Goal: Information Seeking & Learning: Check status

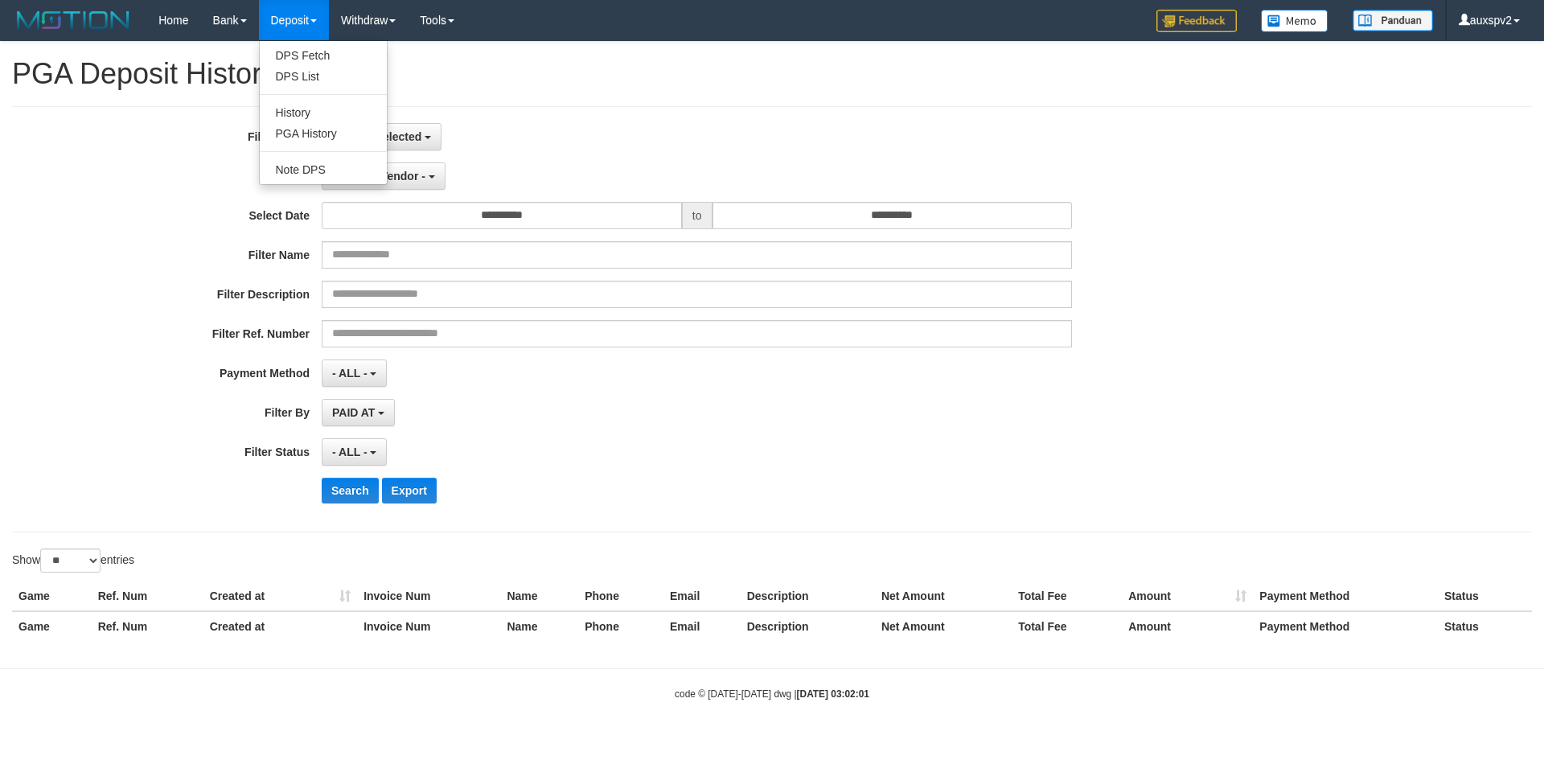
select select
select select "**"
click at [312, 130] on link "PGA History" at bounding box center [323, 133] width 127 height 21
select select
select select "**"
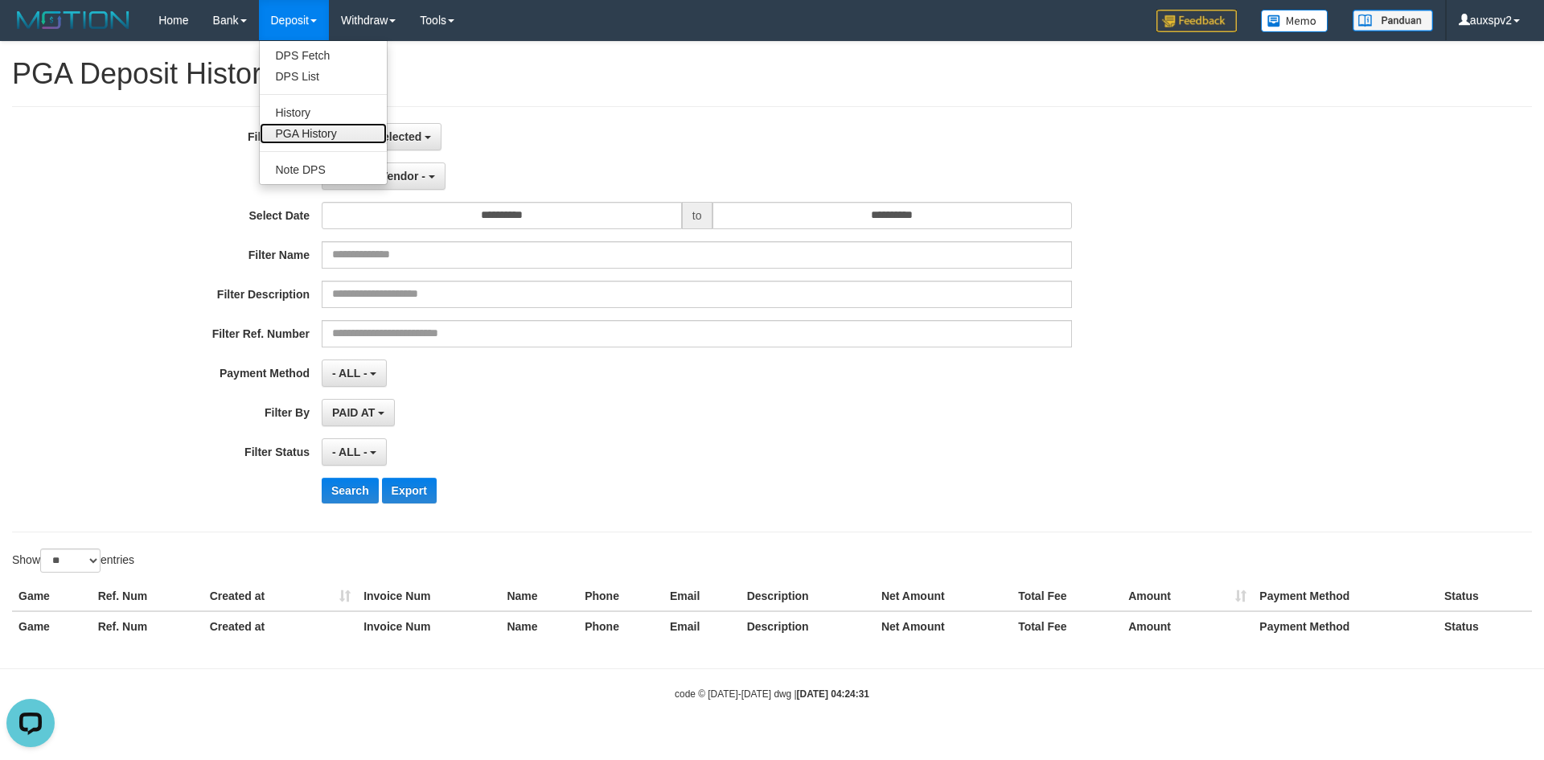
drag, startPoint x: 324, startPoint y: 140, endPoint x: 311, endPoint y: 108, distance: 34.7
click at [324, 140] on link "PGA History" at bounding box center [323, 133] width 127 height 21
click at [315, 130] on link "PGA History" at bounding box center [323, 133] width 127 height 21
click at [388, 143] on button "No item selected" at bounding box center [382, 136] width 120 height 27
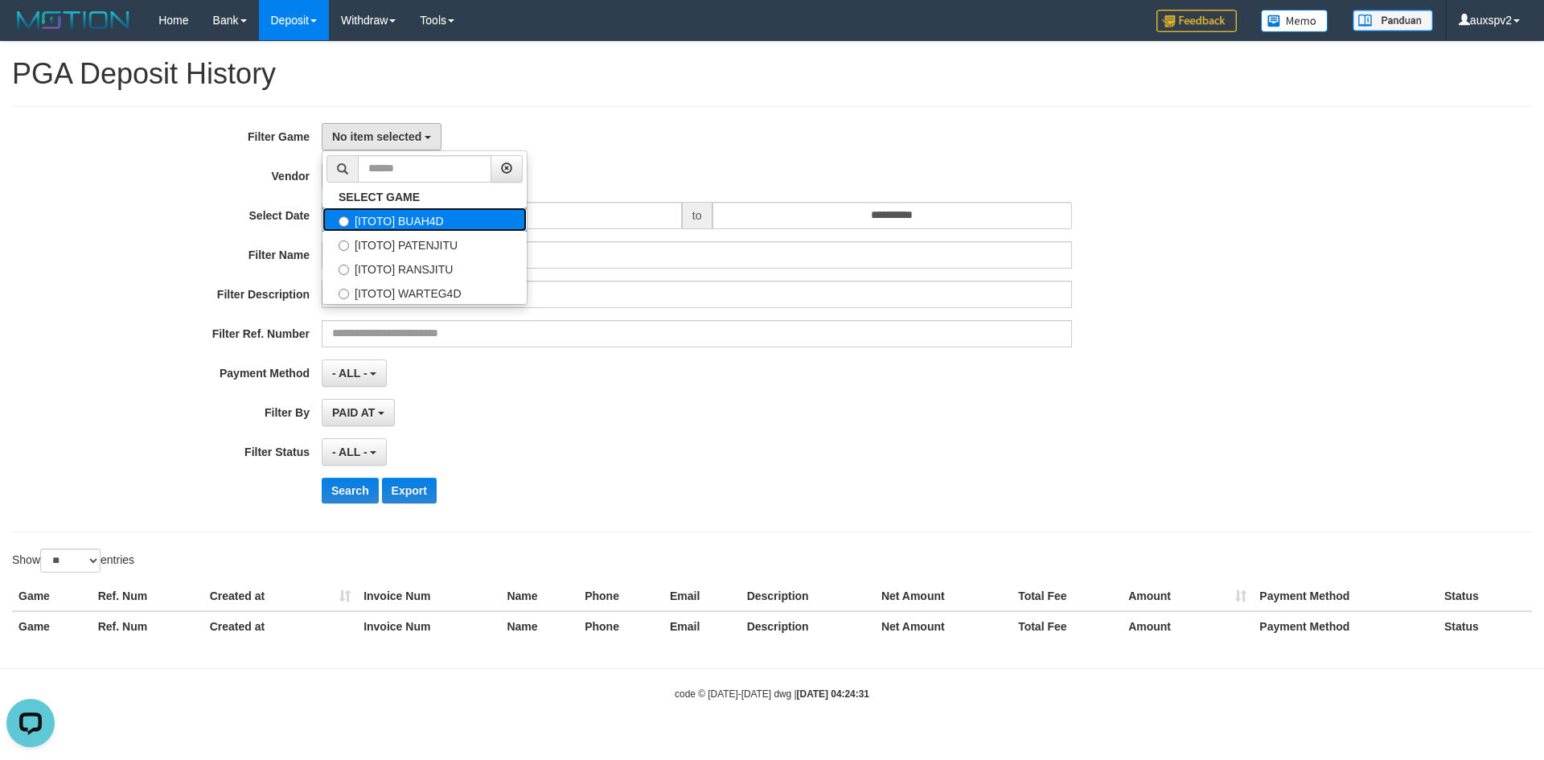
drag, startPoint x: 449, startPoint y: 230, endPoint x: 598, endPoint y: 167, distance: 161.5
click at [449, 229] on label "[ITOTO] BUAH4D" at bounding box center [425, 220] width 204 height 24
select select "***"
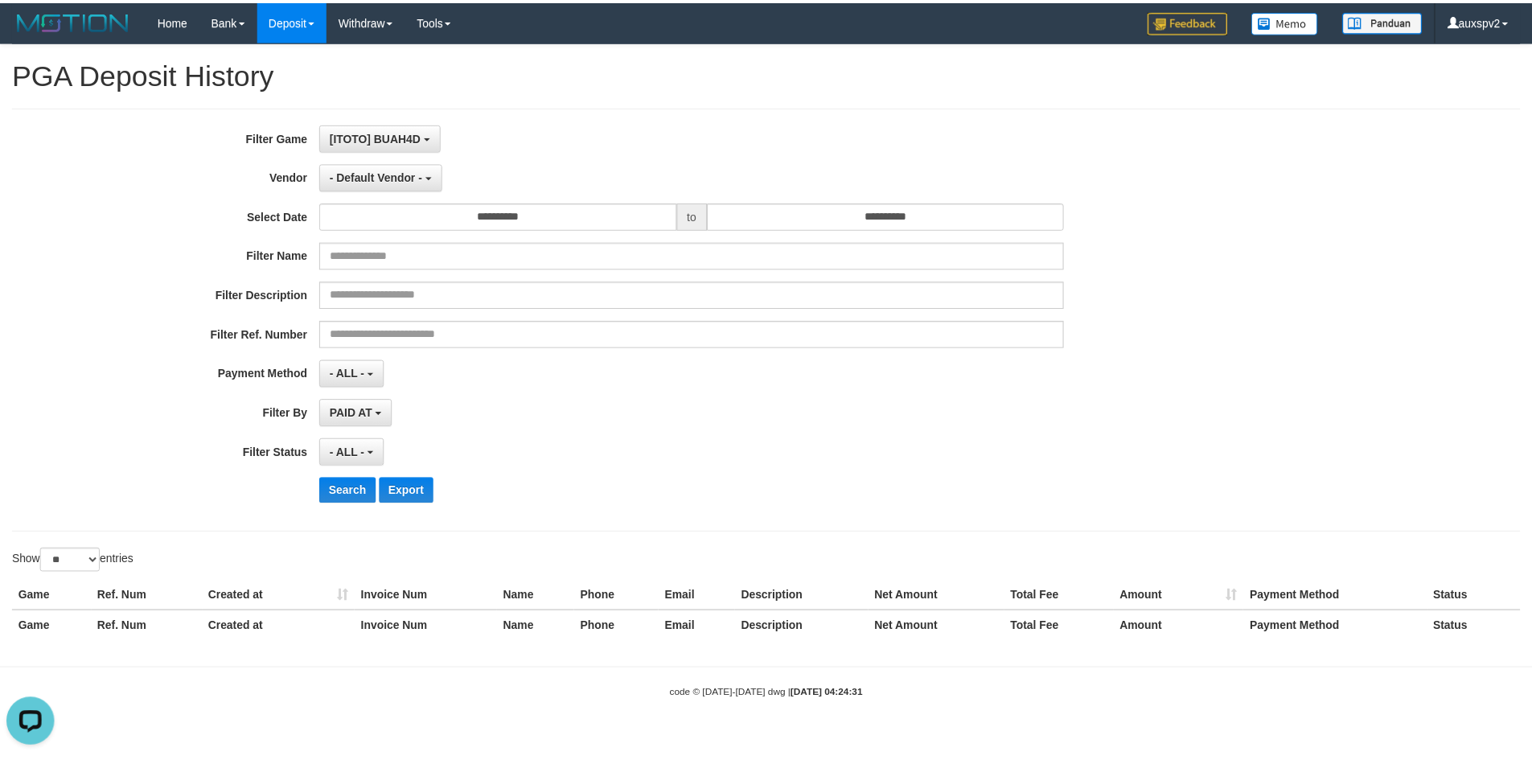
scroll to position [14, 0]
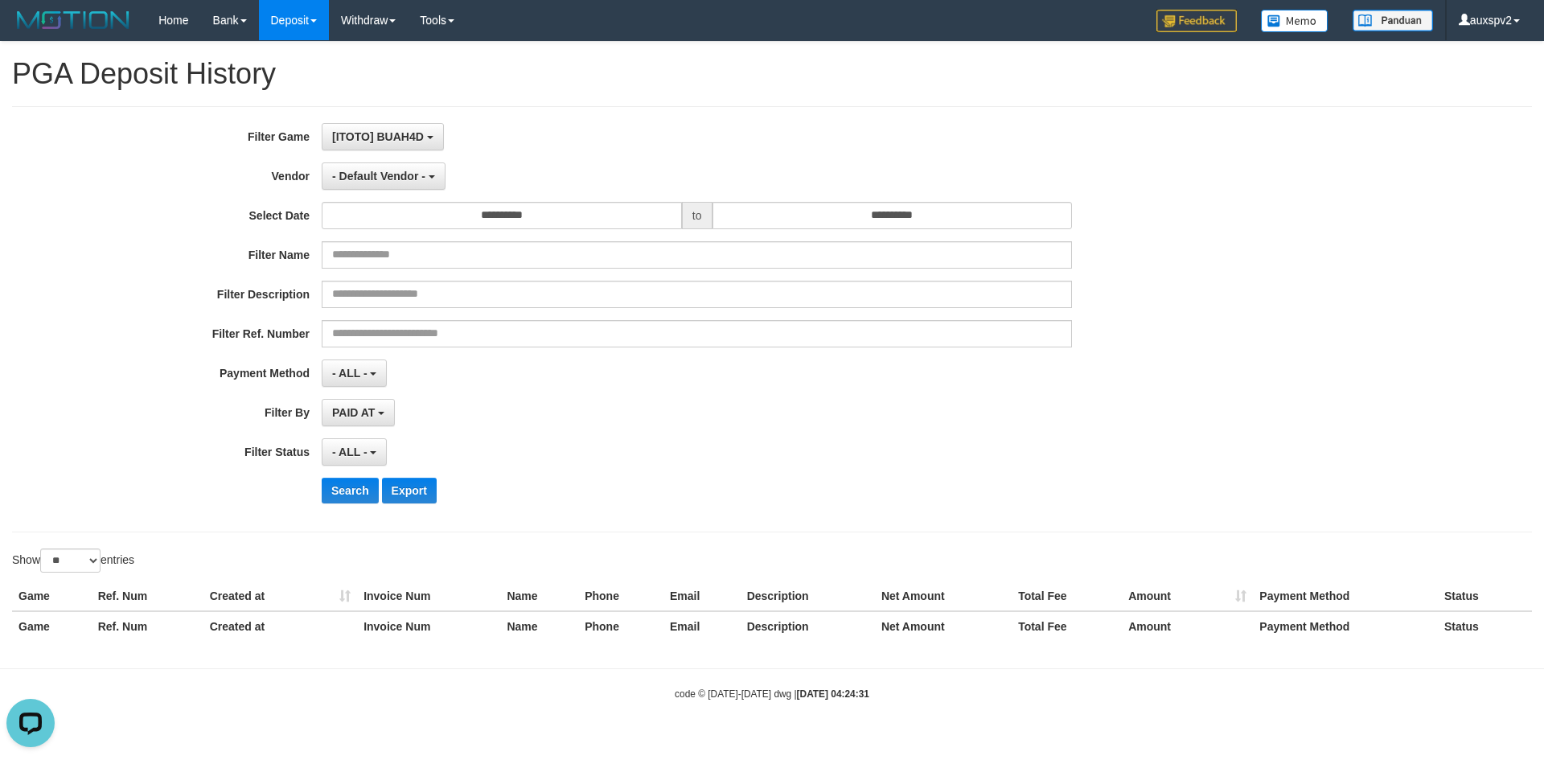
drag, startPoint x: 599, startPoint y: 167, endPoint x: 249, endPoint y: 169, distance: 349.9
click at [595, 167] on div "- Default Vendor - - Default Vendor - Lucy Luna Atlas WD LB Java Purple Green G…" at bounding box center [697, 175] width 751 height 27
click at [282, 175] on label "Vendor" at bounding box center [161, 173] width 322 height 22
click at [417, 191] on div "**********" at bounding box center [643, 319] width 1287 height 393
click at [422, 167] on button "- Default Vendor -" at bounding box center [384, 175] width 124 height 27
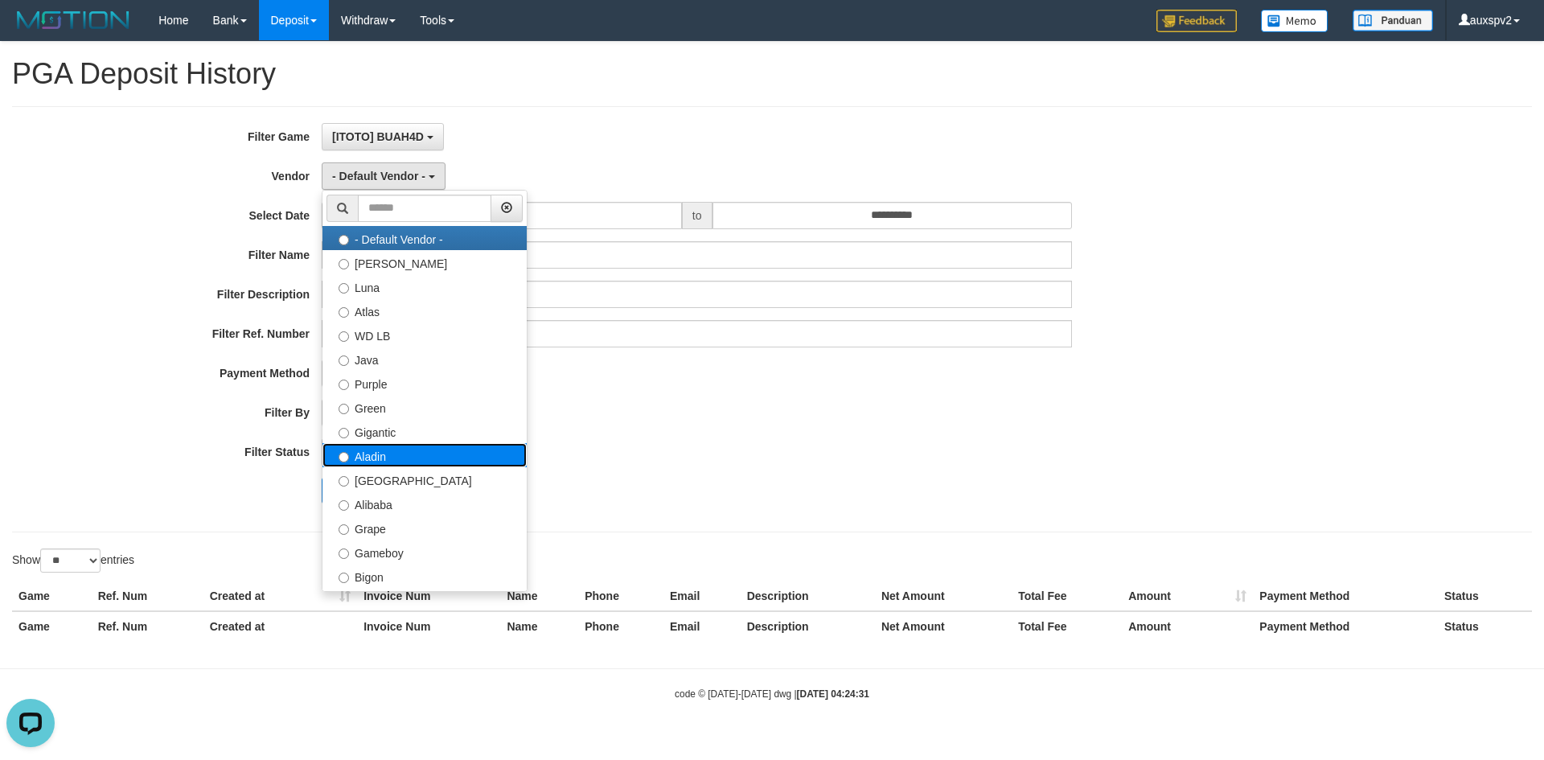
click at [383, 463] on label "Aladin" at bounding box center [425, 455] width 204 height 24
select select "**********"
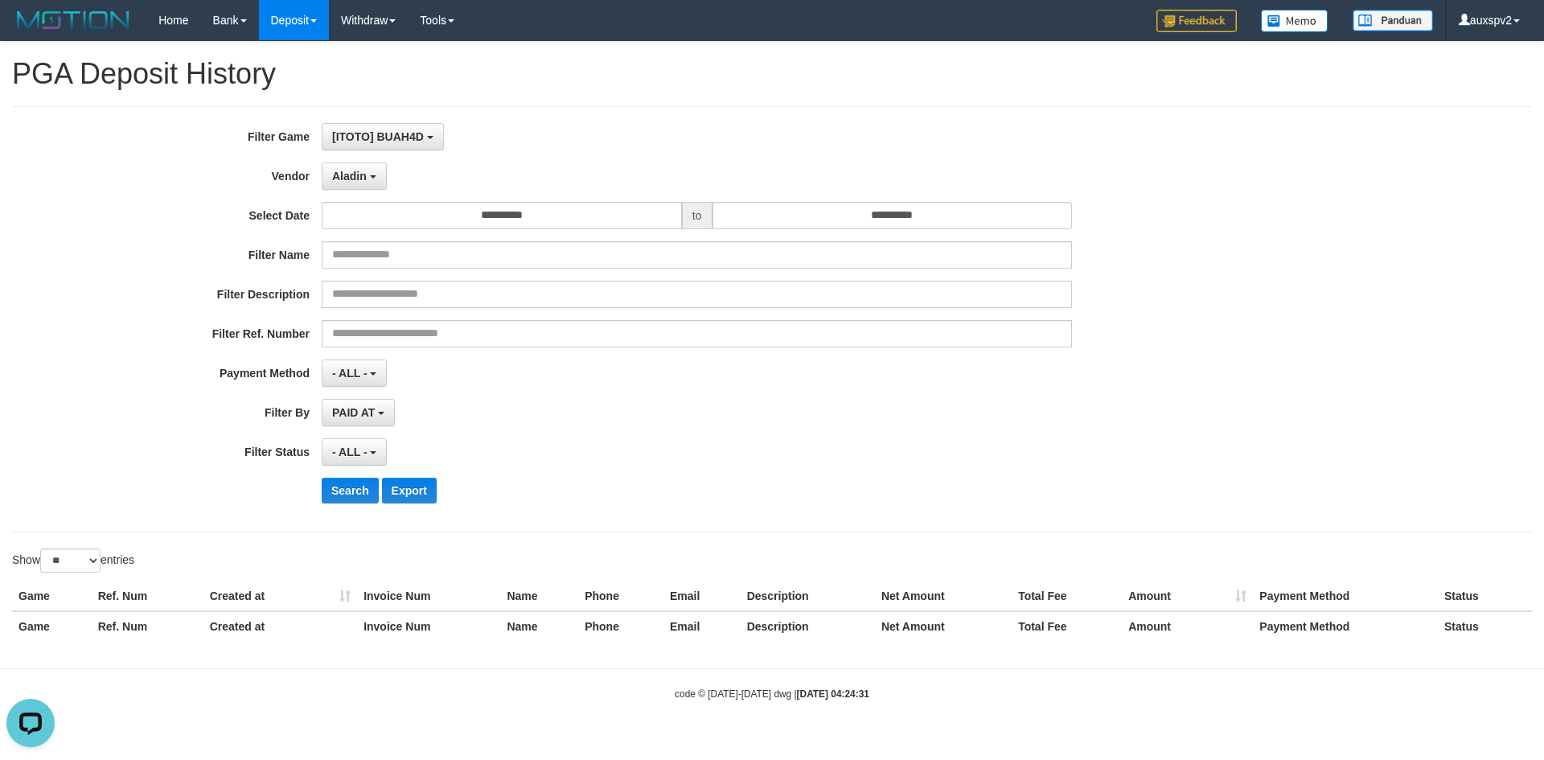
drag, startPoint x: 707, startPoint y: 117, endPoint x: 897, endPoint y: 188, distance: 202.9
click at [710, 117] on div "**********" at bounding box center [772, 319] width 1520 height 426
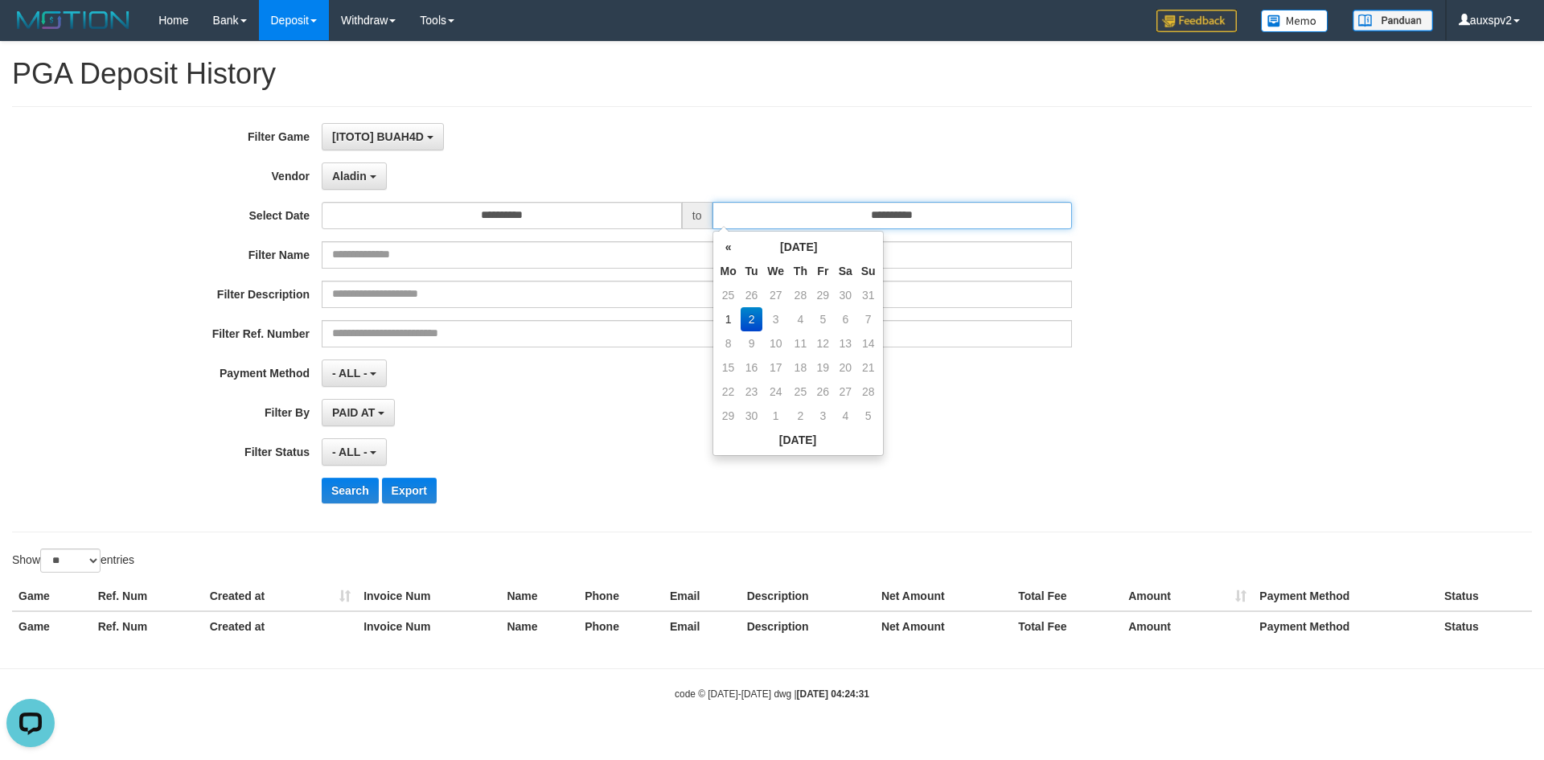
click at [871, 209] on input "**********" at bounding box center [893, 215] width 360 height 27
click at [727, 318] on td "1" at bounding box center [729, 319] width 24 height 24
type input "**********"
click at [610, 448] on div "- ALL - SELECT ALL - ALL - SELECT STATUS PENDING/UNPAID PAID CANCELED EXPIRED" at bounding box center [697, 451] width 751 height 27
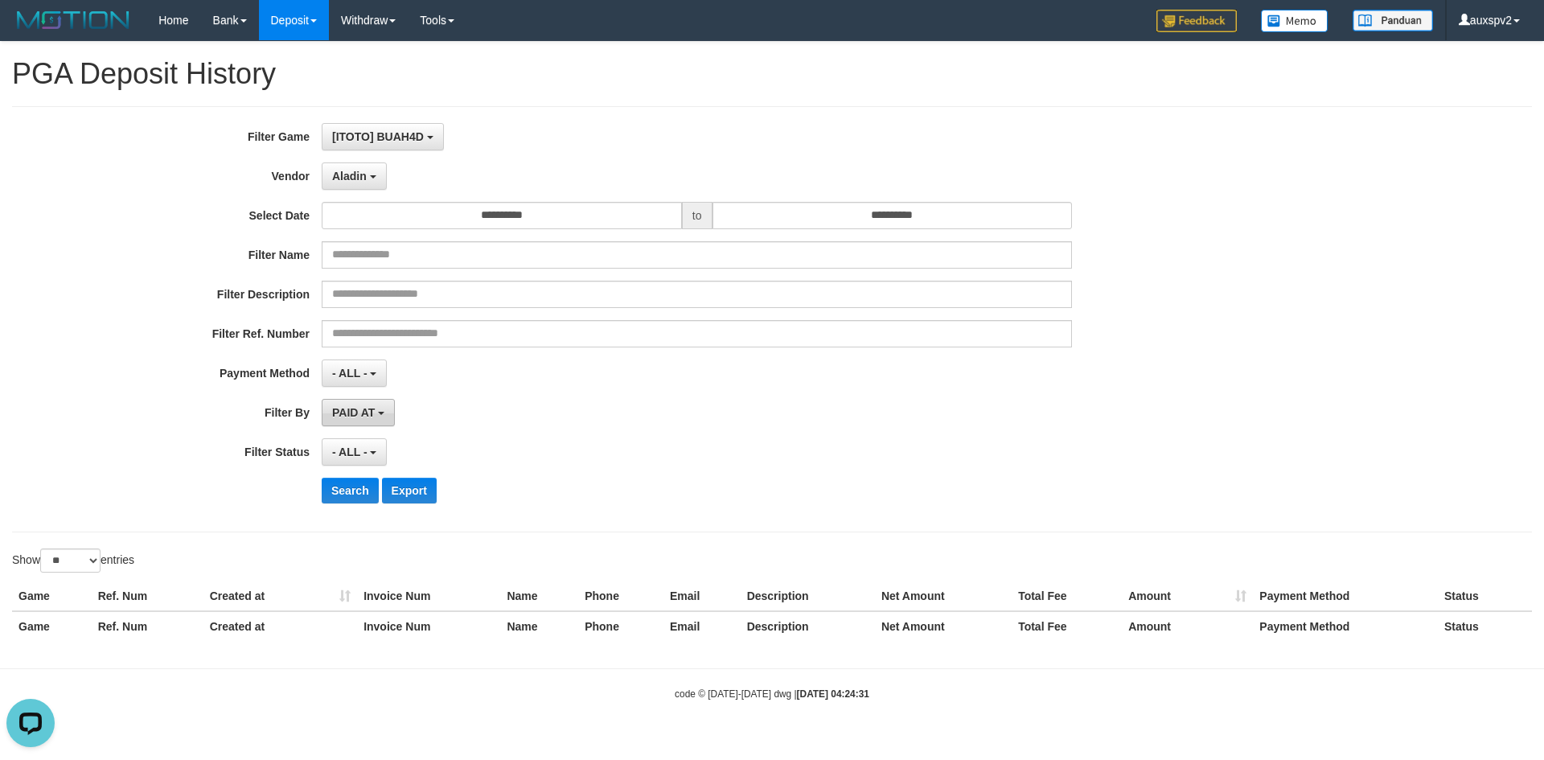
click at [362, 422] on button "PAID AT" at bounding box center [358, 412] width 73 height 27
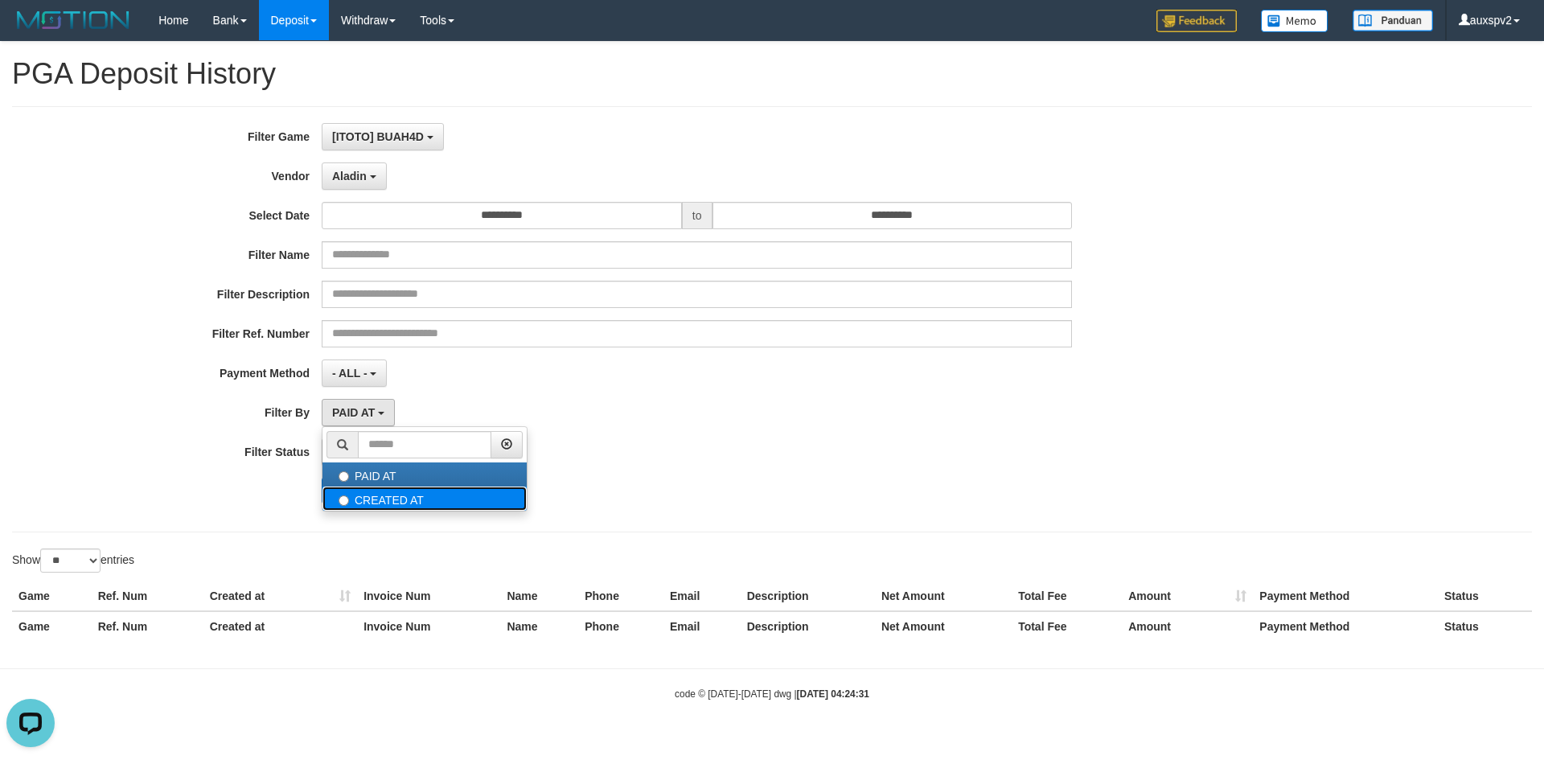
click at [369, 493] on label "CREATED AT" at bounding box center [425, 499] width 204 height 24
select select "*"
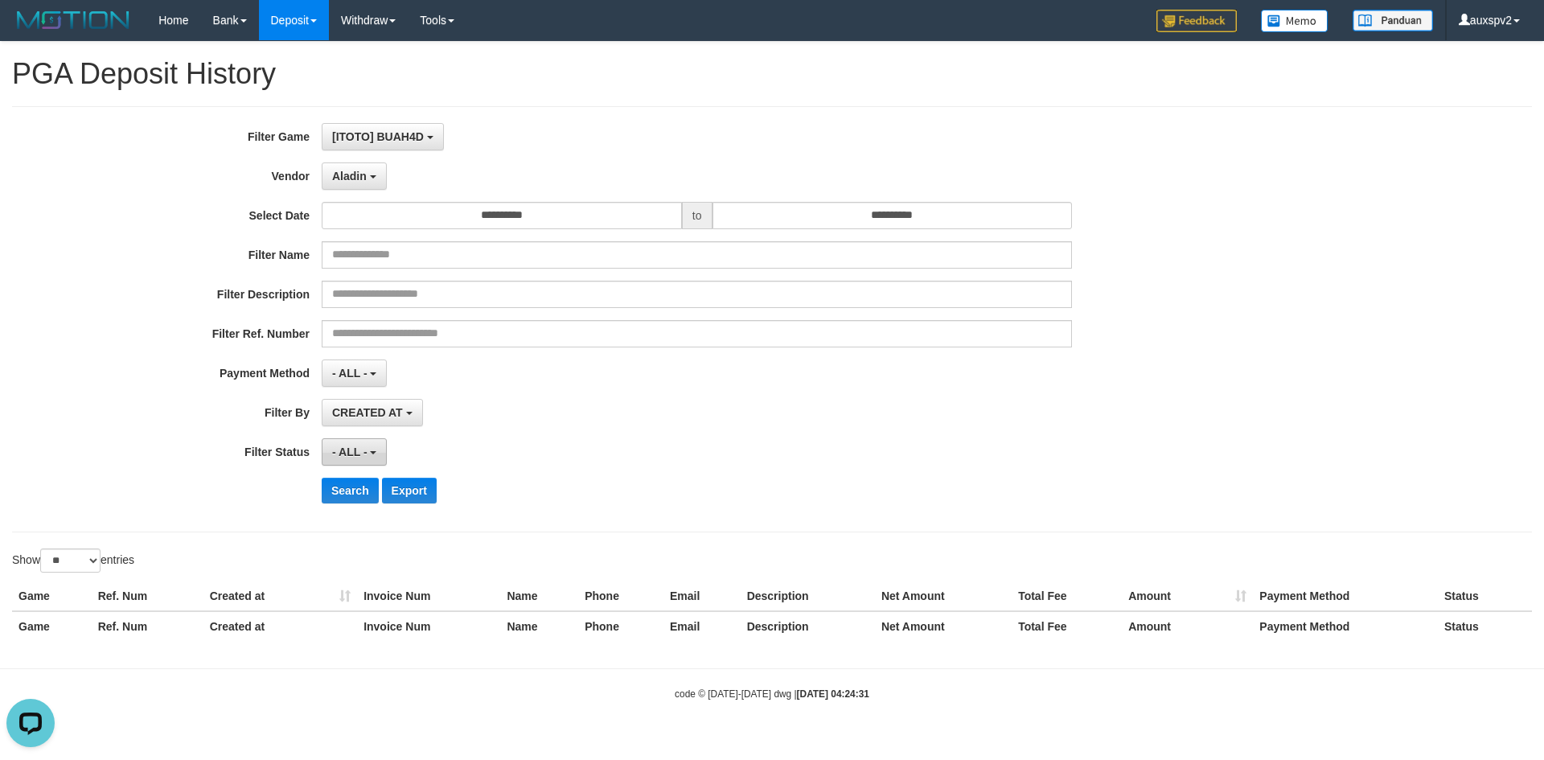
click at [335, 453] on span "- ALL -" at bounding box center [349, 452] width 35 height 13
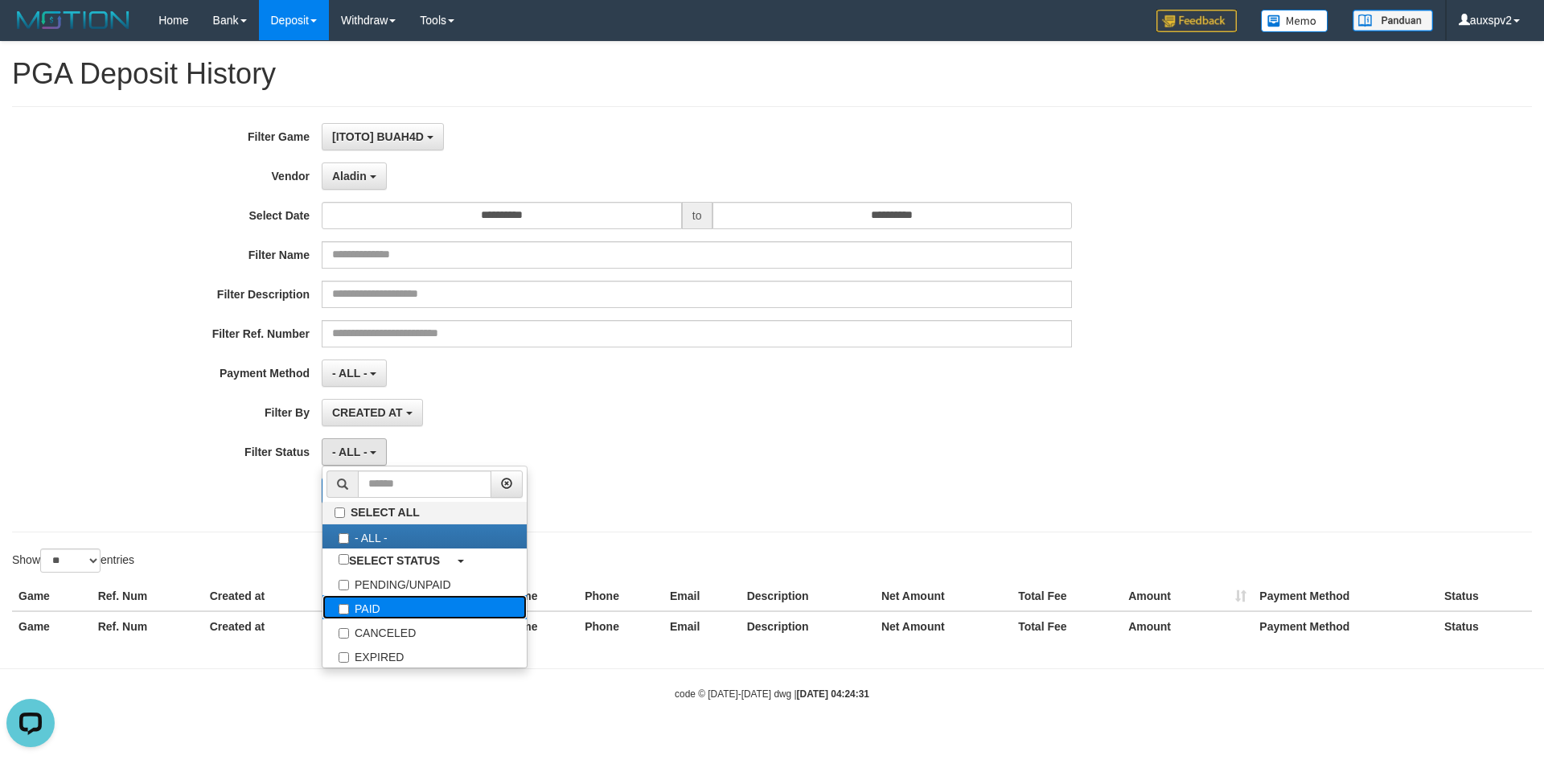
click at [356, 600] on label "PAID" at bounding box center [425, 607] width 204 height 24
select select "*"
click at [239, 545] on div "**********" at bounding box center [772, 347] width 1544 height 611
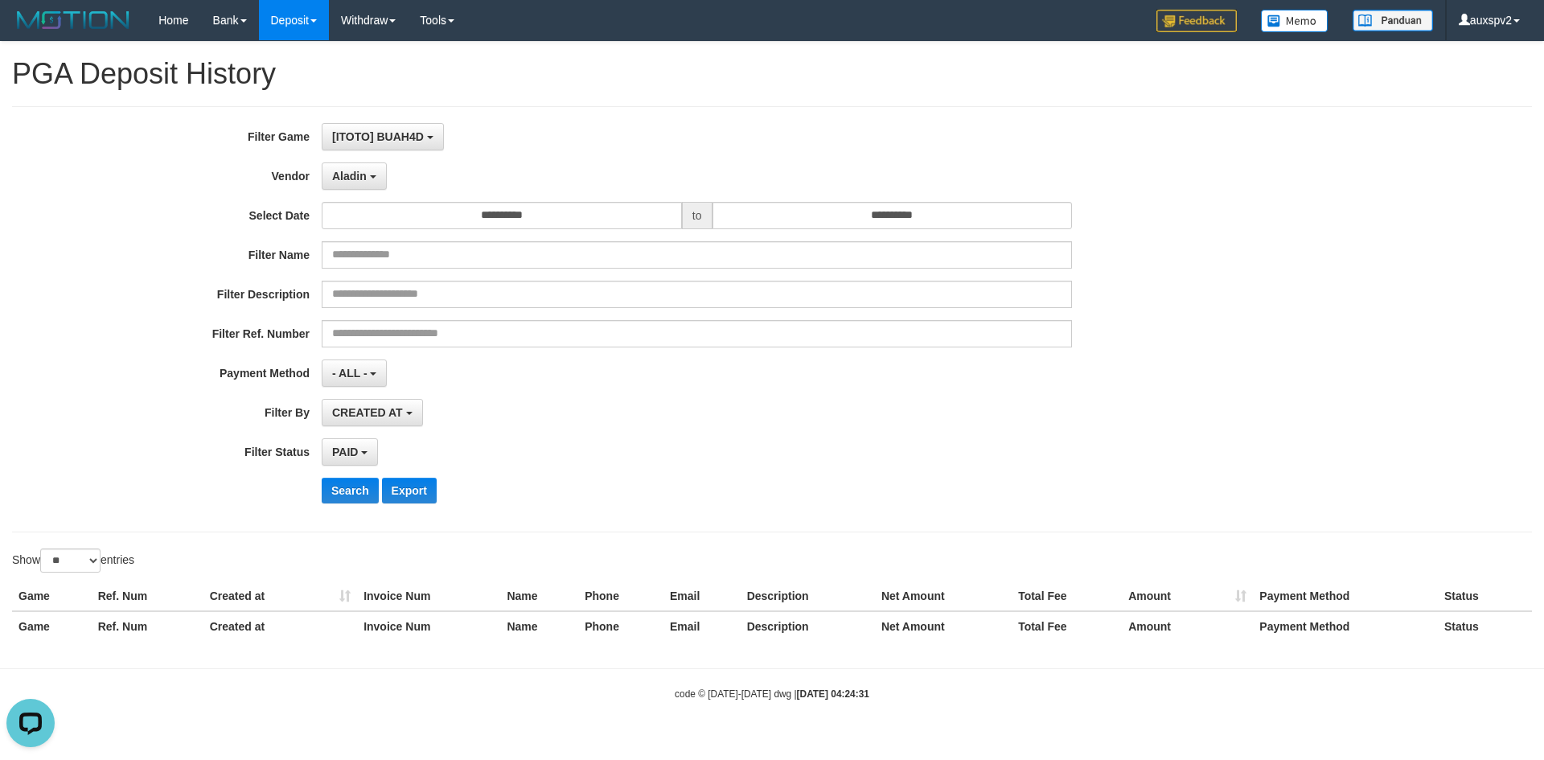
click at [331, 473] on div "**********" at bounding box center [643, 319] width 1287 height 393
click at [343, 486] on button "Search" at bounding box center [350, 491] width 57 height 26
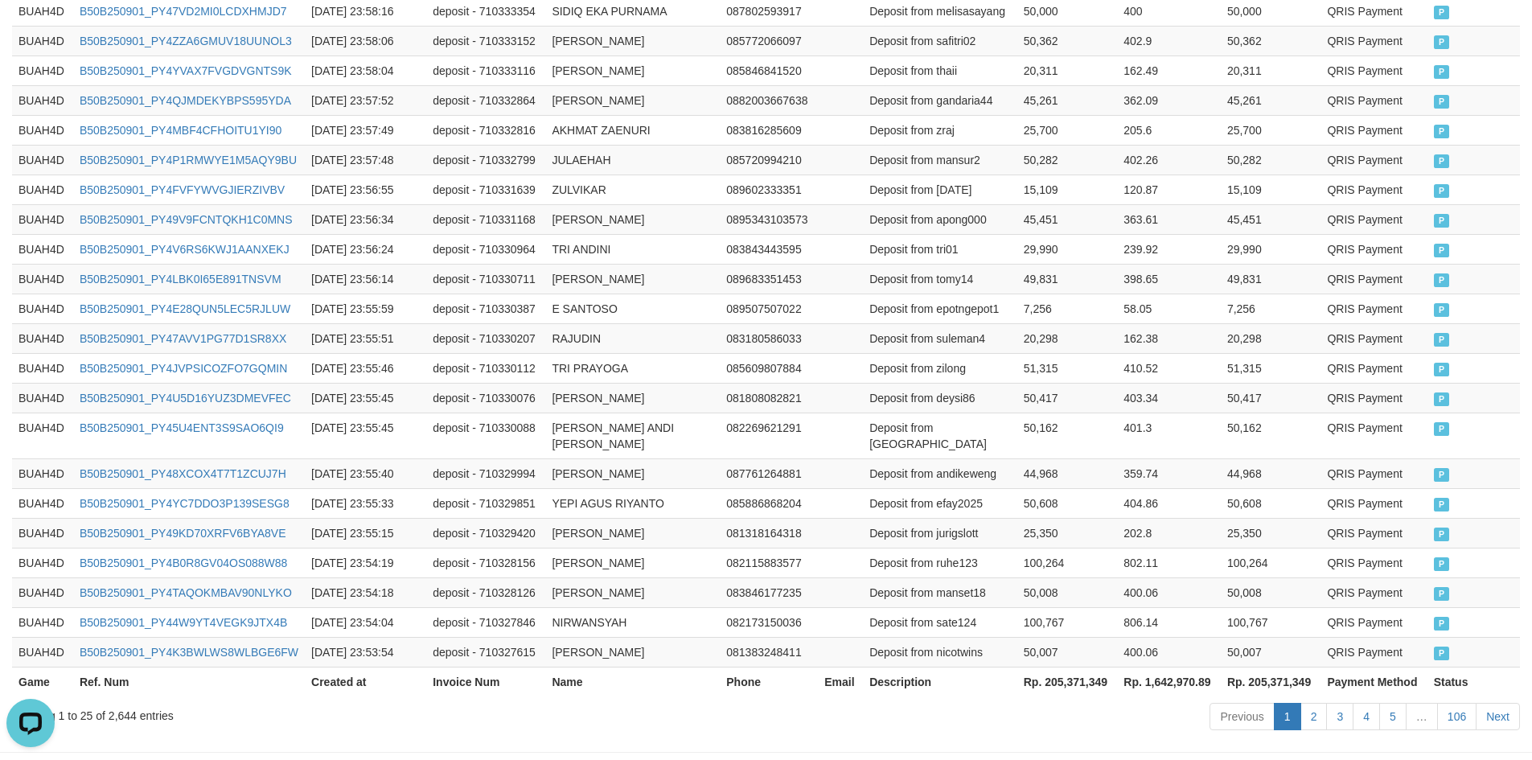
scroll to position [754, 0]
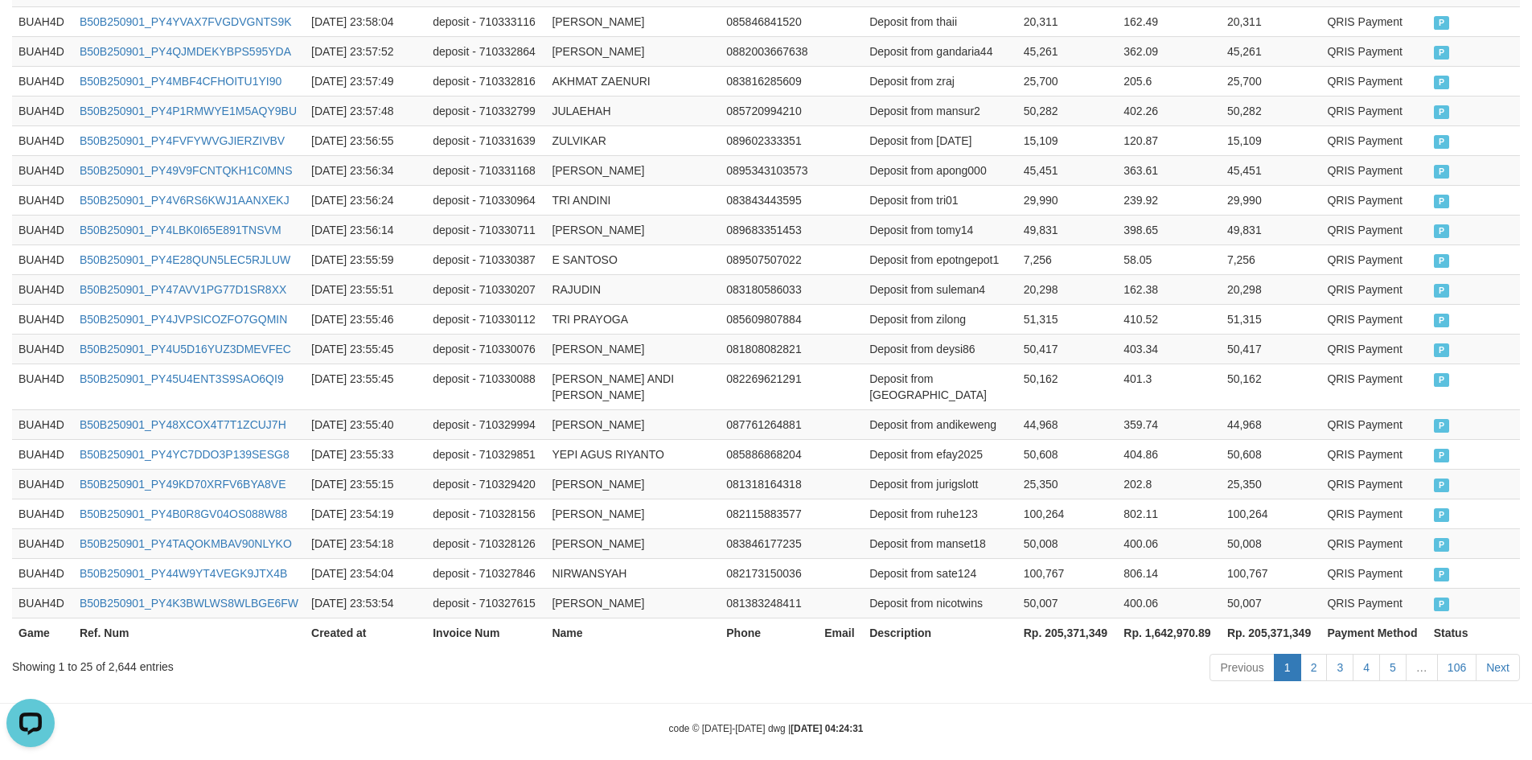
click at [1071, 627] on th "Rp. 205,371,349" at bounding box center [1068, 633] width 101 height 30
copy th "205,371,349"
click at [1157, 619] on th "Rp. 1,642,970.89" at bounding box center [1169, 633] width 104 height 30
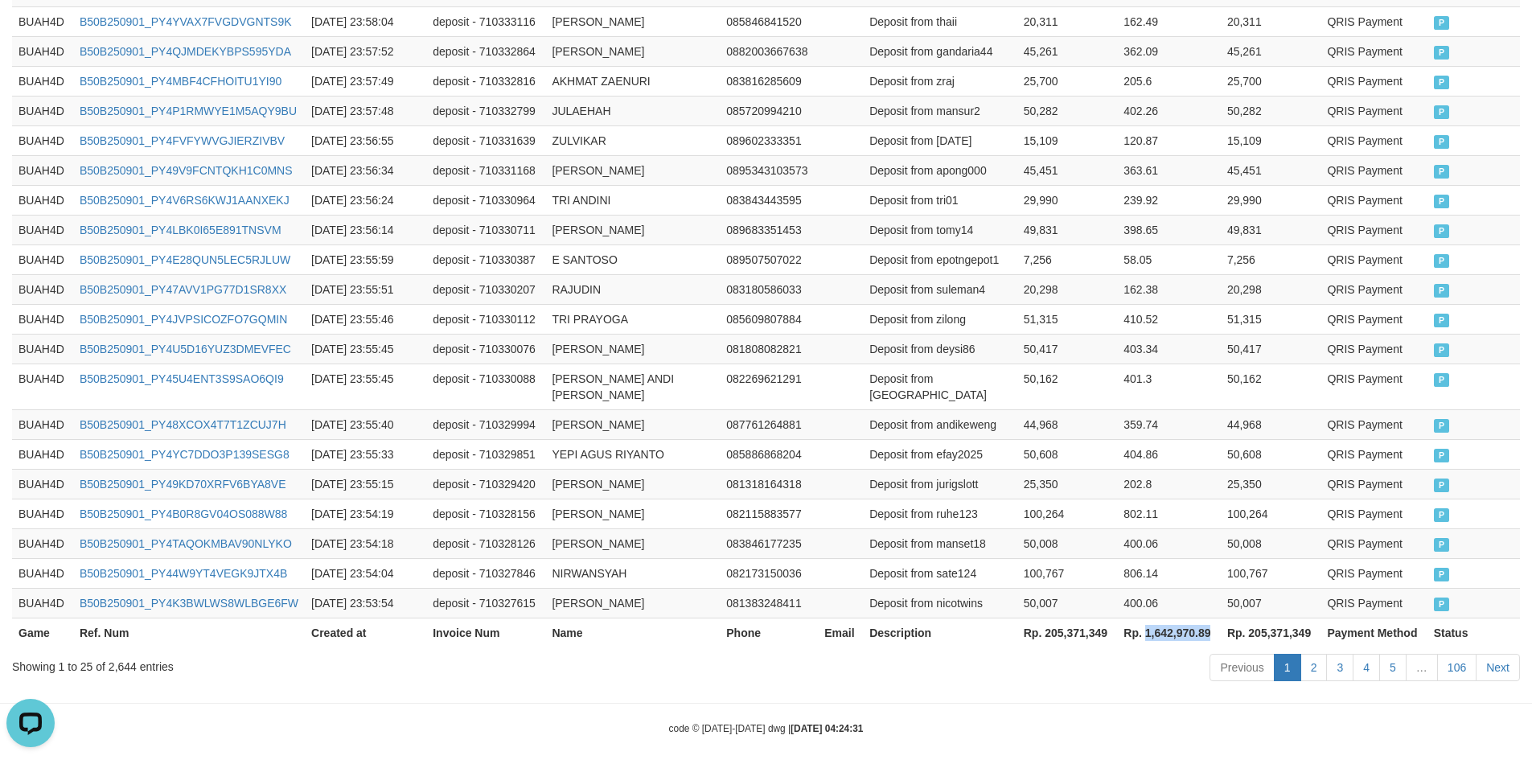
copy th "1,642,970.89"
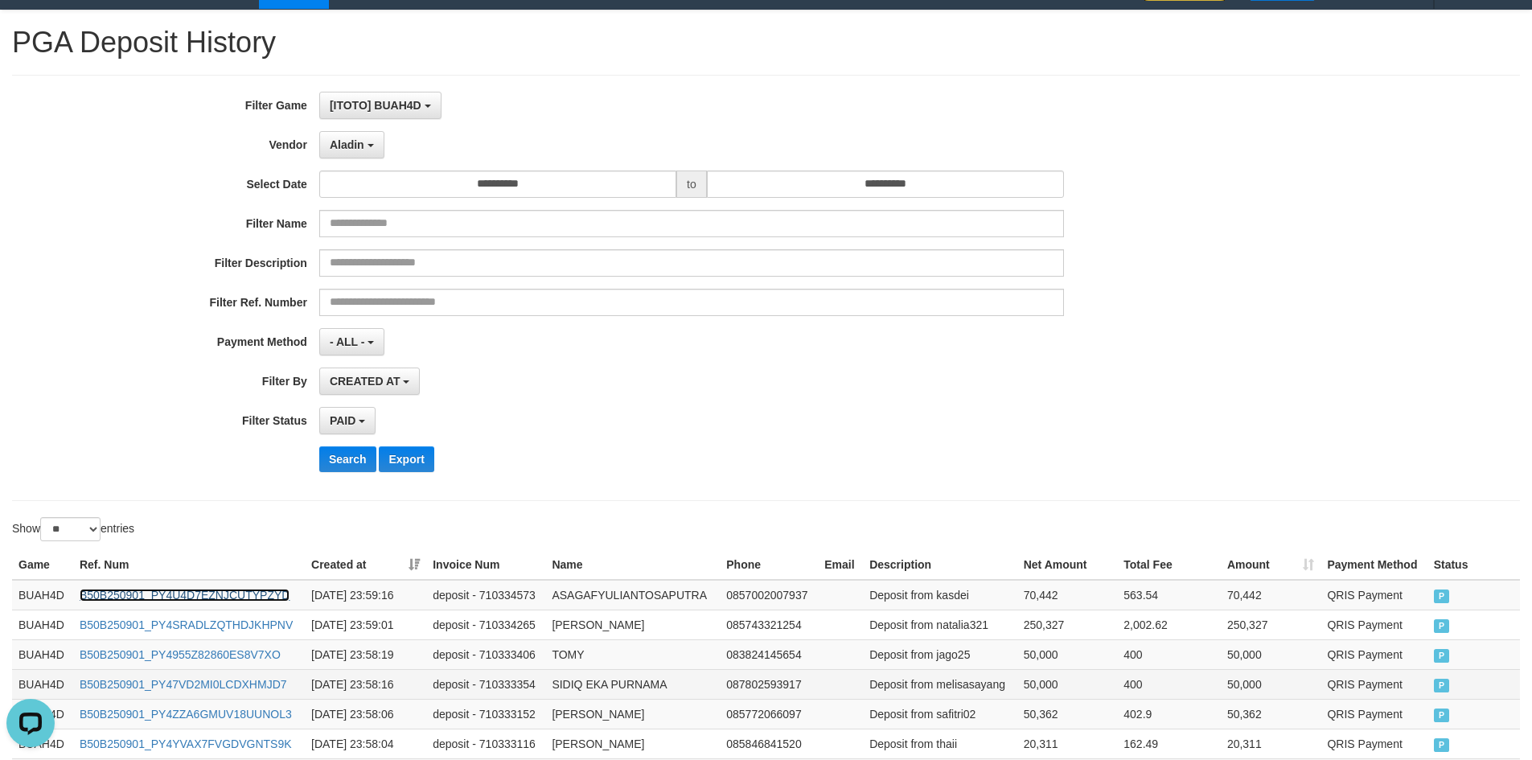
scroll to position [0, 0]
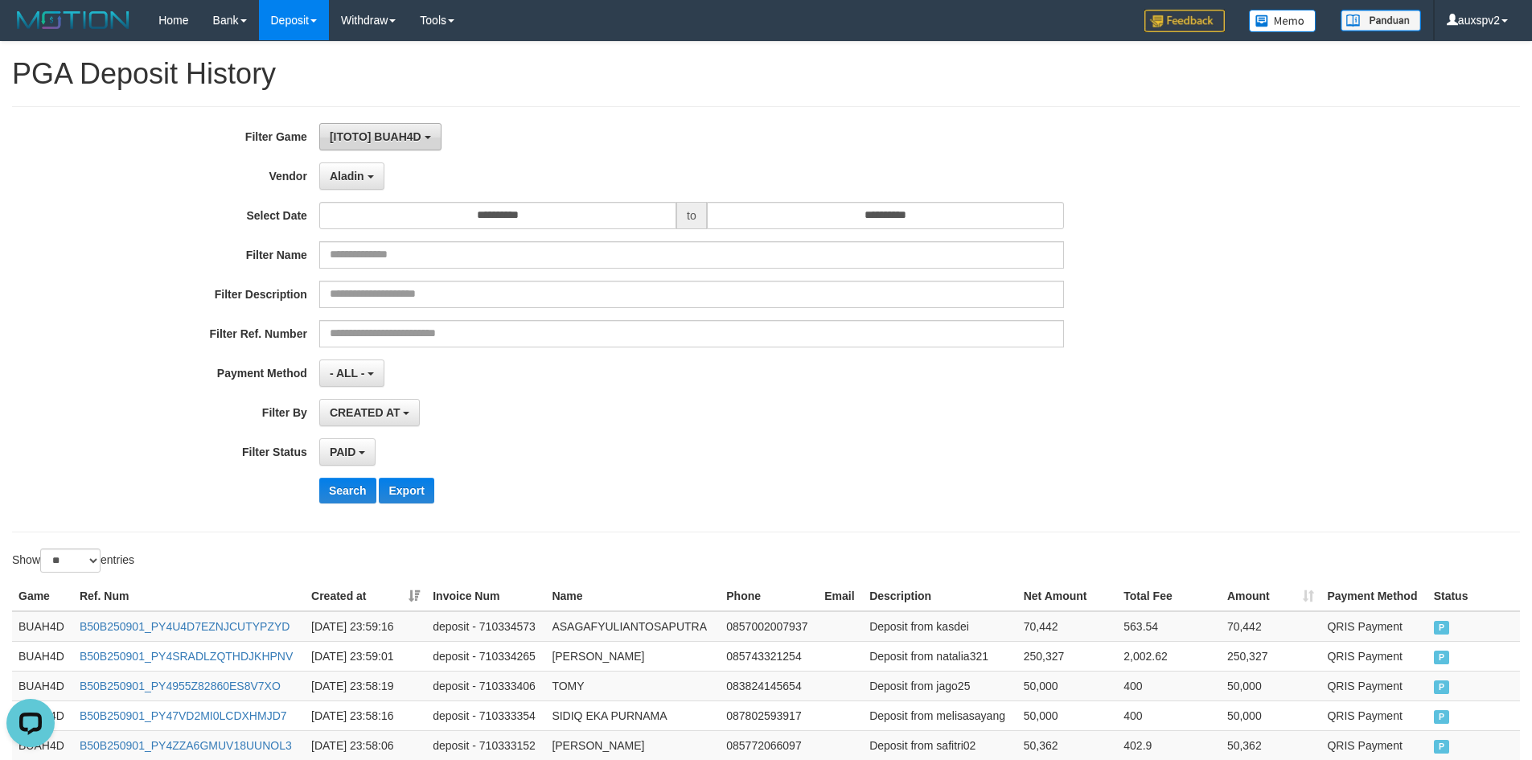
click at [398, 133] on span "[ITOTO] BUAH4D" at bounding box center [376, 136] width 92 height 13
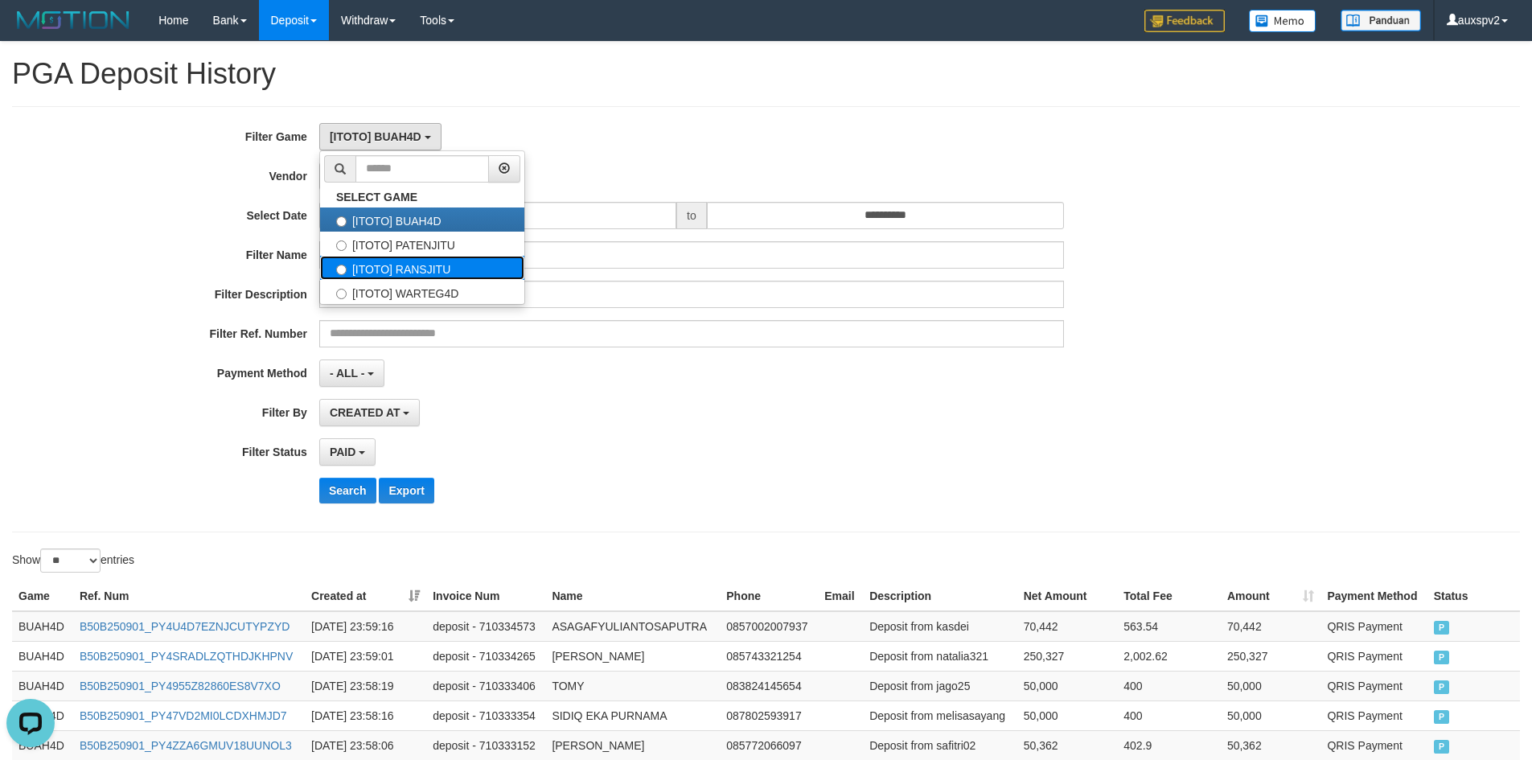
click at [422, 256] on label "[ITOTO] RANSJITU" at bounding box center [422, 268] width 204 height 24
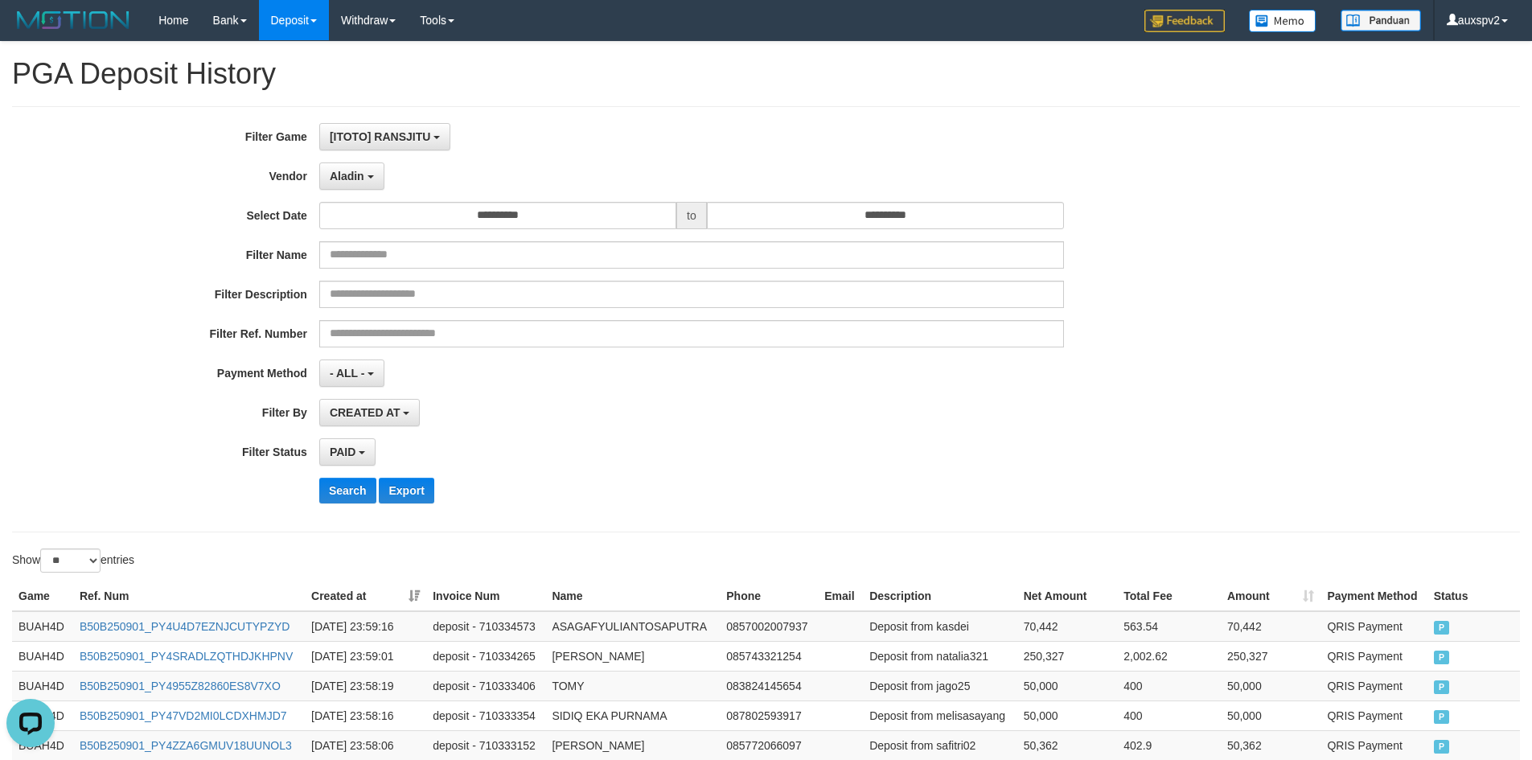
scroll to position [42, 0]
click at [353, 489] on button "Search" at bounding box center [347, 491] width 57 height 26
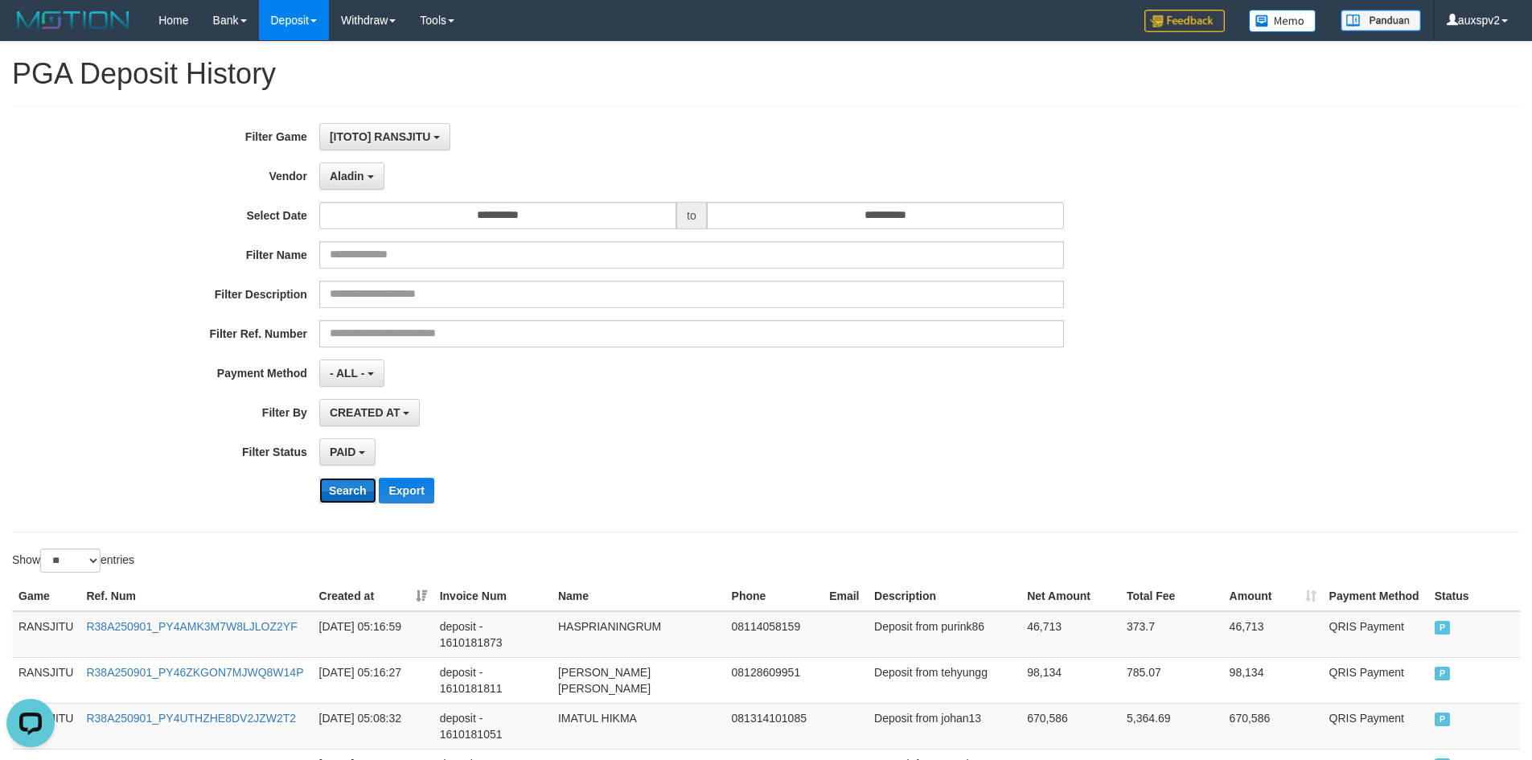
click at [336, 500] on button "Search" at bounding box center [347, 491] width 57 height 26
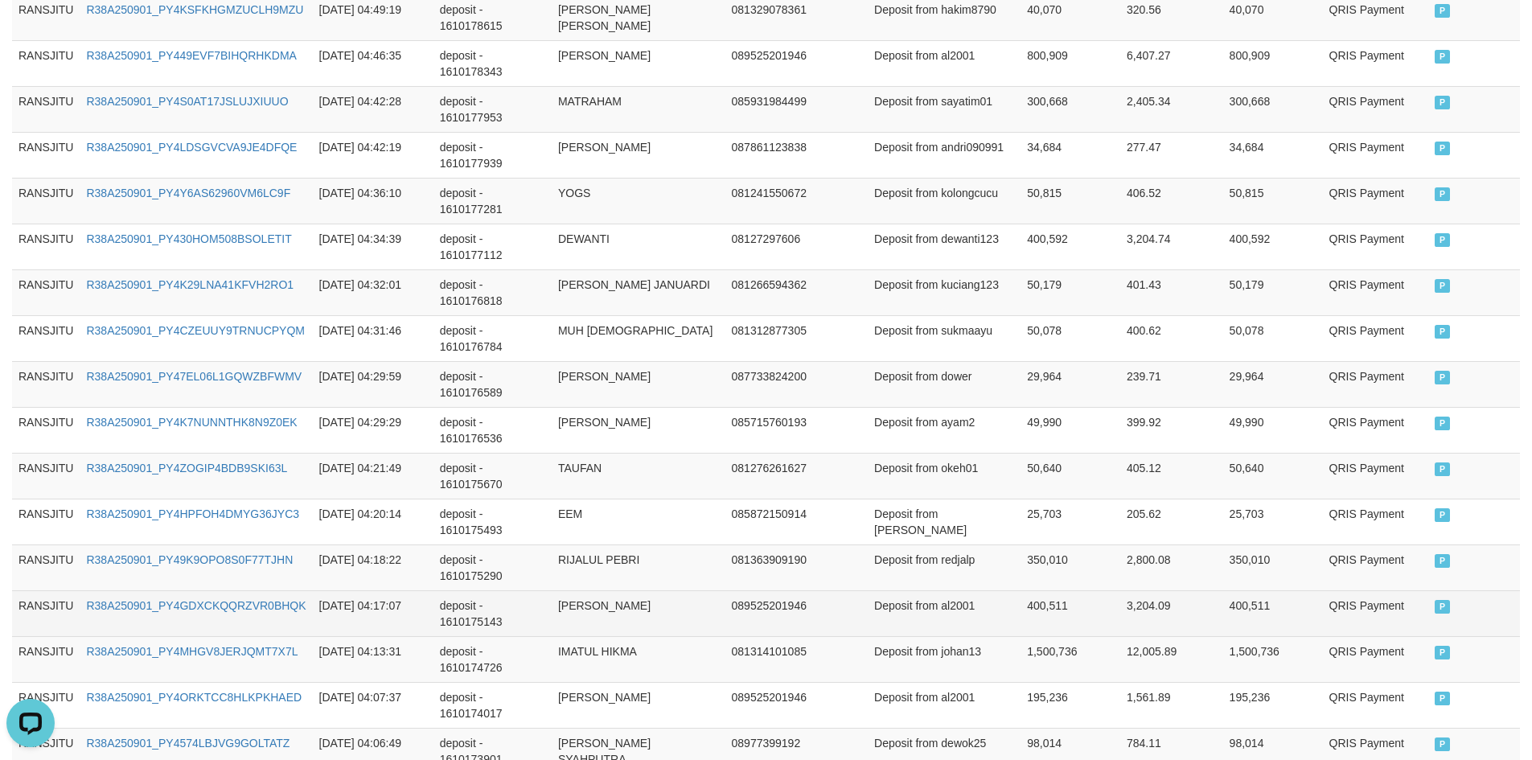
scroll to position [1156, 0]
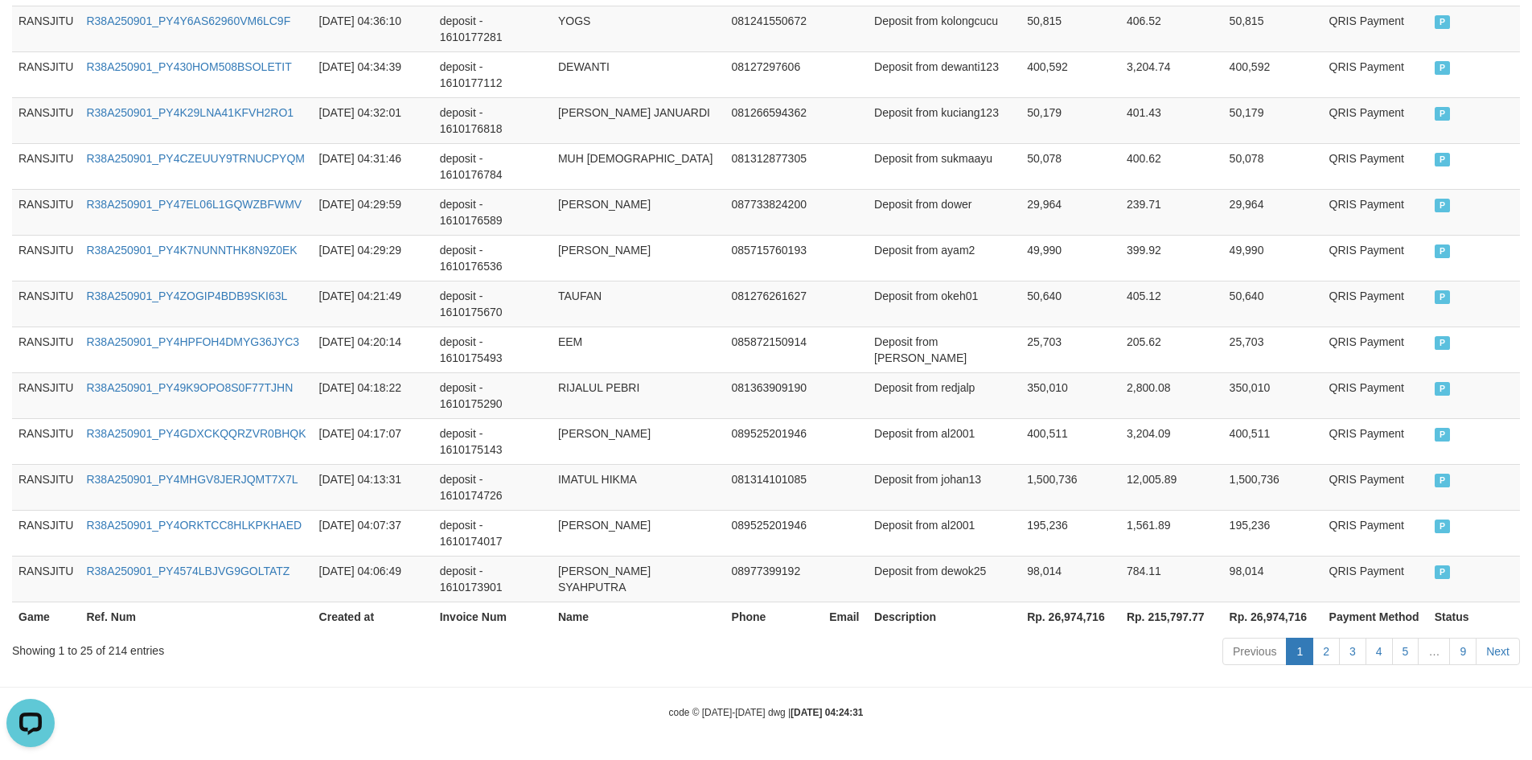
click at [1071, 628] on th "Rp. 26,974,716" at bounding box center [1071, 617] width 100 height 30
copy th "26,974,716"
click at [1195, 612] on th "Rp. 215,797.77" at bounding box center [1172, 617] width 103 height 30
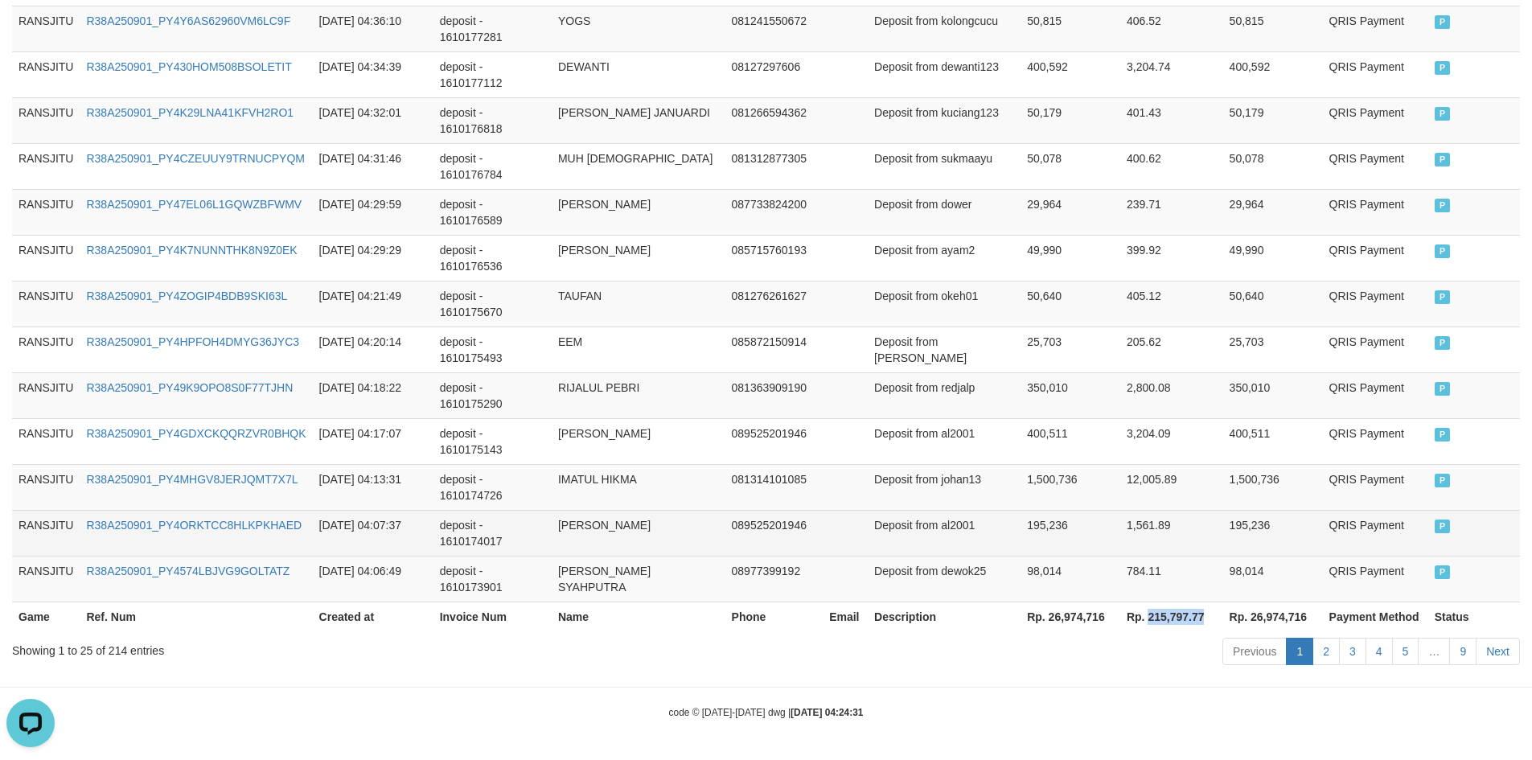
copy th "215,797.77"
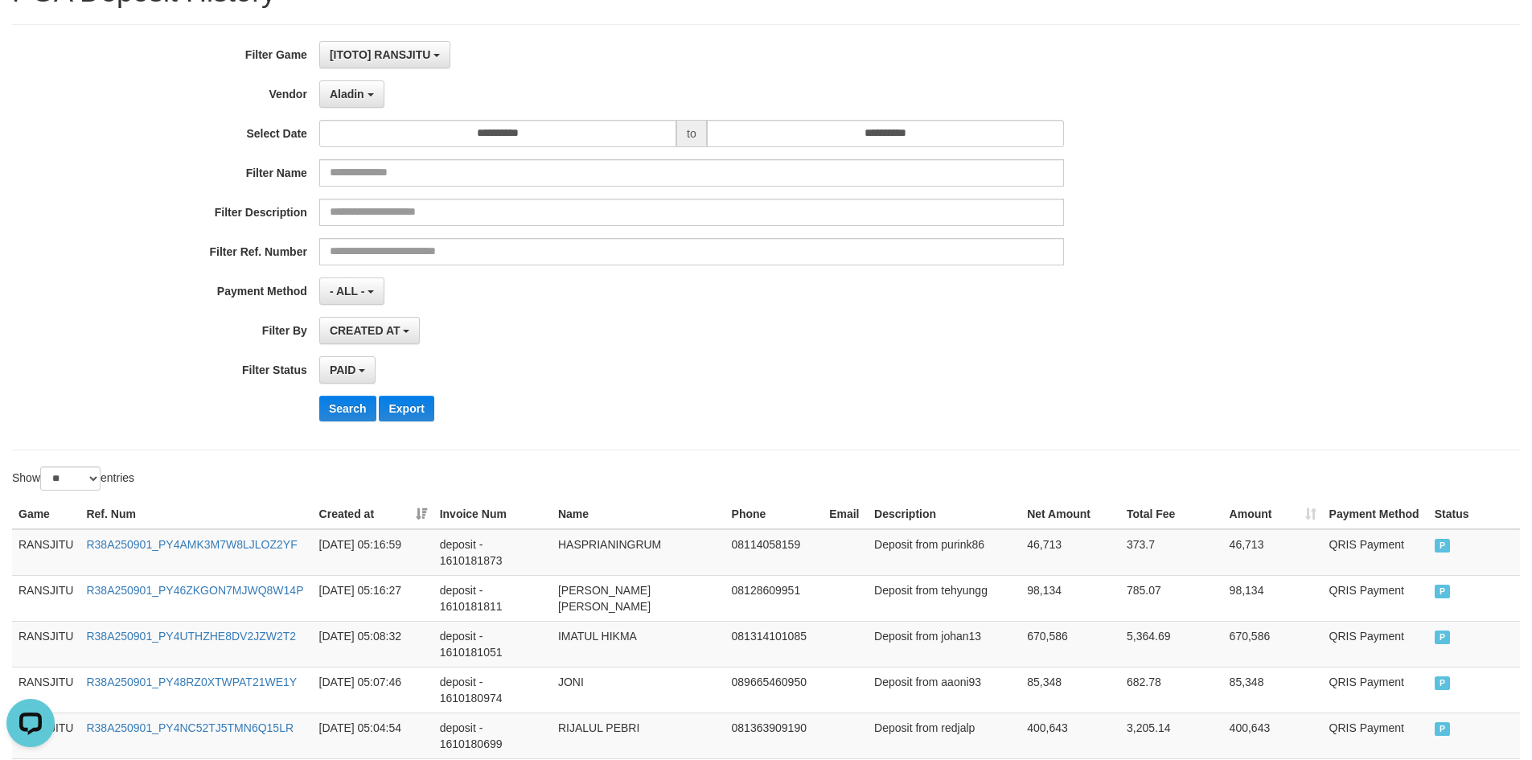
scroll to position [0, 0]
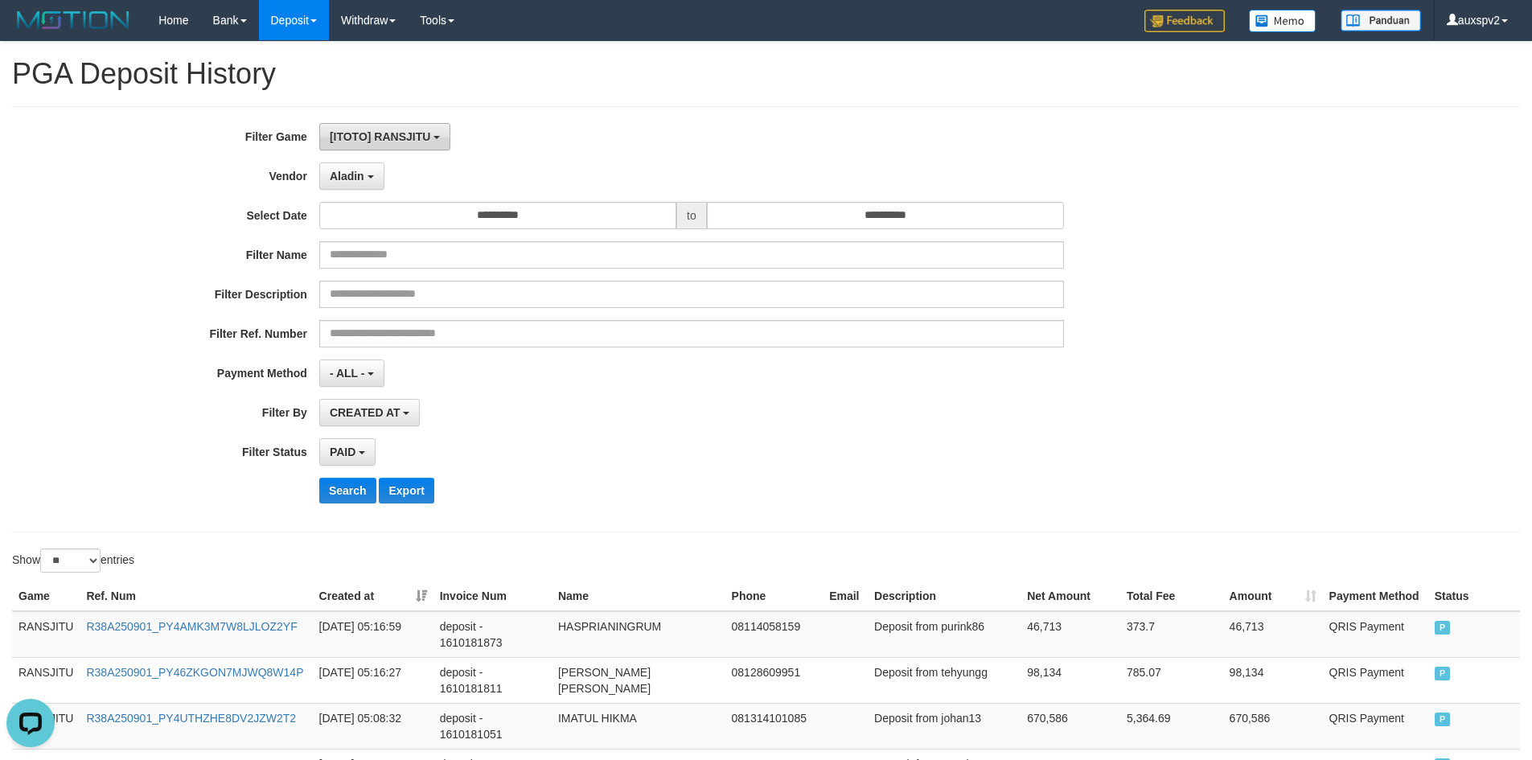
click at [392, 139] on span "[ITOTO] RANSJITU" at bounding box center [380, 136] width 101 height 13
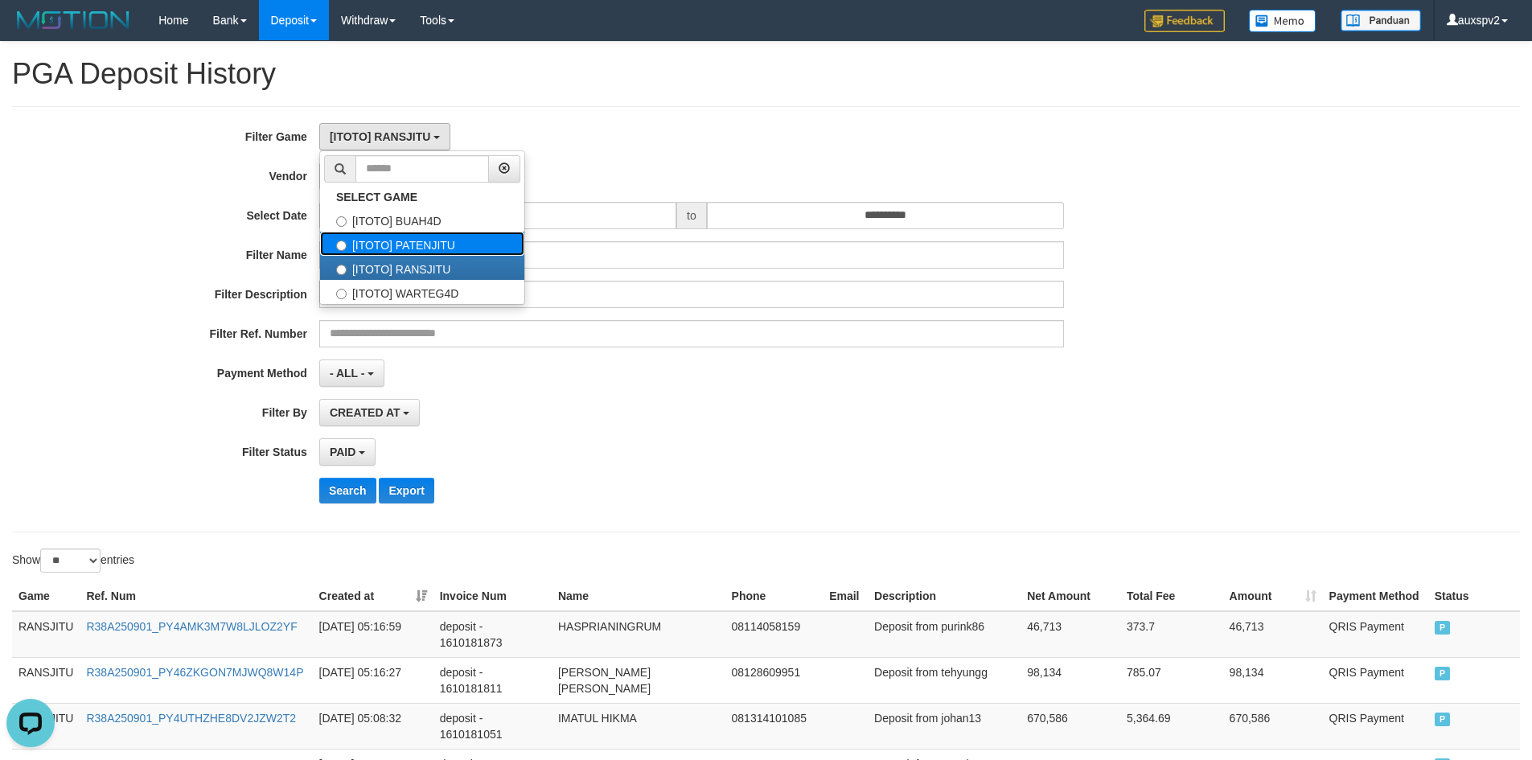
click at [400, 242] on label "[ITOTO] PATENJITU" at bounding box center [422, 244] width 204 height 24
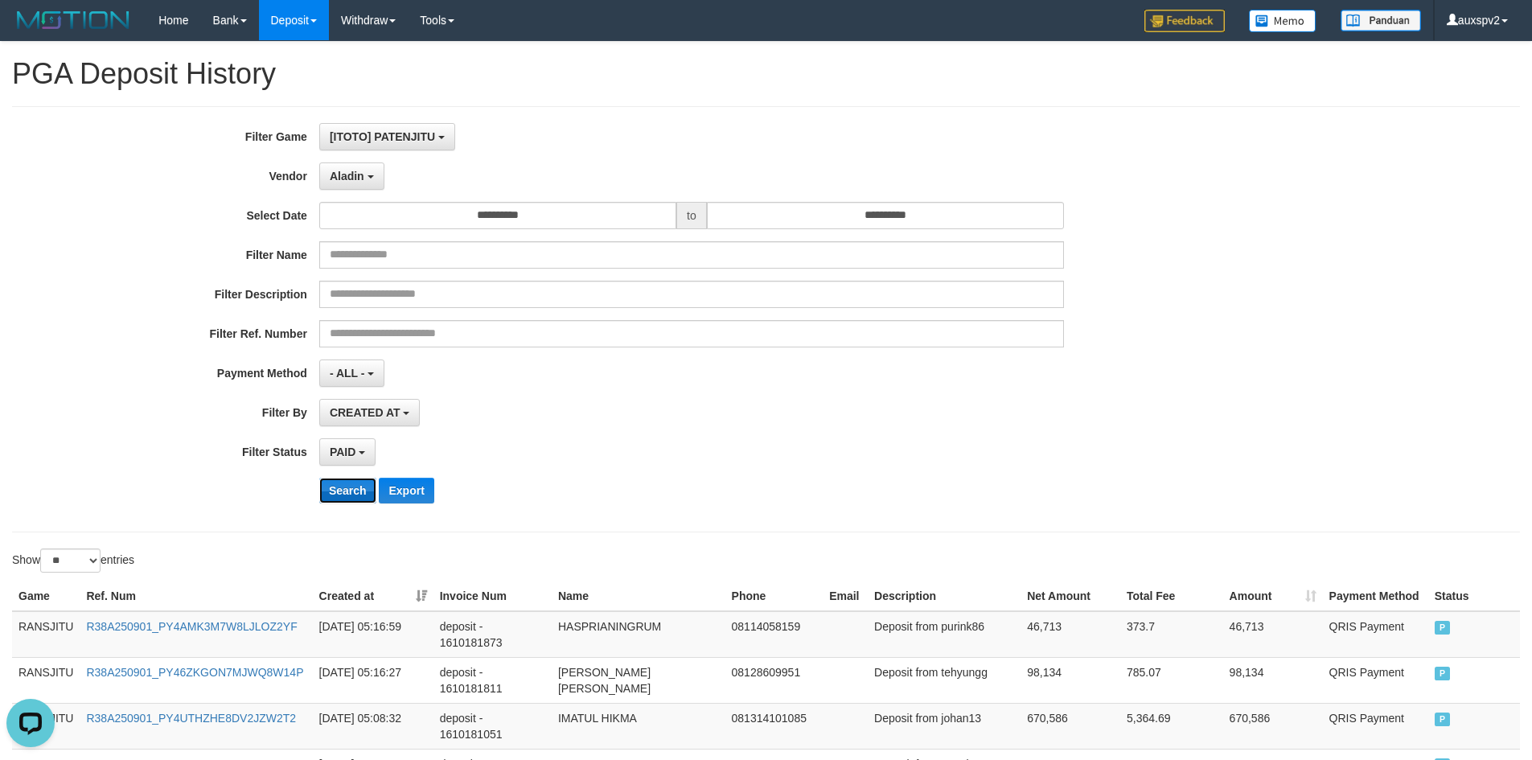
click at [368, 487] on button "Search" at bounding box center [347, 491] width 57 height 26
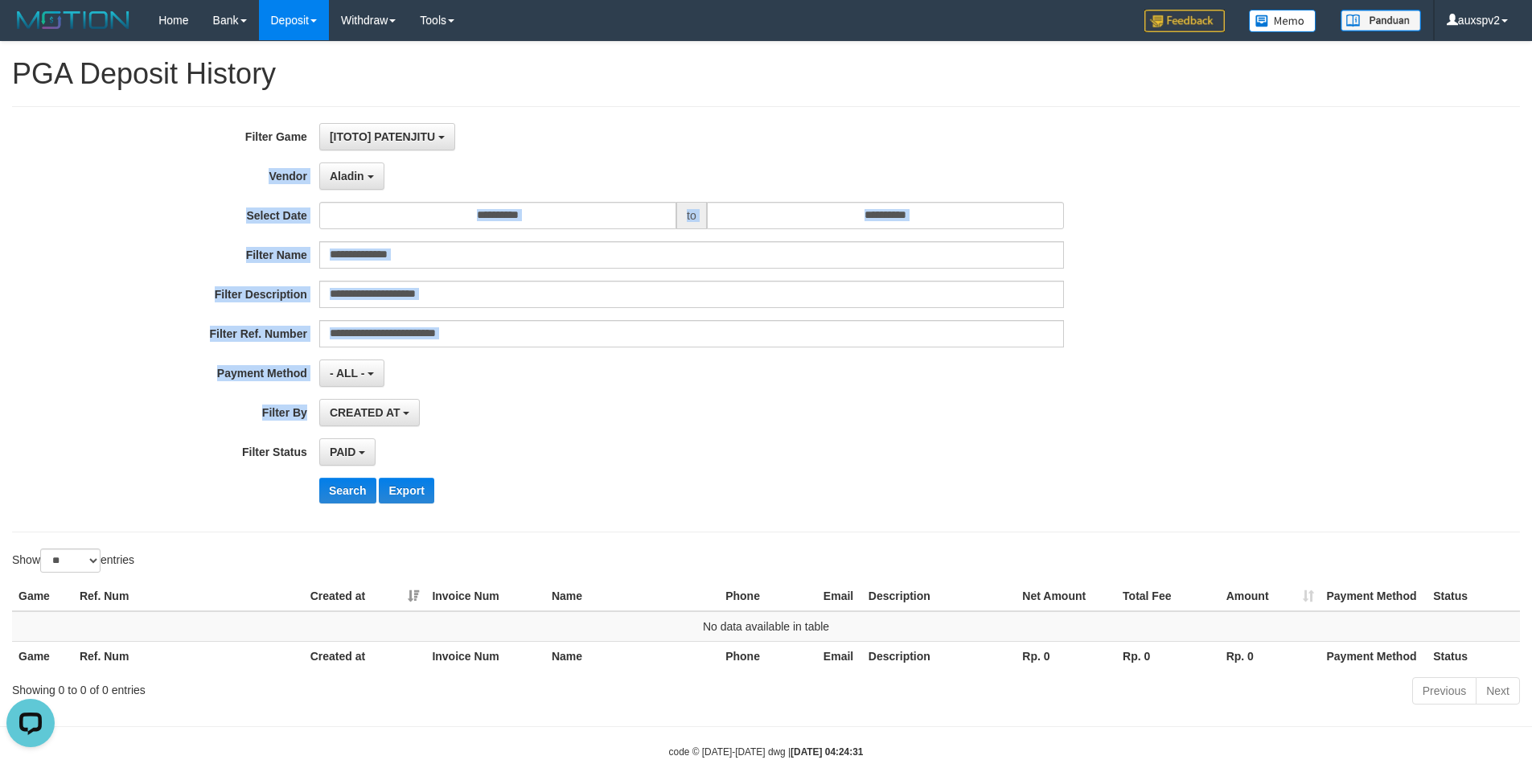
drag, startPoint x: 76, startPoint y: 355, endPoint x: 93, endPoint y: 334, distance: 27.4
drag, startPoint x: 93, startPoint y: 334, endPoint x: 27, endPoint y: 413, distance: 103.9
click at [27, 413] on label "Filter By" at bounding box center [159, 410] width 319 height 22
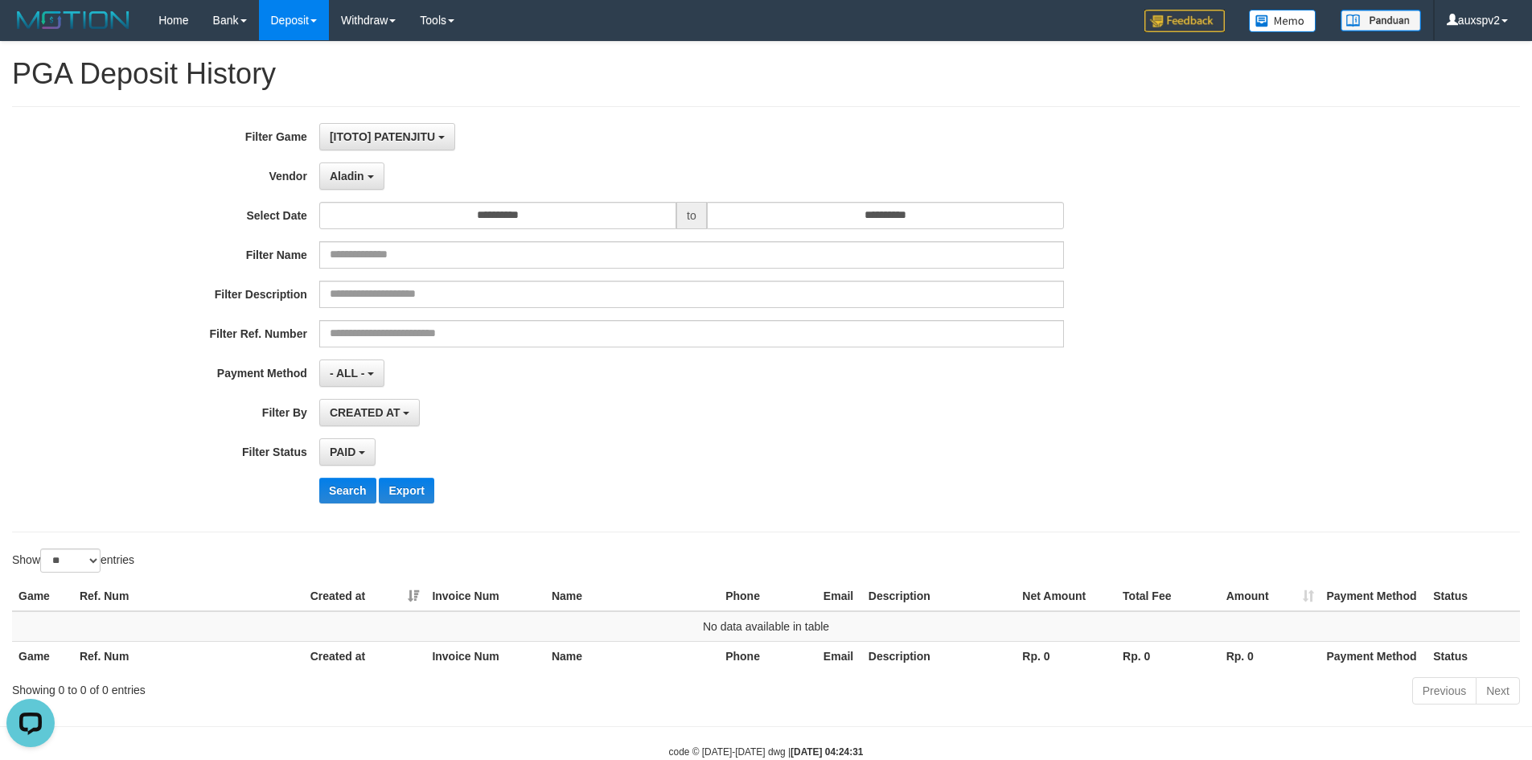
drag, startPoint x: 0, startPoint y: 337, endPoint x: 20, endPoint y: 306, distance: 36.6
drag, startPoint x: 20, startPoint y: 306, endPoint x: 11, endPoint y: 331, distance: 26.5
drag, startPoint x: 11, startPoint y: 331, endPoint x: 504, endPoint y: 146, distance: 525.9
click at [554, 113] on div "**********" at bounding box center [766, 319] width 1508 height 426
click at [339, 476] on div "**********" at bounding box center [638, 319] width 1277 height 393
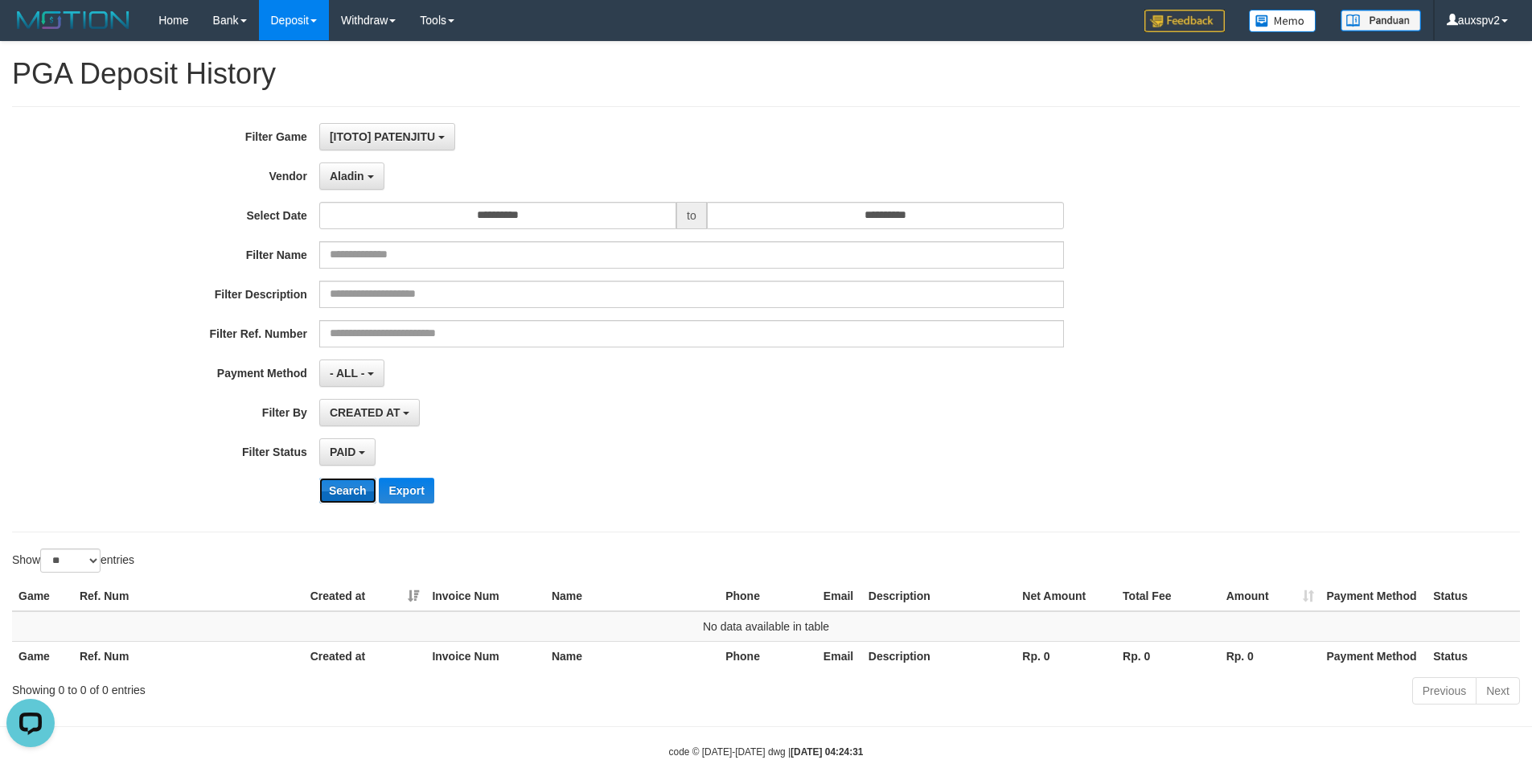
click at [341, 482] on button "Search" at bounding box center [347, 491] width 57 height 26
drag, startPoint x: 424, startPoint y: 142, endPoint x: 639, endPoint y: 194, distance: 220.9
click at [431, 142] on span "[ITOTO] PATENJITU" at bounding box center [382, 136] width 105 height 13
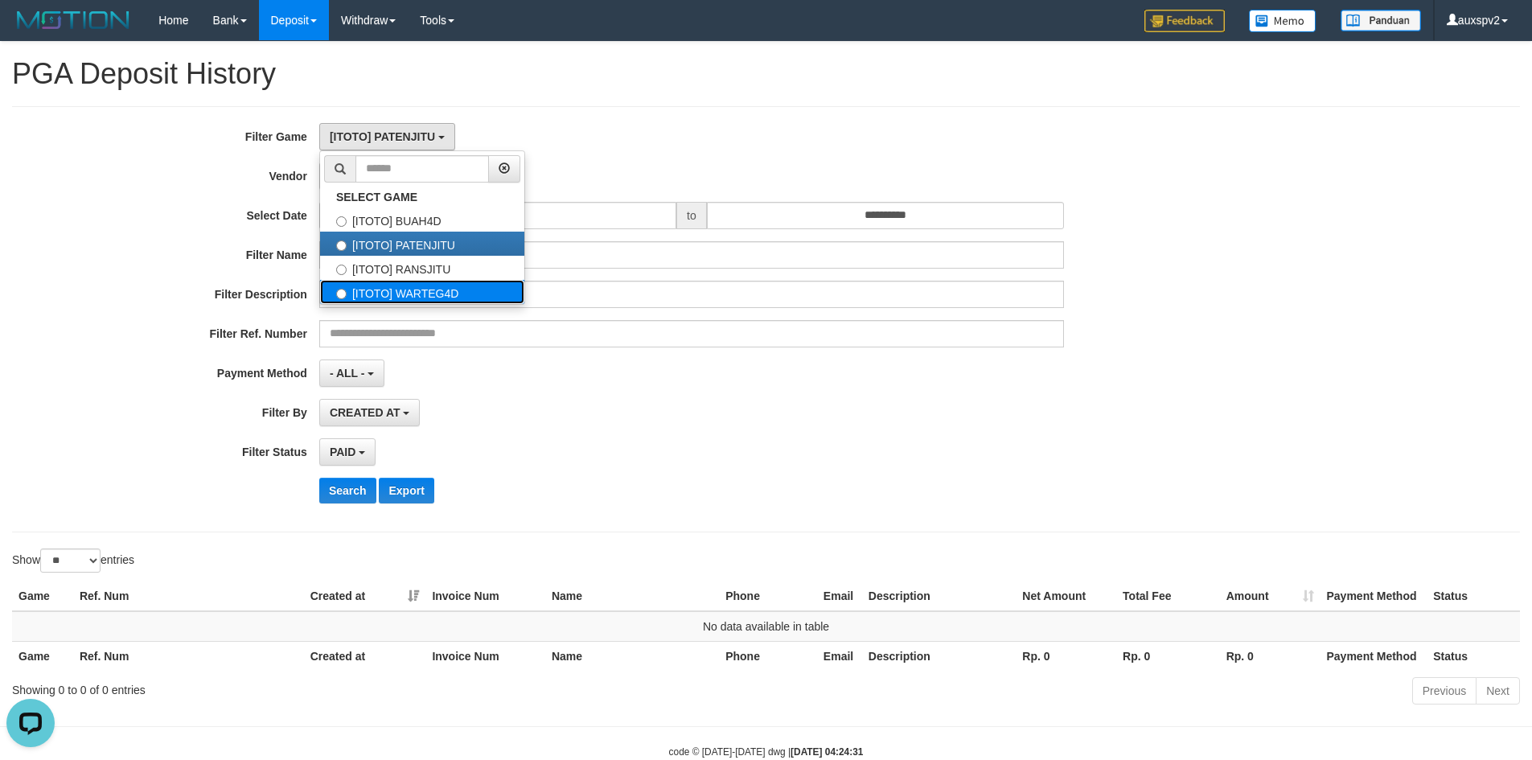
click at [446, 289] on label "[ITOTO] WARTEG4D" at bounding box center [422, 292] width 204 height 24
select select "****"
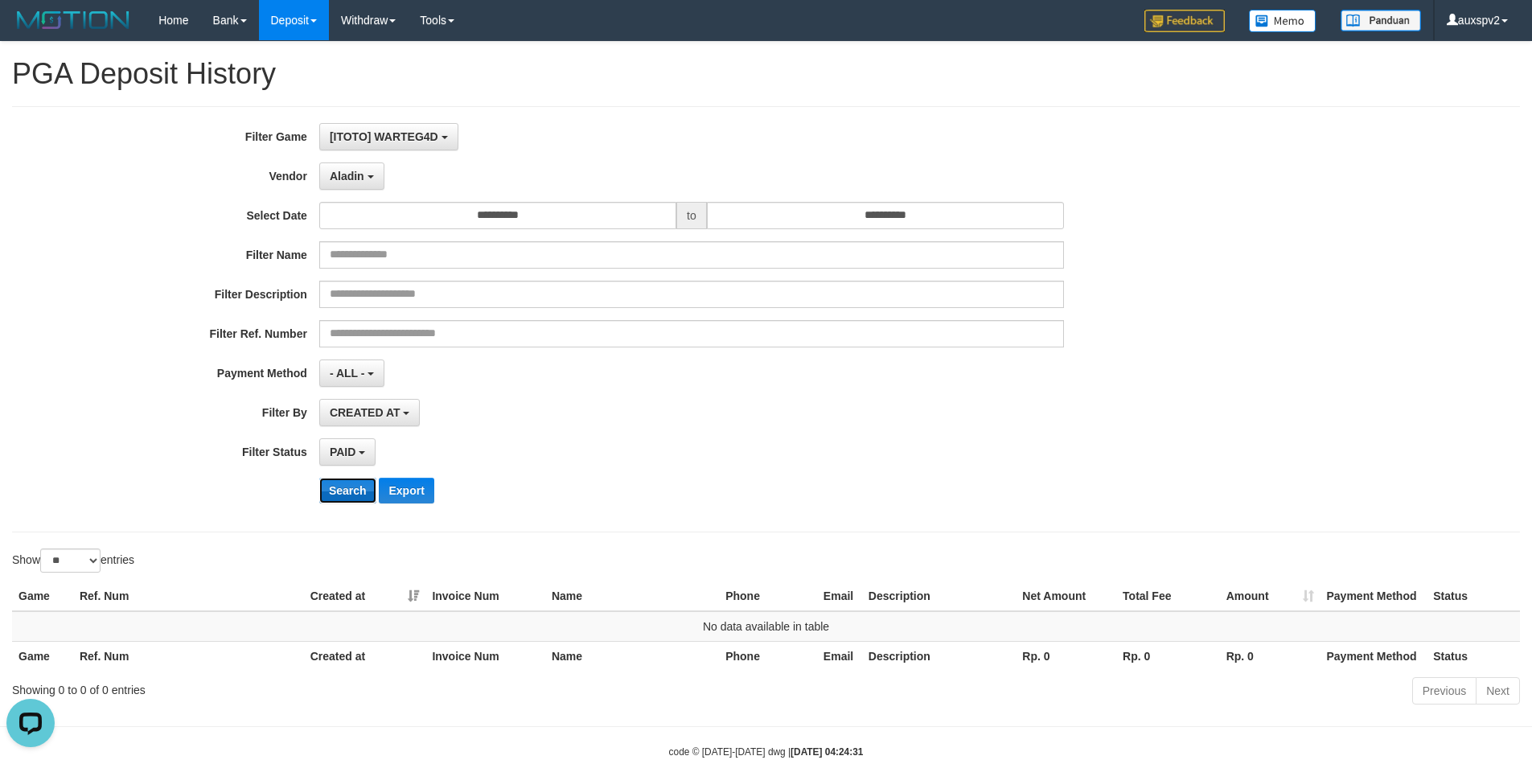
click at [347, 478] on button "Search" at bounding box center [347, 491] width 57 height 26
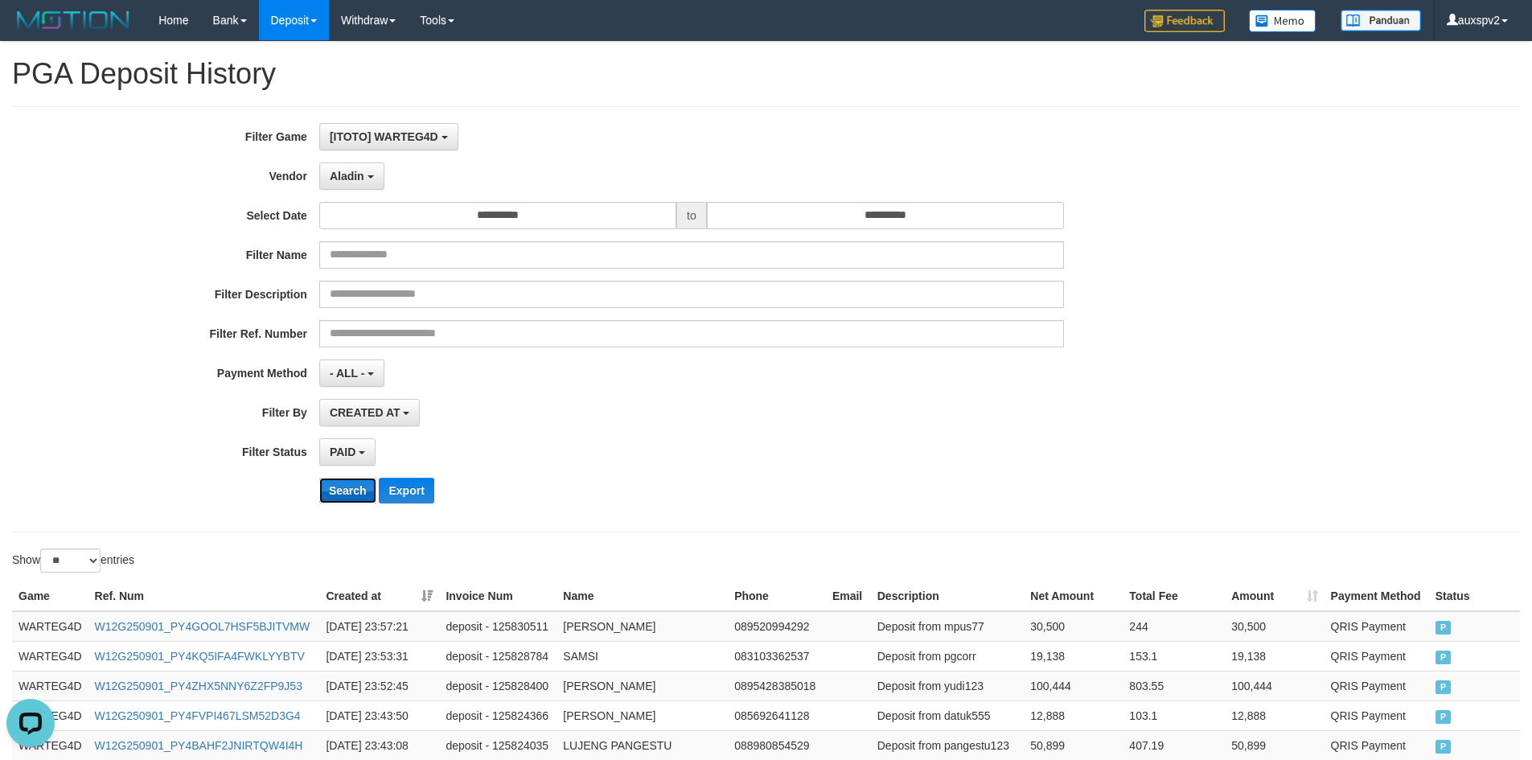
click at [342, 497] on button "Search" at bounding box center [347, 491] width 57 height 26
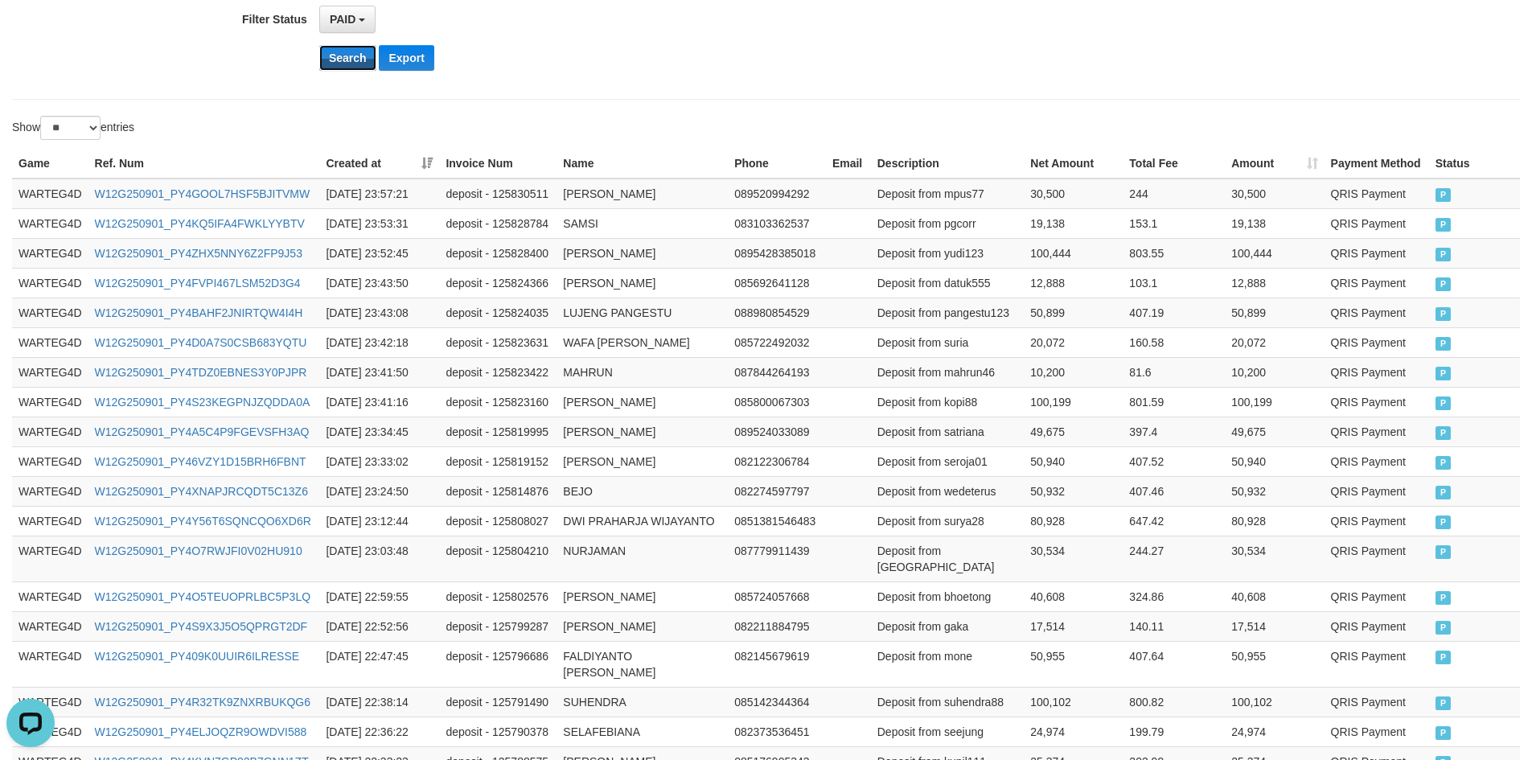
scroll to position [754, 0]
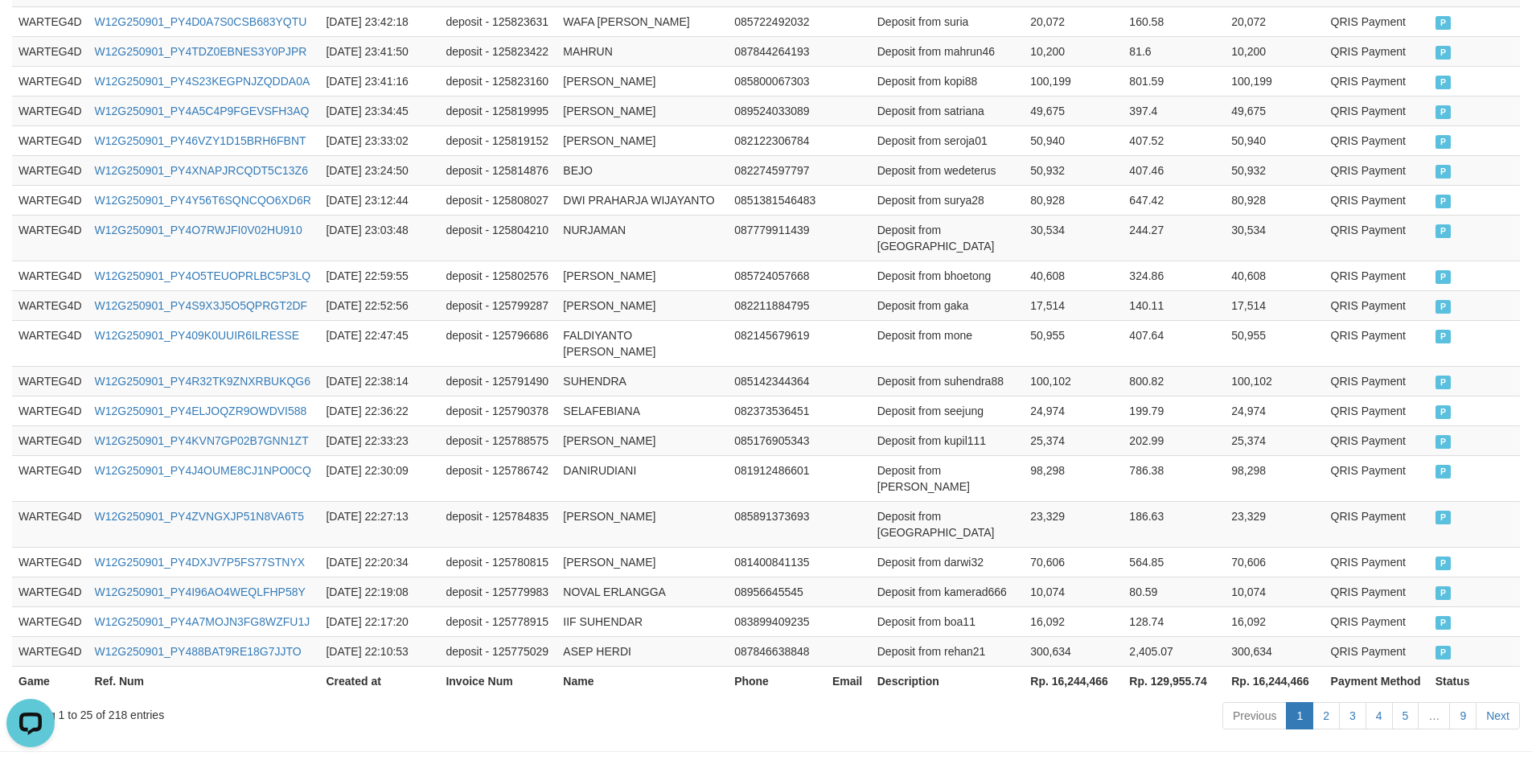
click at [1083, 666] on th "Rp. 16,244,466" at bounding box center [1073, 681] width 99 height 30
copy th "16,244,466"
click at [1178, 666] on th "Rp. 129,955.74" at bounding box center [1174, 681] width 102 height 30
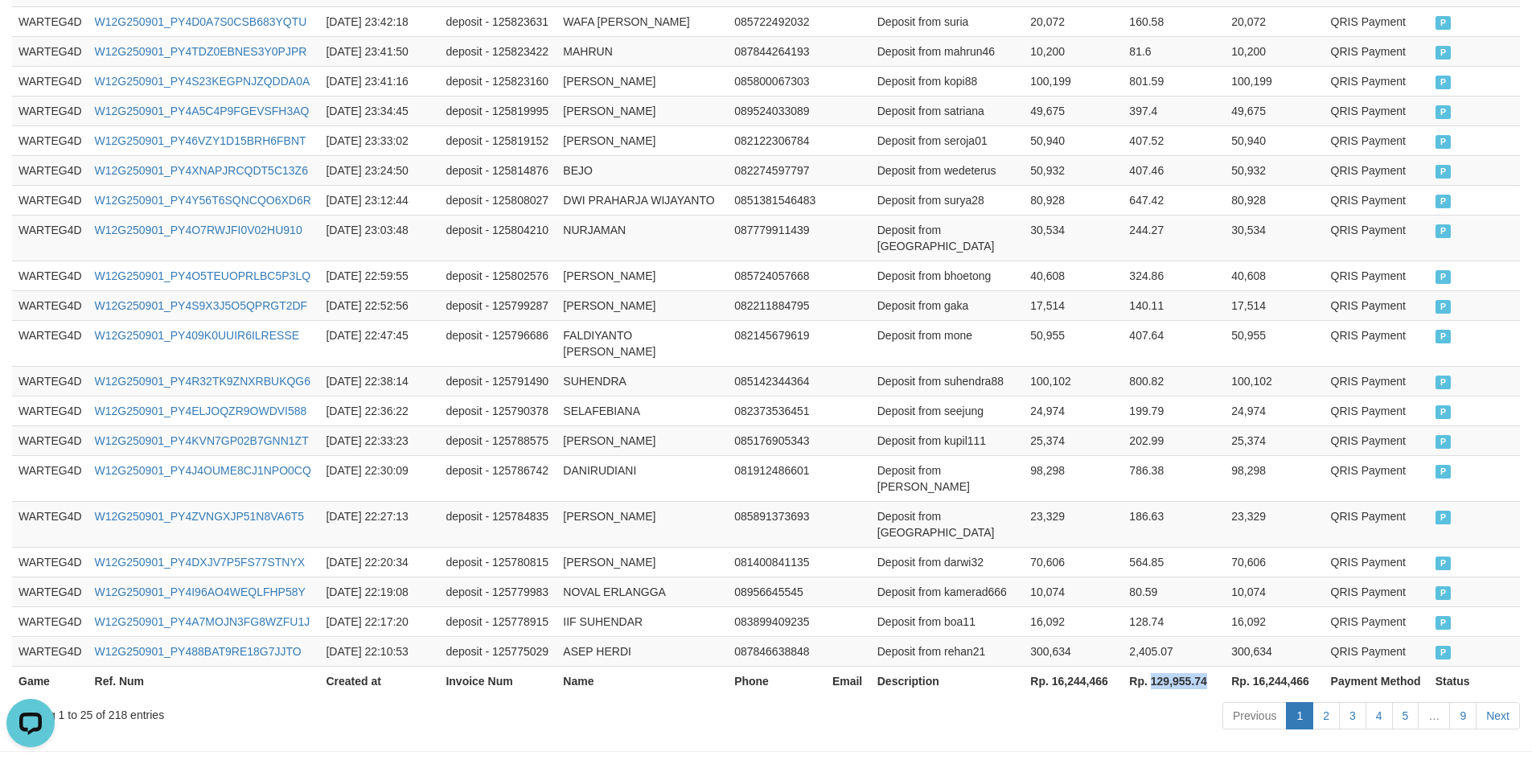
copy th "129,955.74"
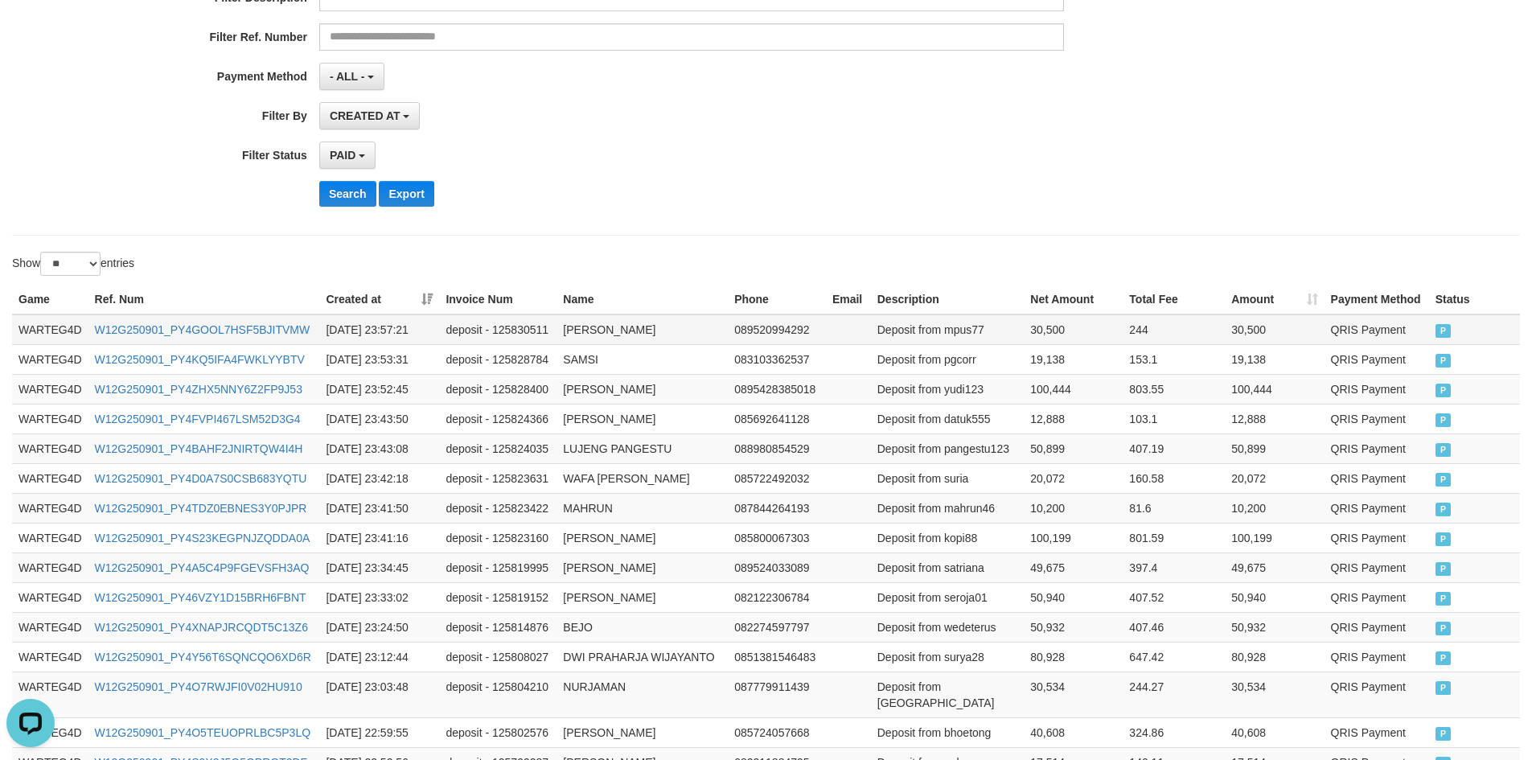
scroll to position [0, 0]
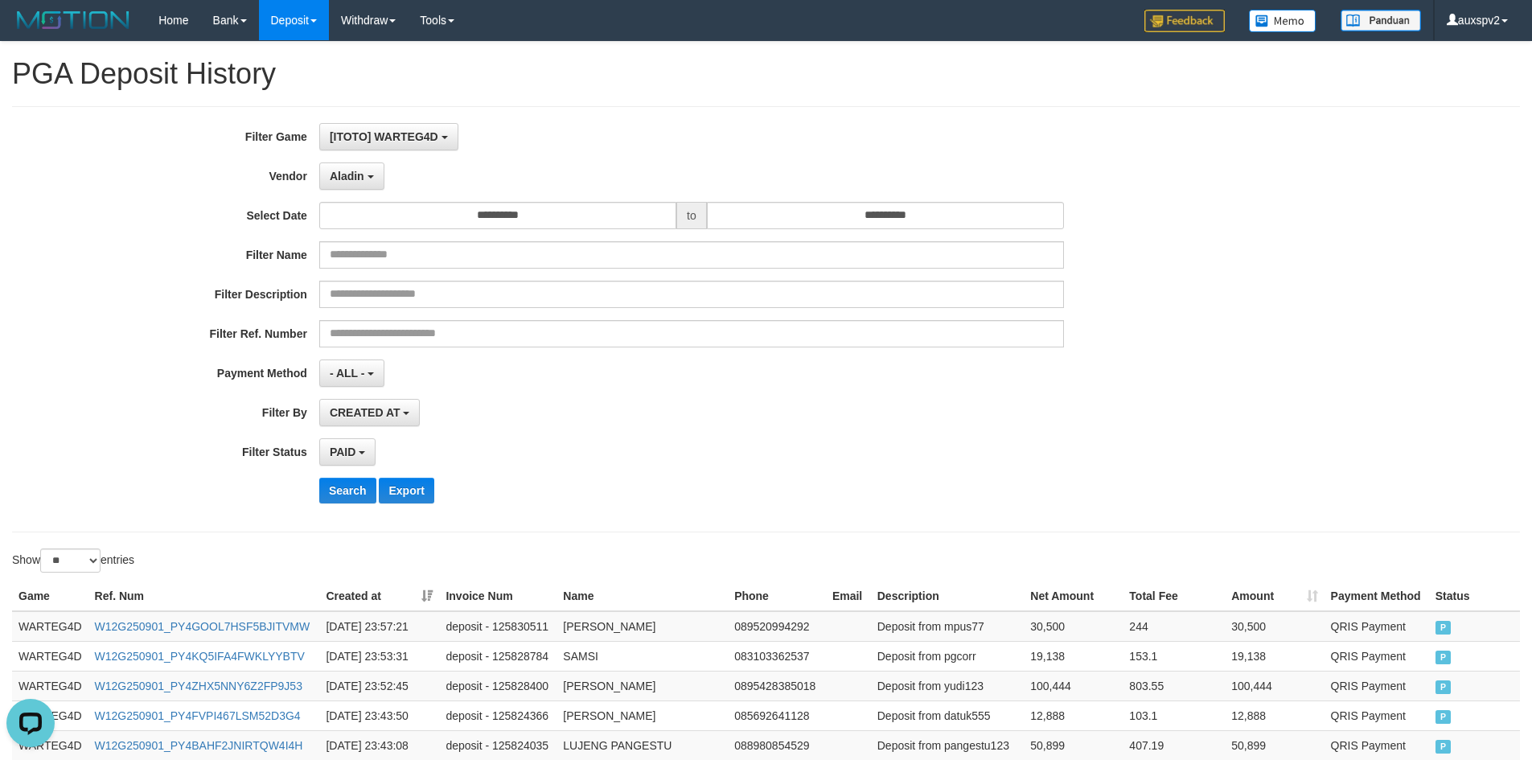
click at [744, 145] on div "[ITOTO] WARTEG4D SELECT GAME [ITOTO] BUAH4D [ITOTO] PATENJITU [ITOTO] RANSJITU …" at bounding box center [691, 136] width 745 height 27
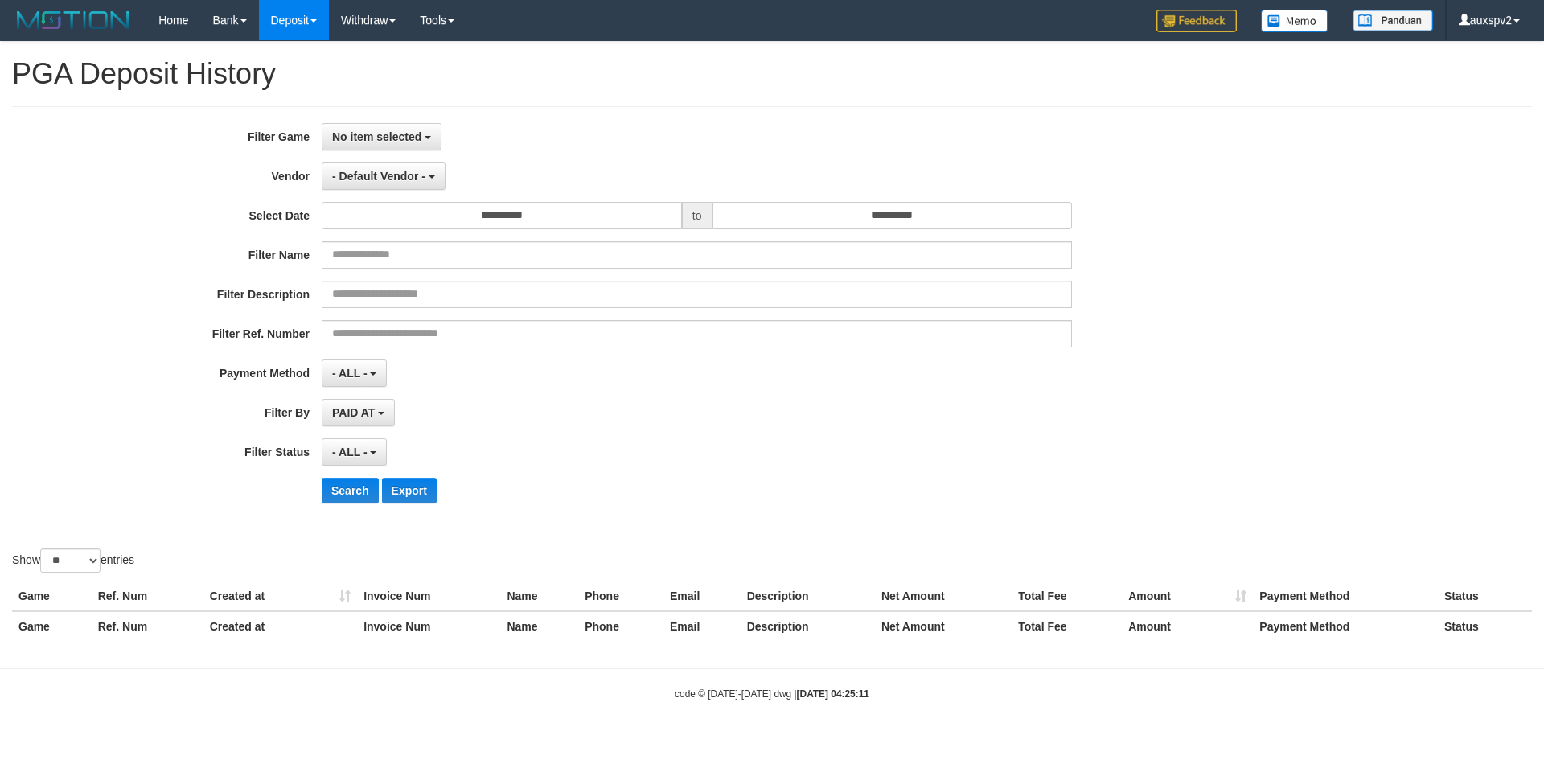
select select
select select "**"
click at [389, 137] on span "No item selected" at bounding box center [376, 136] width 89 height 13
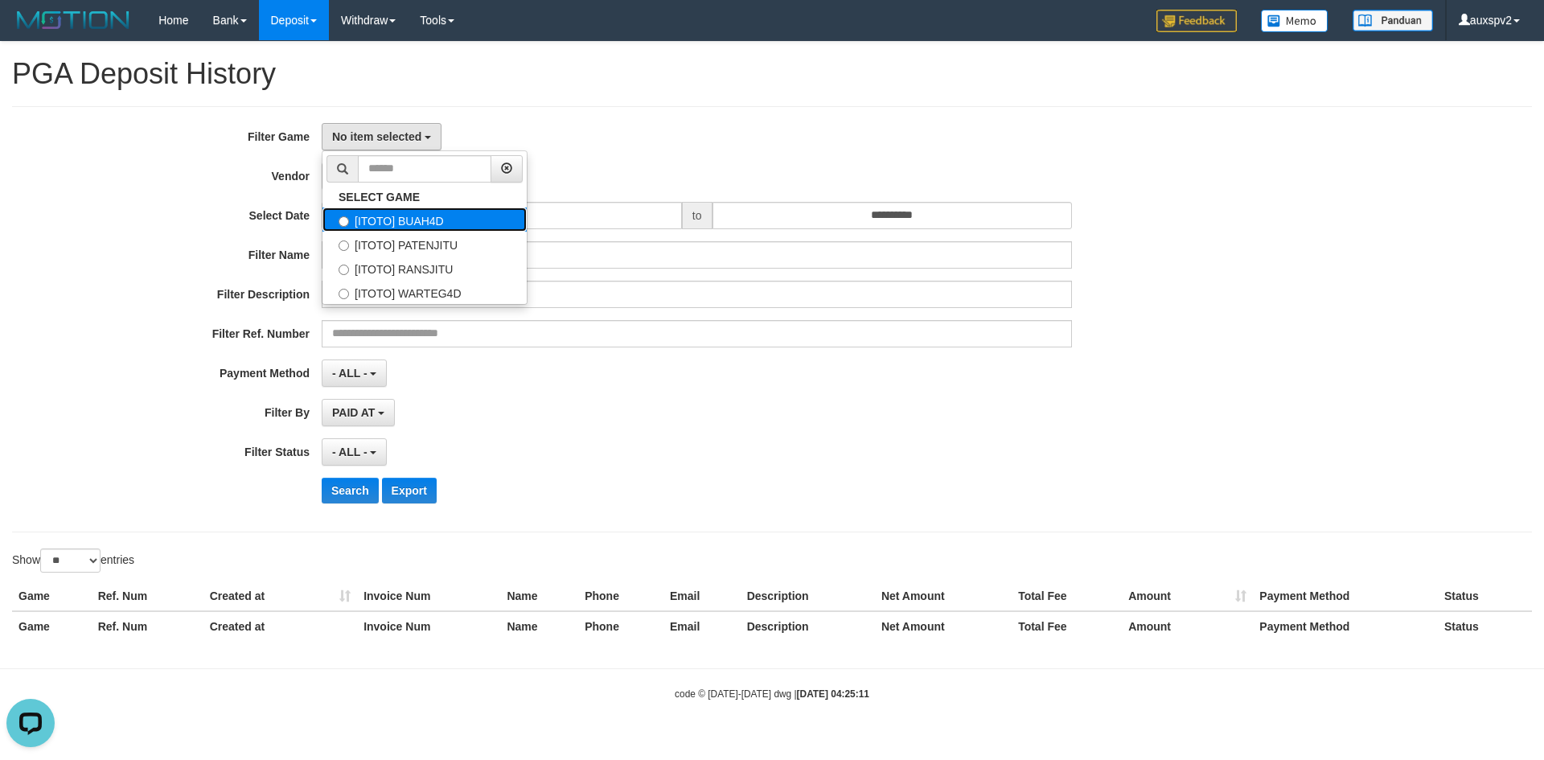
click at [431, 226] on label "[ITOTO] BUAH4D" at bounding box center [425, 220] width 204 height 24
select select "***"
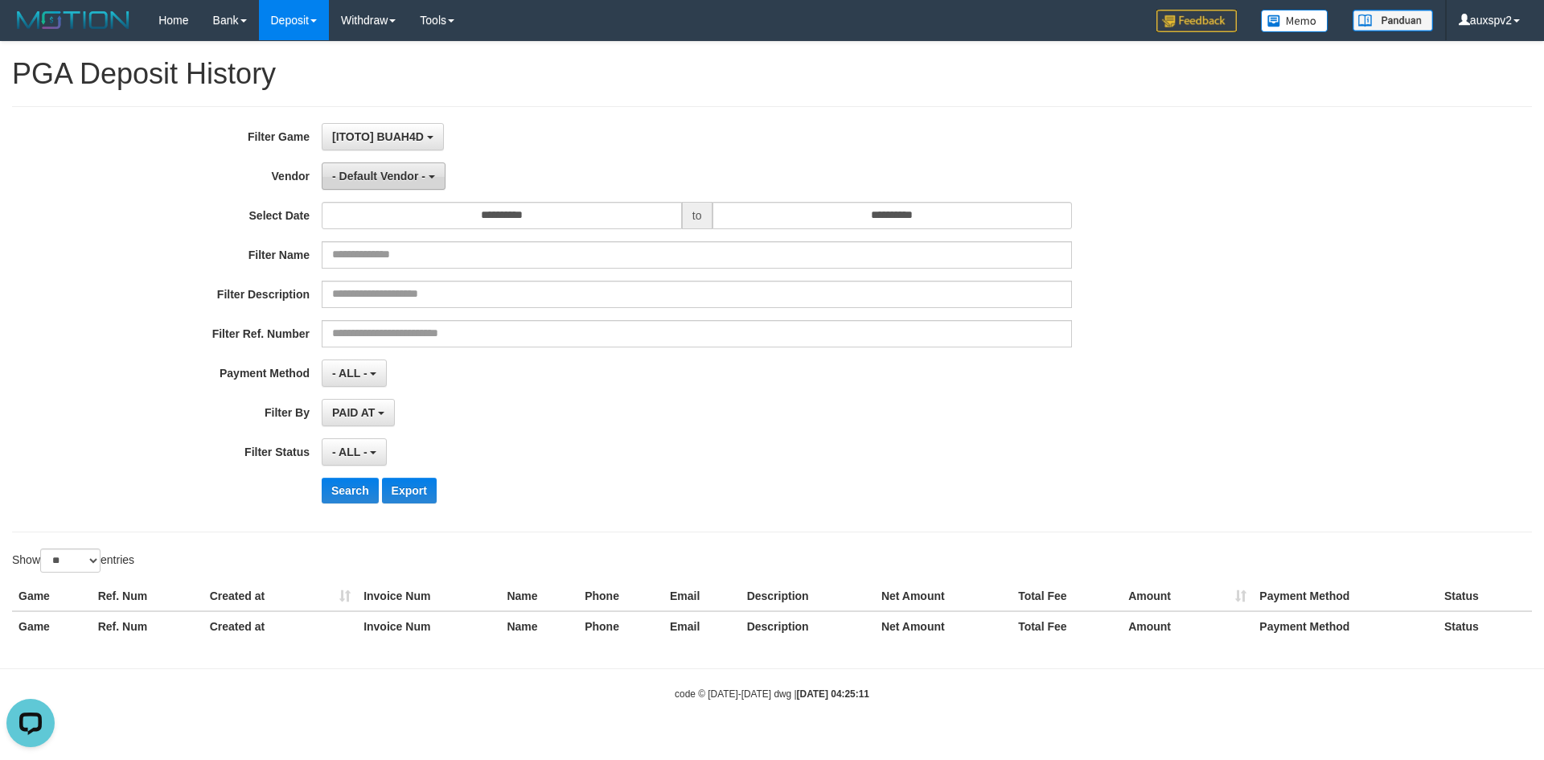
click at [390, 187] on button "- Default Vendor -" at bounding box center [384, 175] width 124 height 27
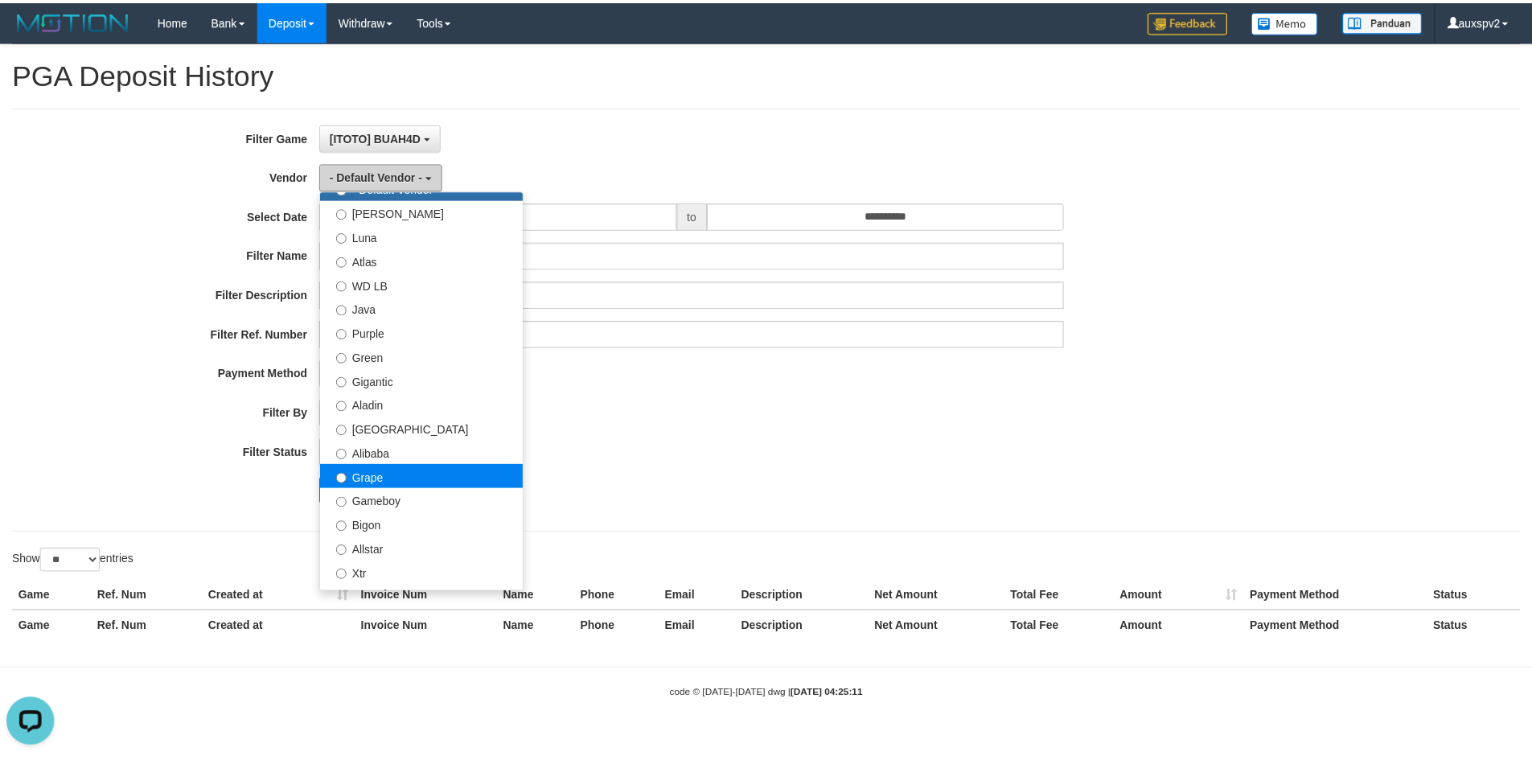
scroll to position [80, 0]
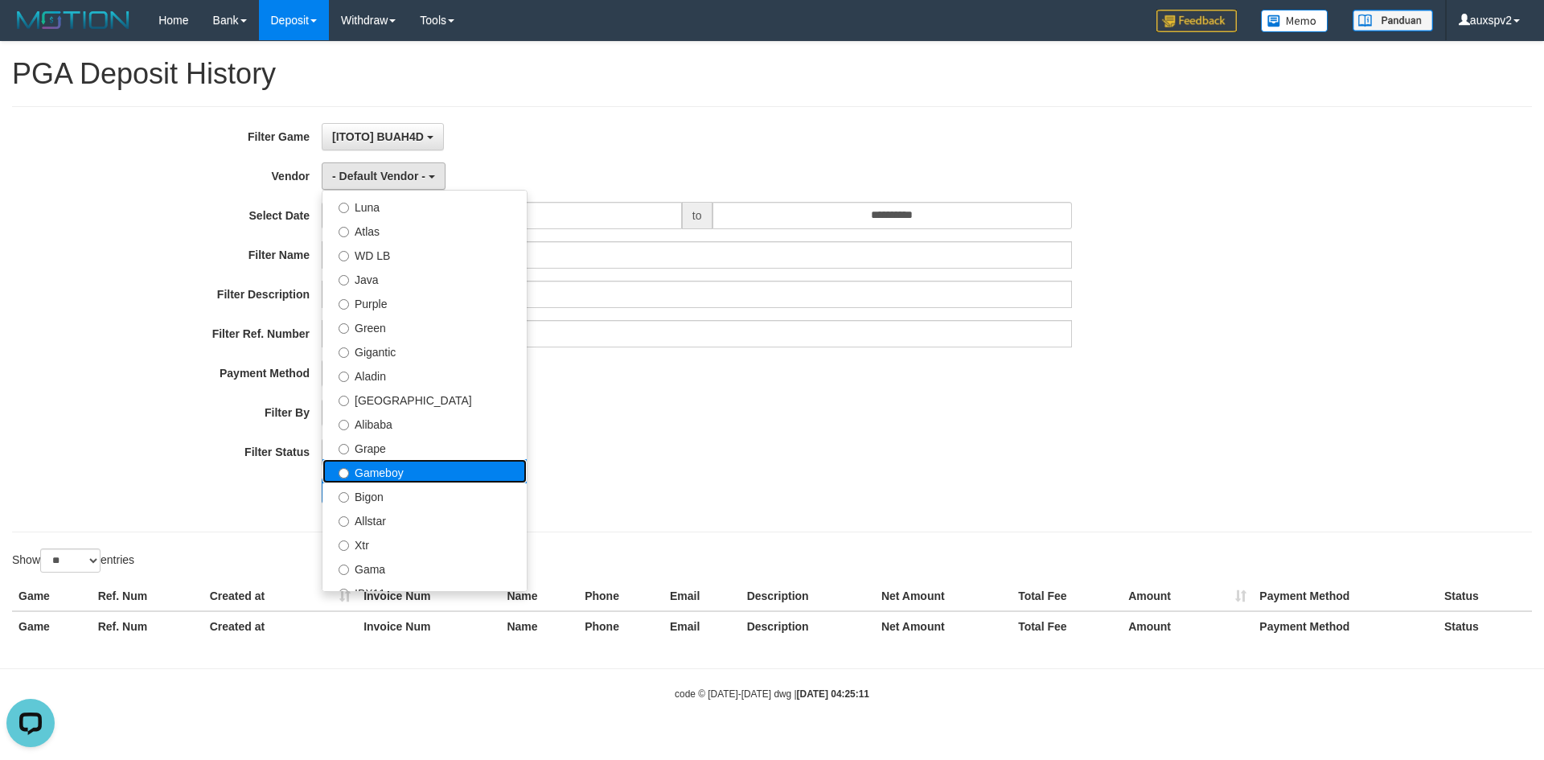
click at [402, 467] on label "Gameboy" at bounding box center [425, 471] width 204 height 24
select select "**********"
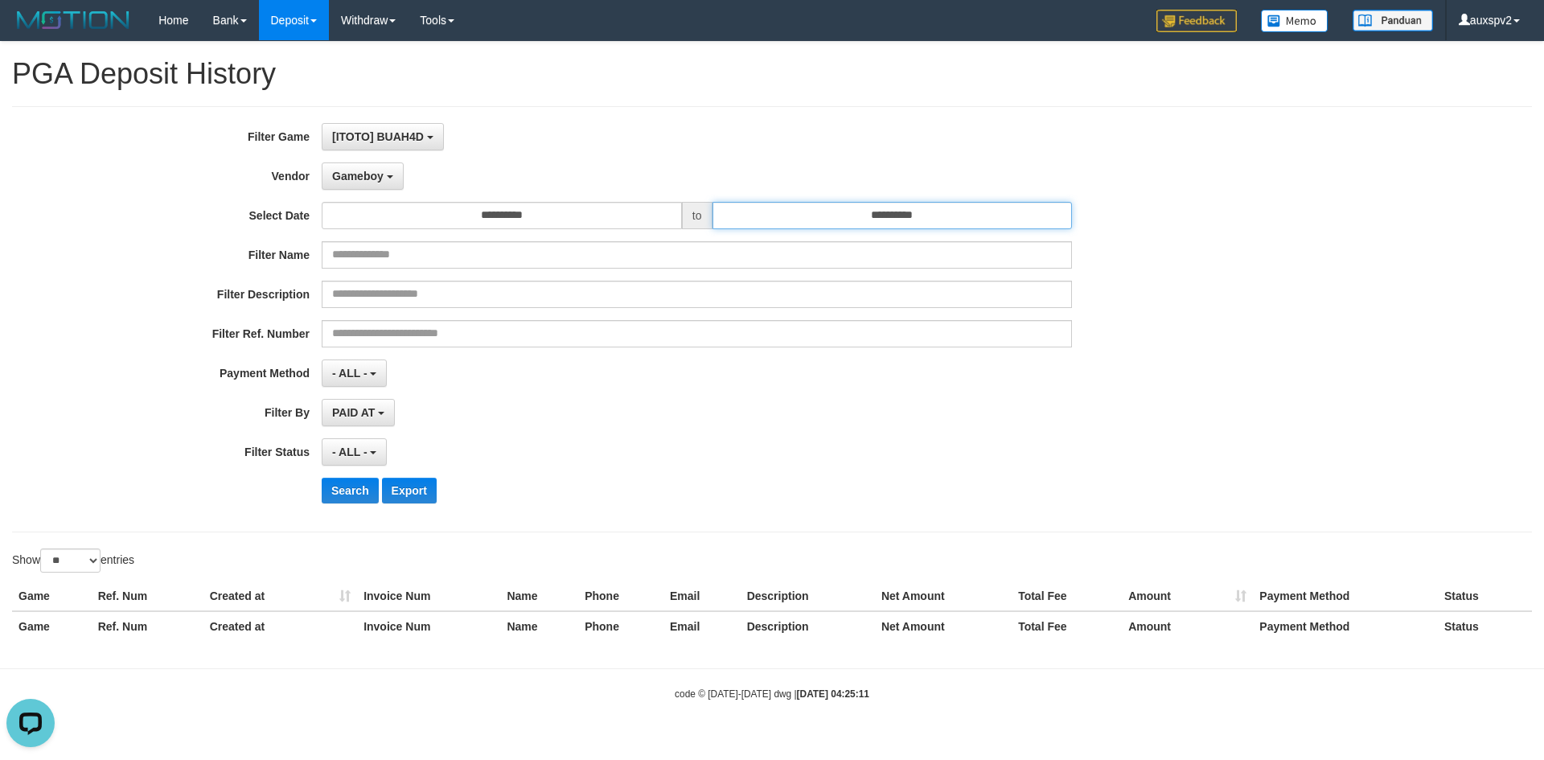
click at [893, 226] on input "**********" at bounding box center [893, 215] width 360 height 27
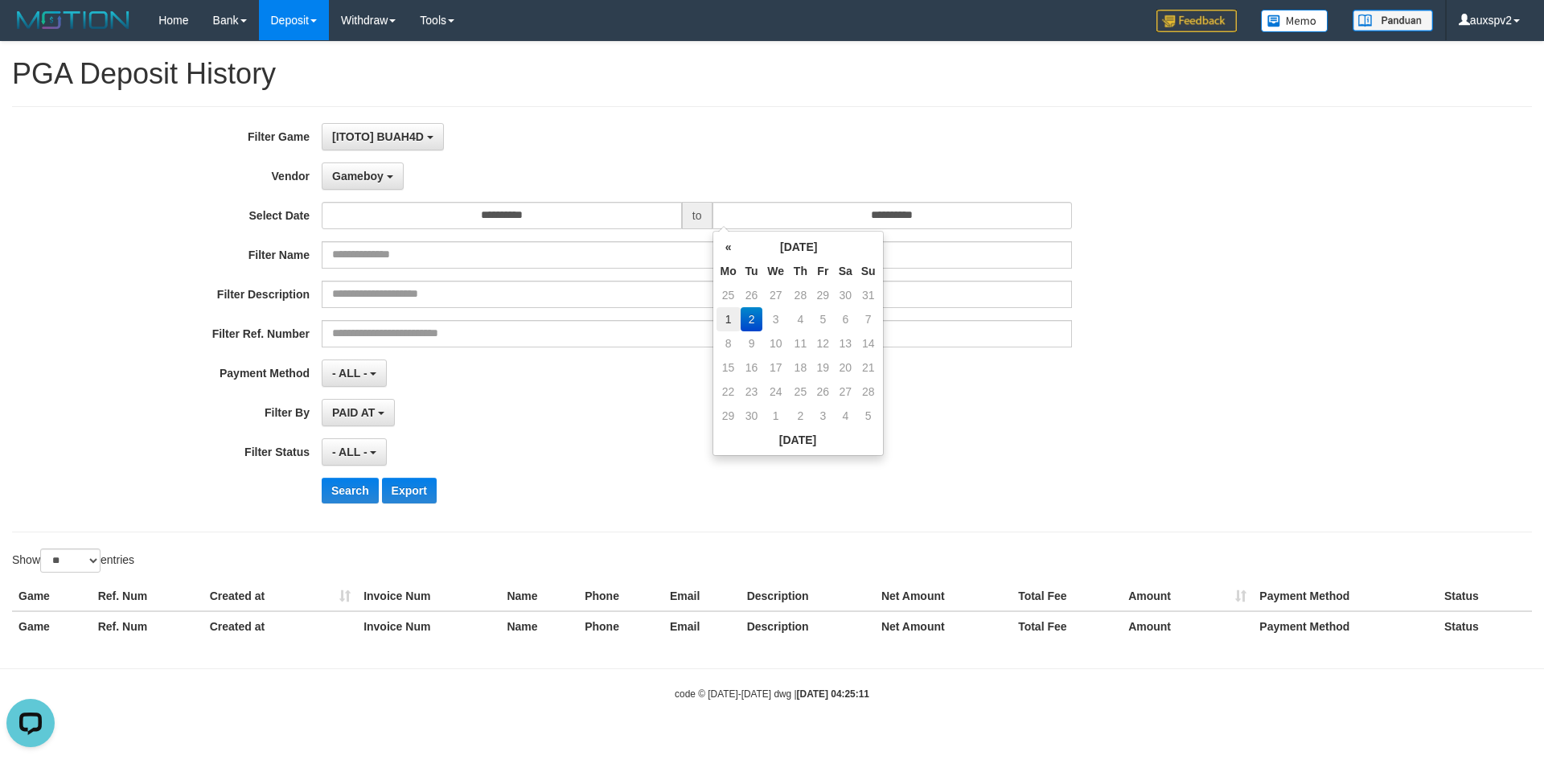
click at [722, 316] on td "1" at bounding box center [729, 319] width 24 height 24
type input "**********"
drag, startPoint x: 610, startPoint y: 481, endPoint x: 413, endPoint y: 456, distance: 198.6
click at [599, 483] on div "Search Export" at bounding box center [804, 491] width 965 height 26
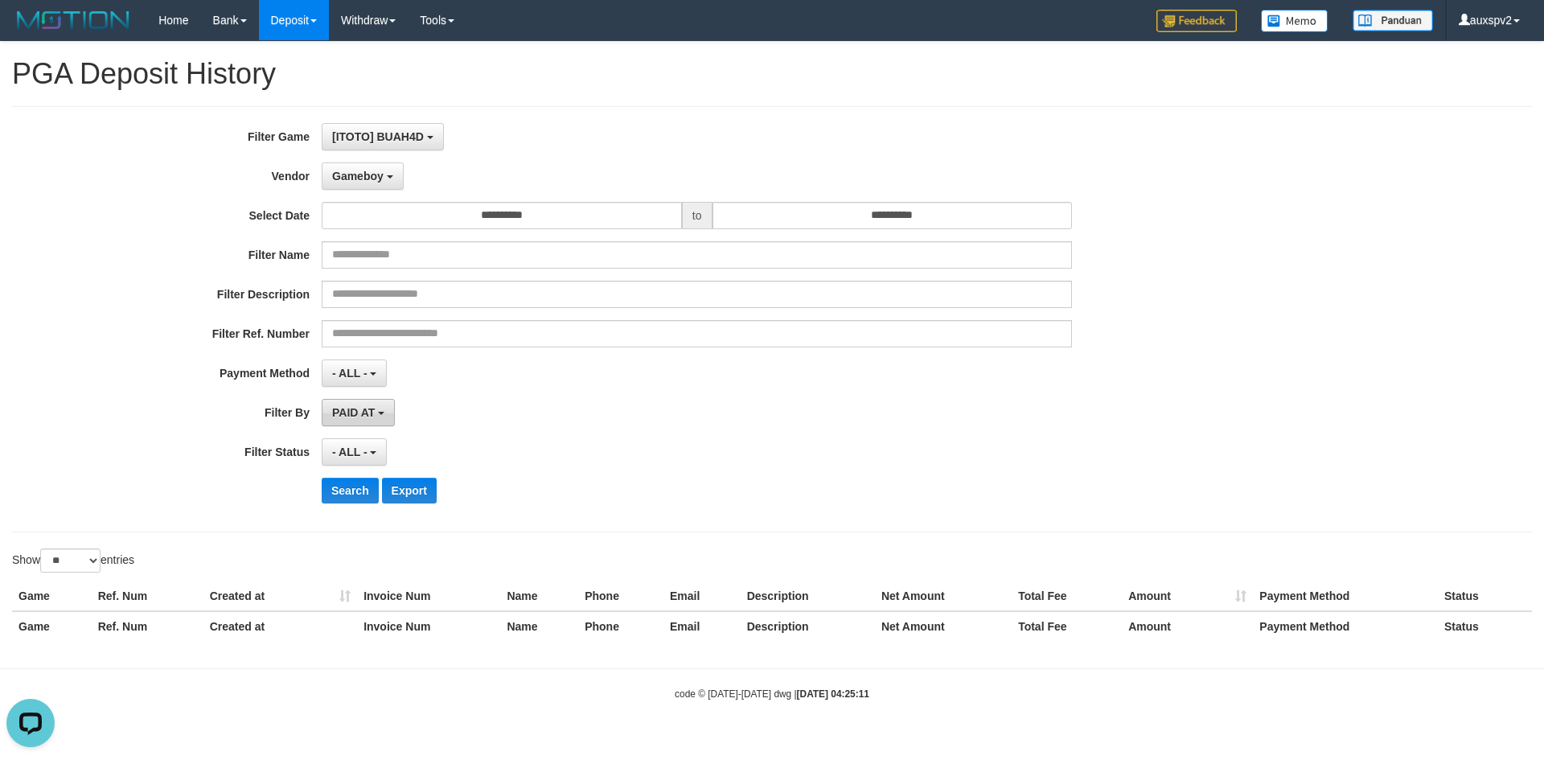
click at [358, 415] on span "PAID AT" at bounding box center [353, 412] width 43 height 13
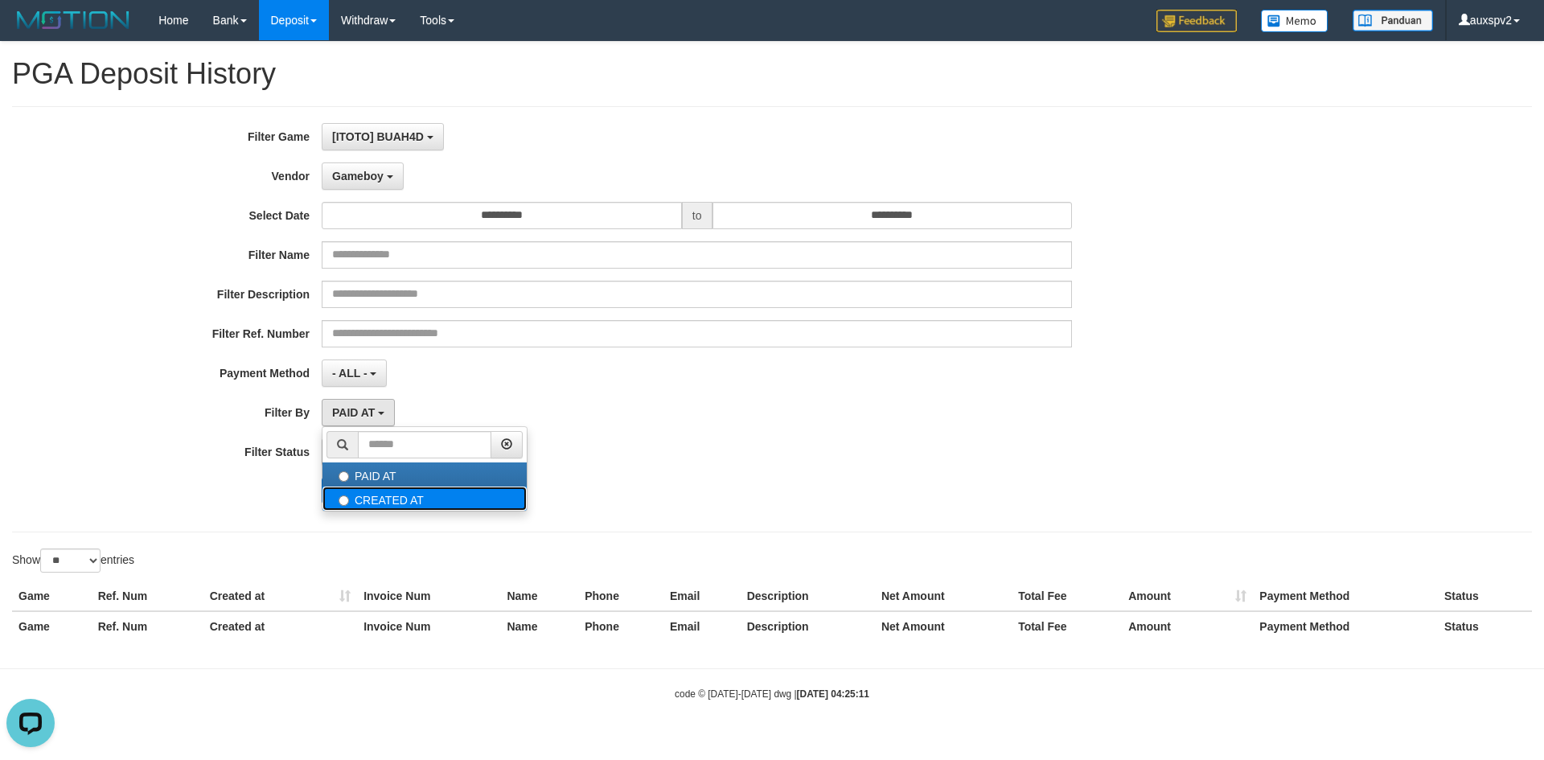
click at [360, 497] on label "CREATED AT" at bounding box center [425, 499] width 204 height 24
select select "*"
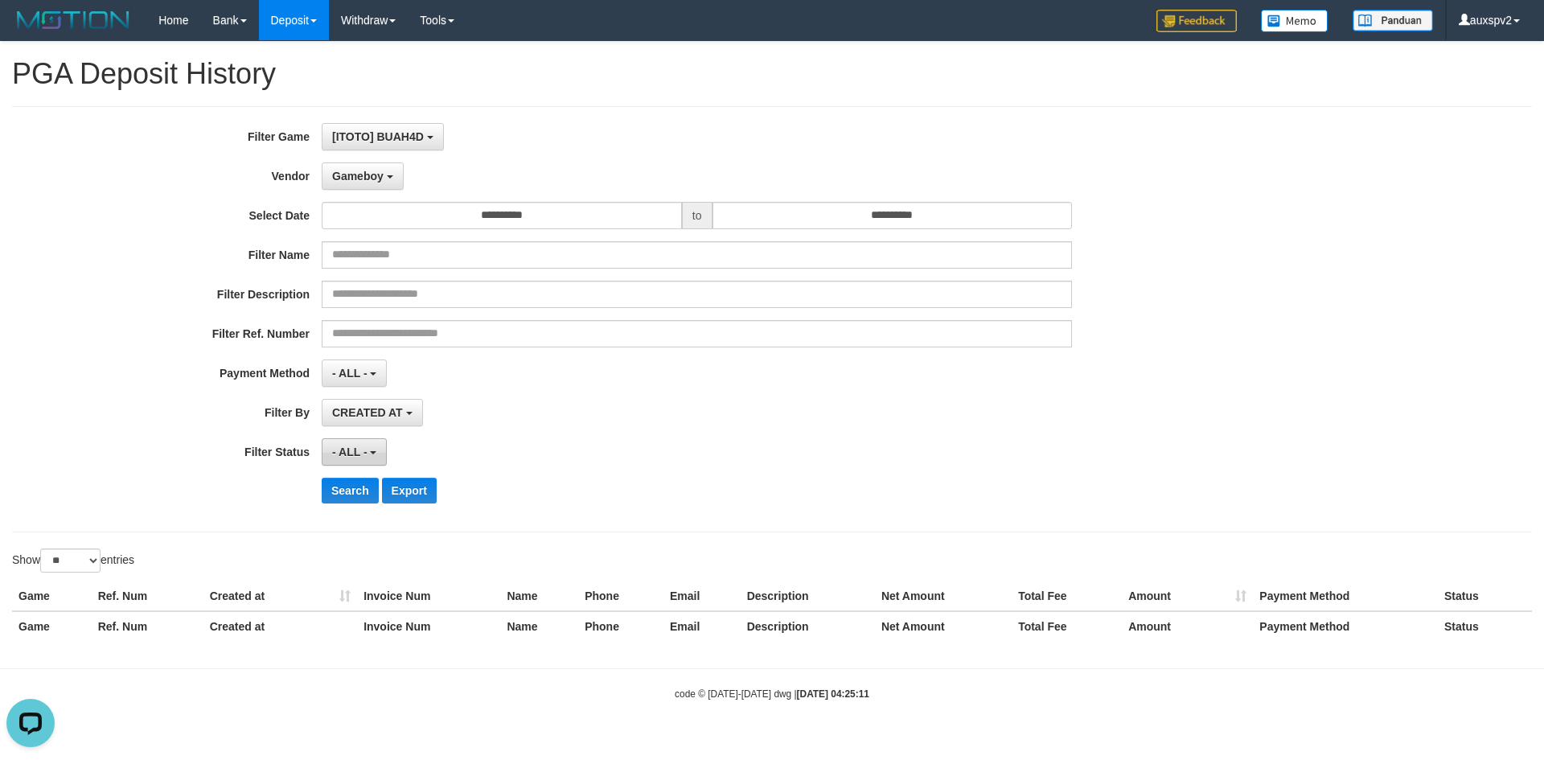
click at [347, 460] on button "- ALL -" at bounding box center [354, 451] width 65 height 27
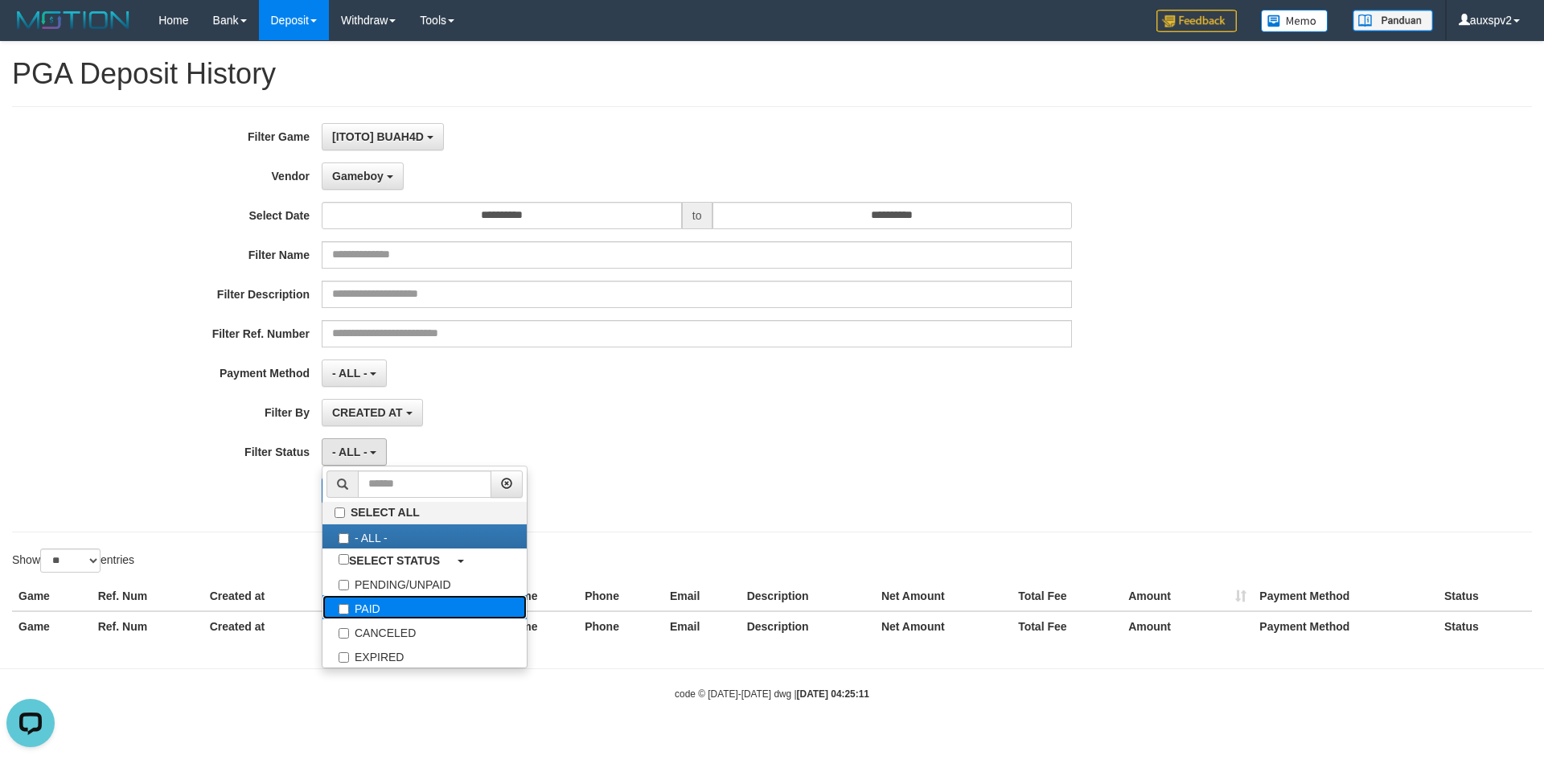
click at [387, 607] on label "PAID" at bounding box center [425, 607] width 204 height 24
select select "*"
drag, startPoint x: 806, startPoint y: 507, endPoint x: 442, endPoint y: 483, distance: 364.3
click at [805, 505] on div "**********" at bounding box center [643, 319] width 1287 height 393
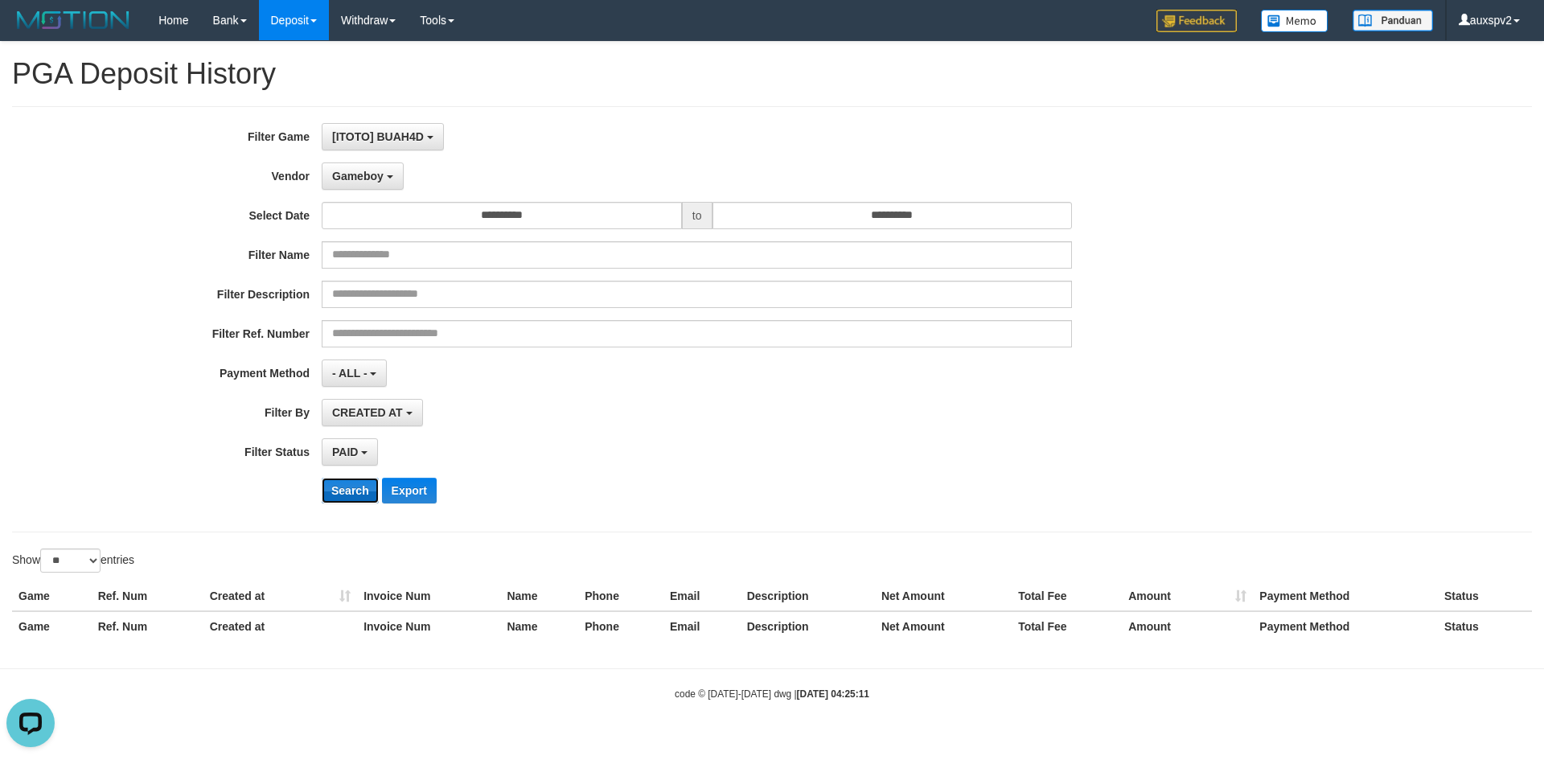
click at [327, 500] on button "Search" at bounding box center [350, 491] width 57 height 26
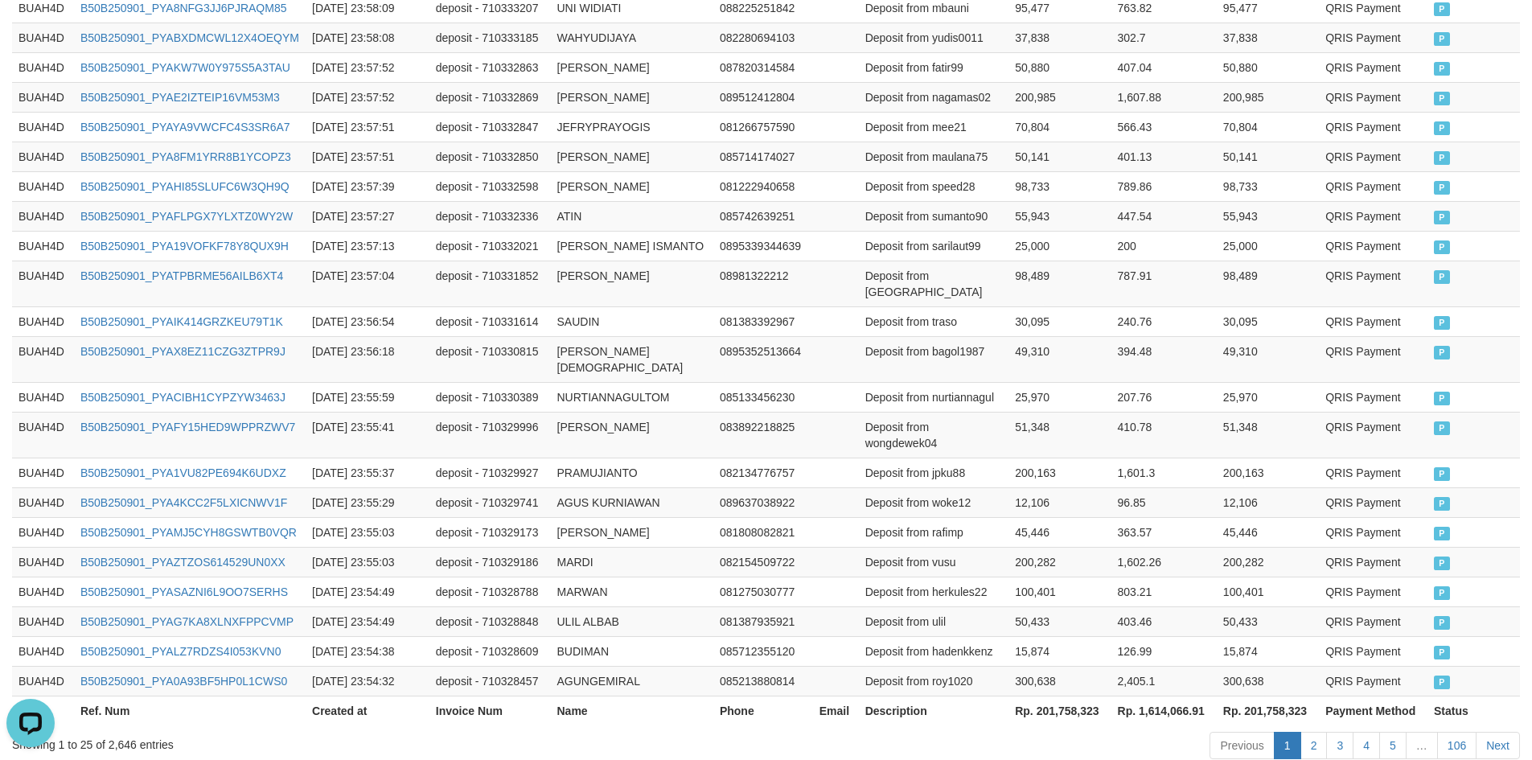
scroll to position [770, 0]
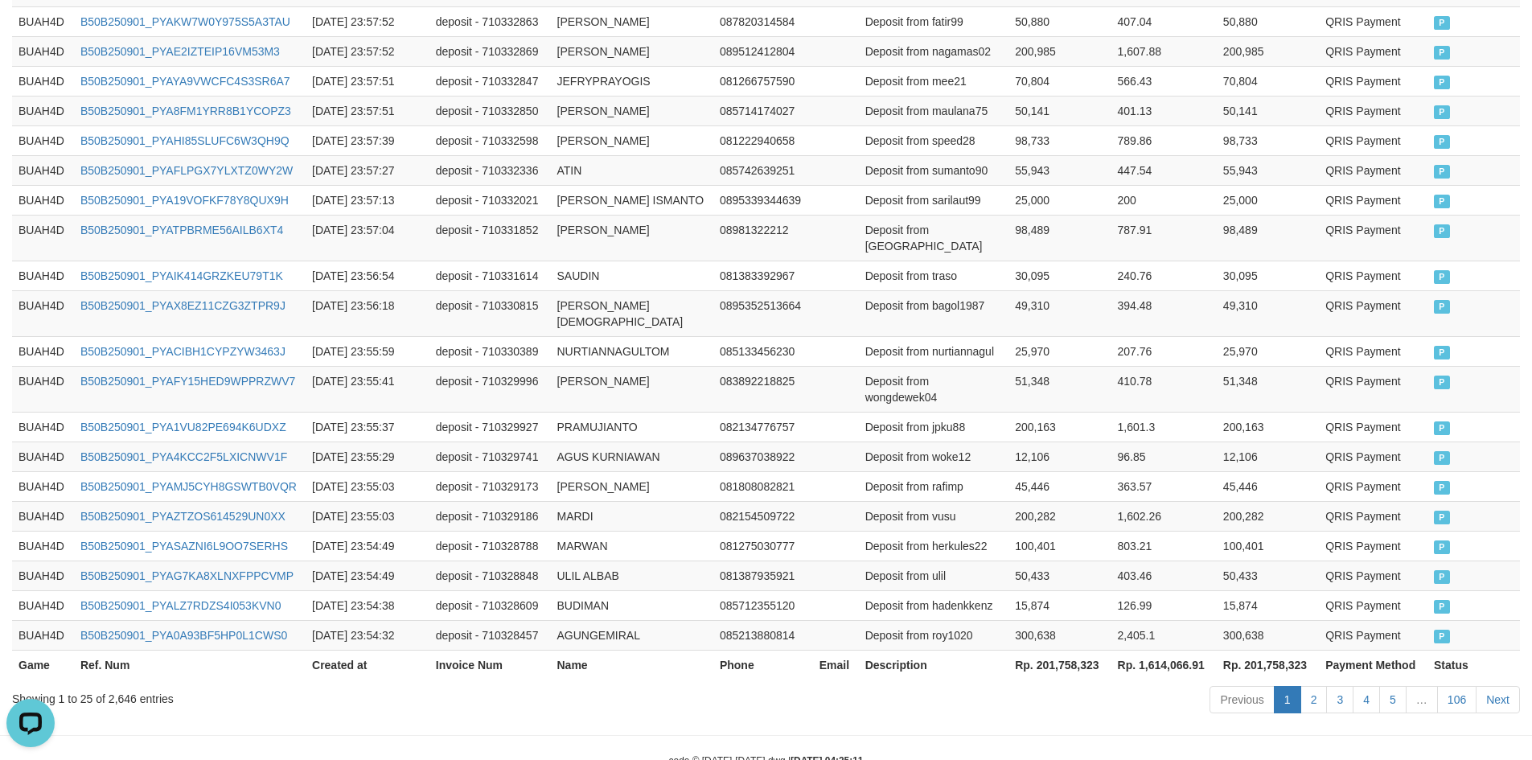
click at [1074, 650] on th "Rp. 201,758,323" at bounding box center [1060, 665] width 102 height 30
copy th "201,758,323"
click at [1190, 650] on th "Rp. 1,614,066.91" at bounding box center [1164, 665] width 105 height 30
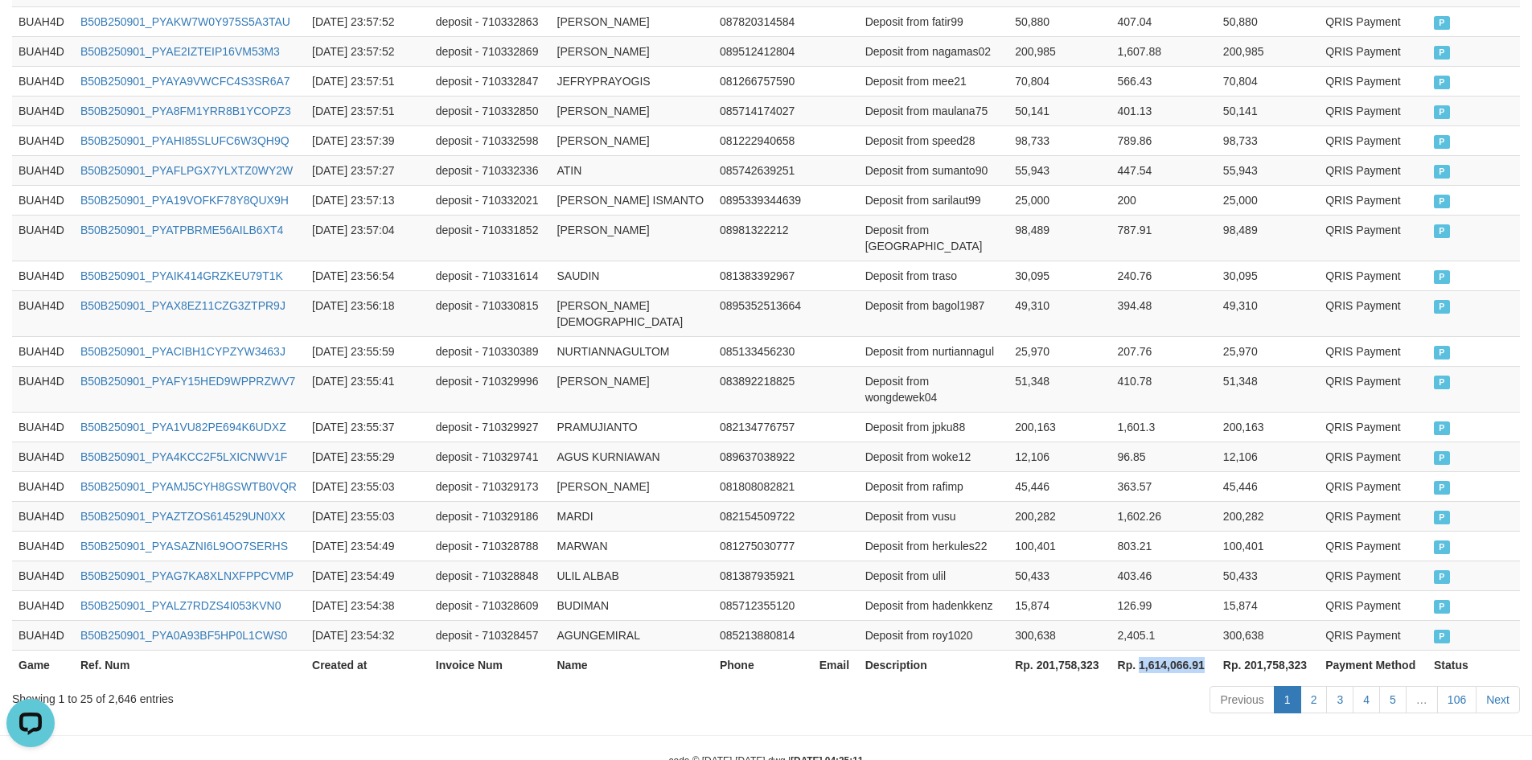
copy th "1,614,066.91"
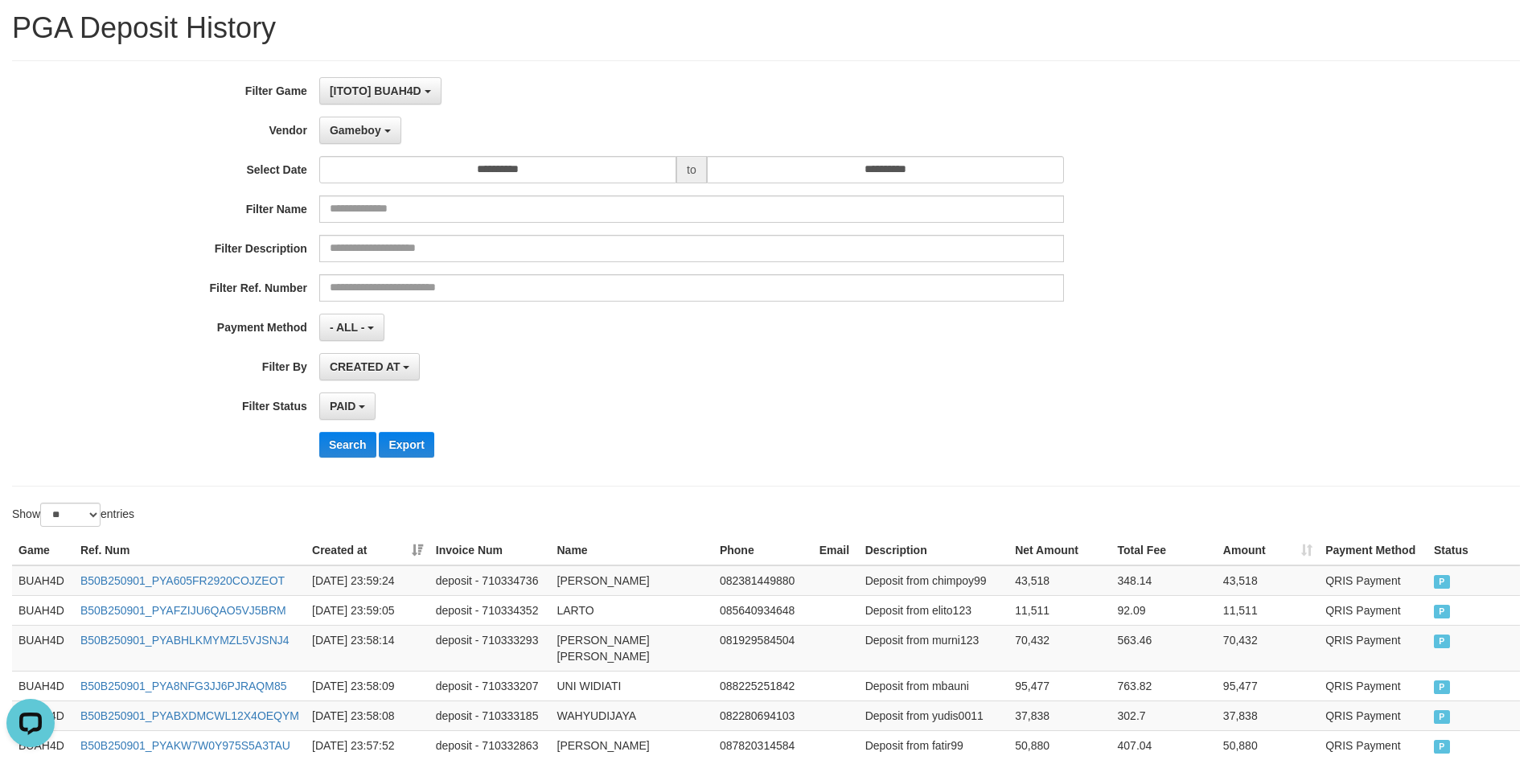
scroll to position [0, 0]
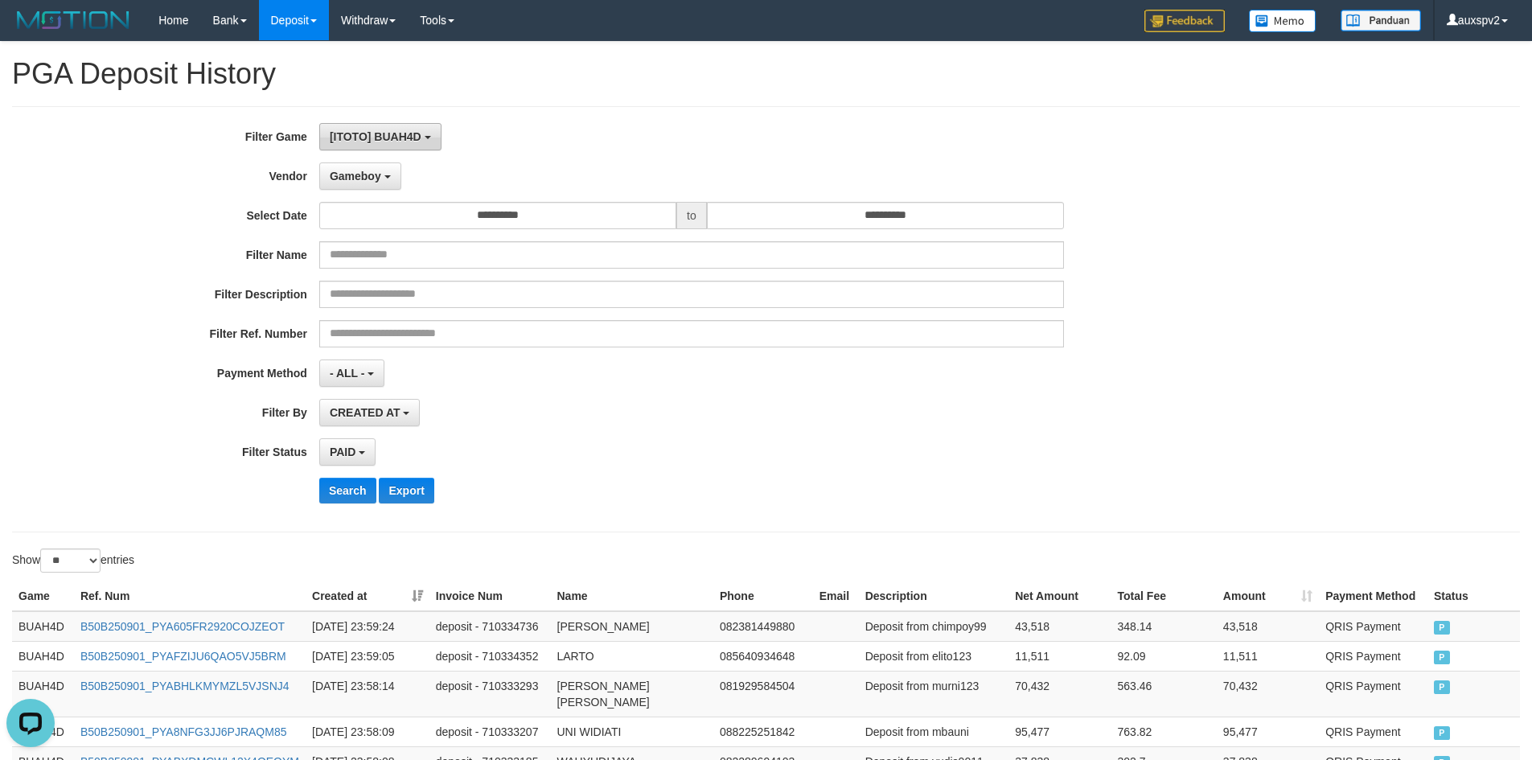
click at [398, 139] on span "[ITOTO] BUAH4D" at bounding box center [376, 136] width 92 height 13
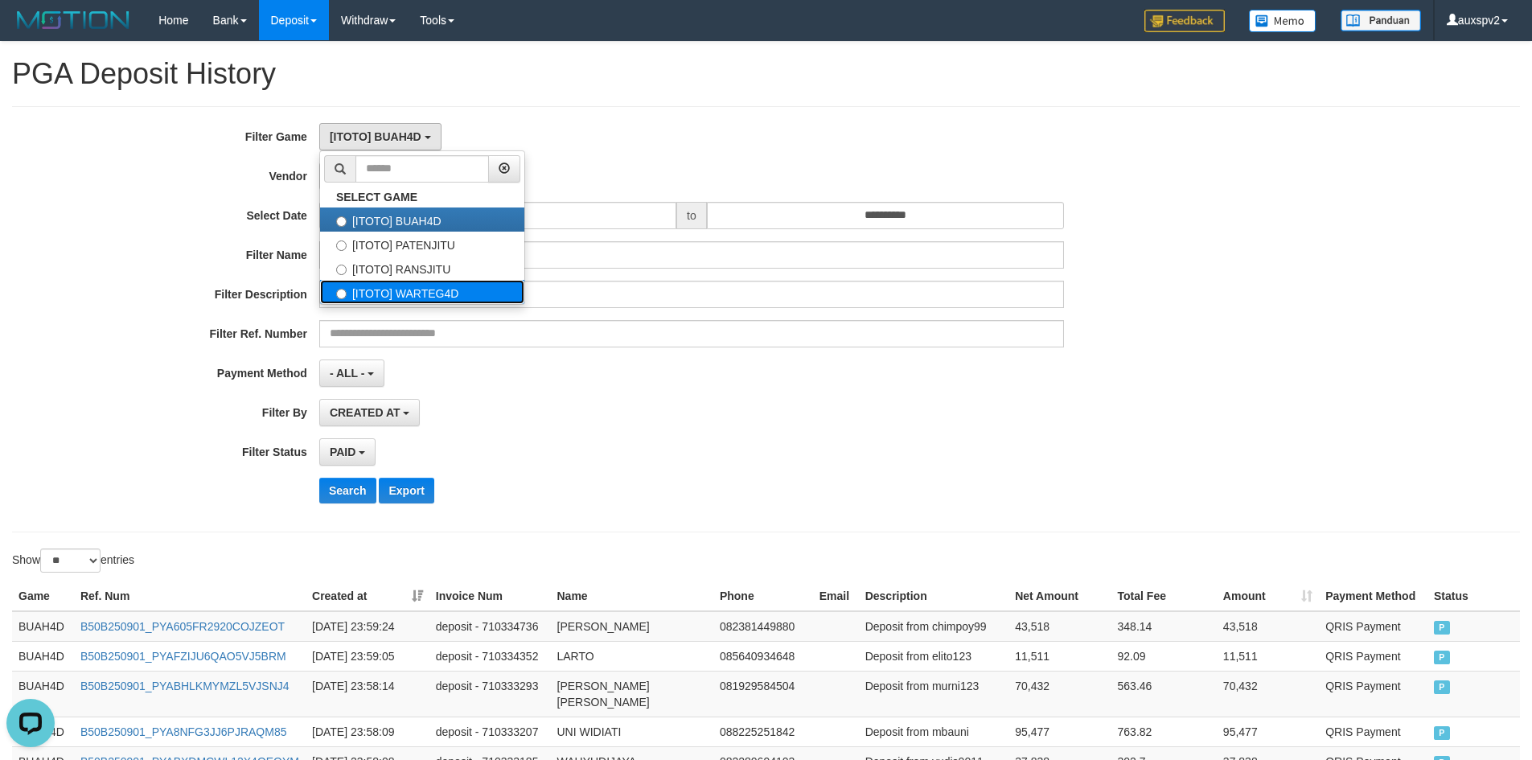
click at [404, 280] on label "[ITOTO] WARTEG4D" at bounding box center [422, 292] width 204 height 24
select select "****"
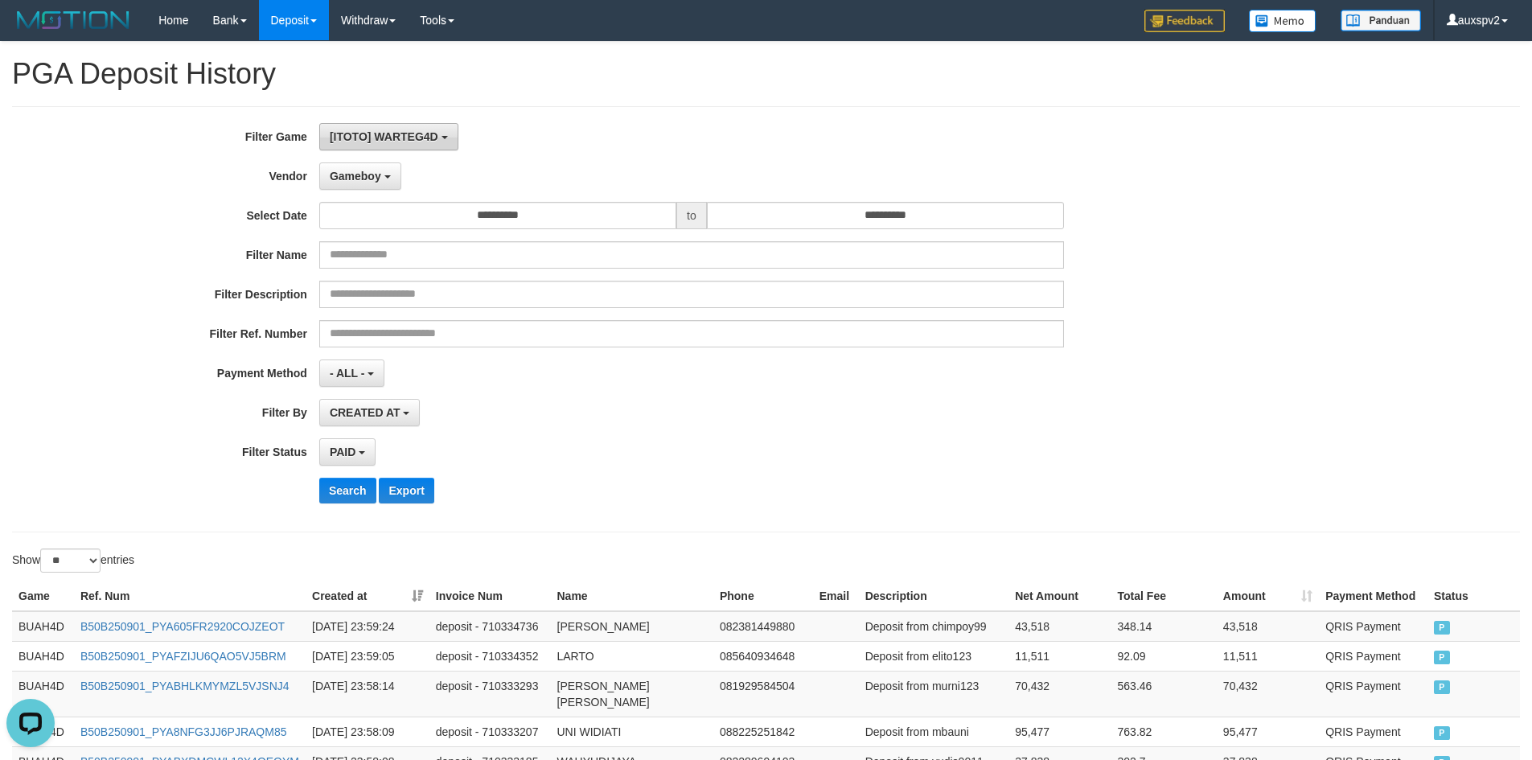
click at [400, 127] on button "[ITOTO] WARTEG4D" at bounding box center [388, 136] width 139 height 27
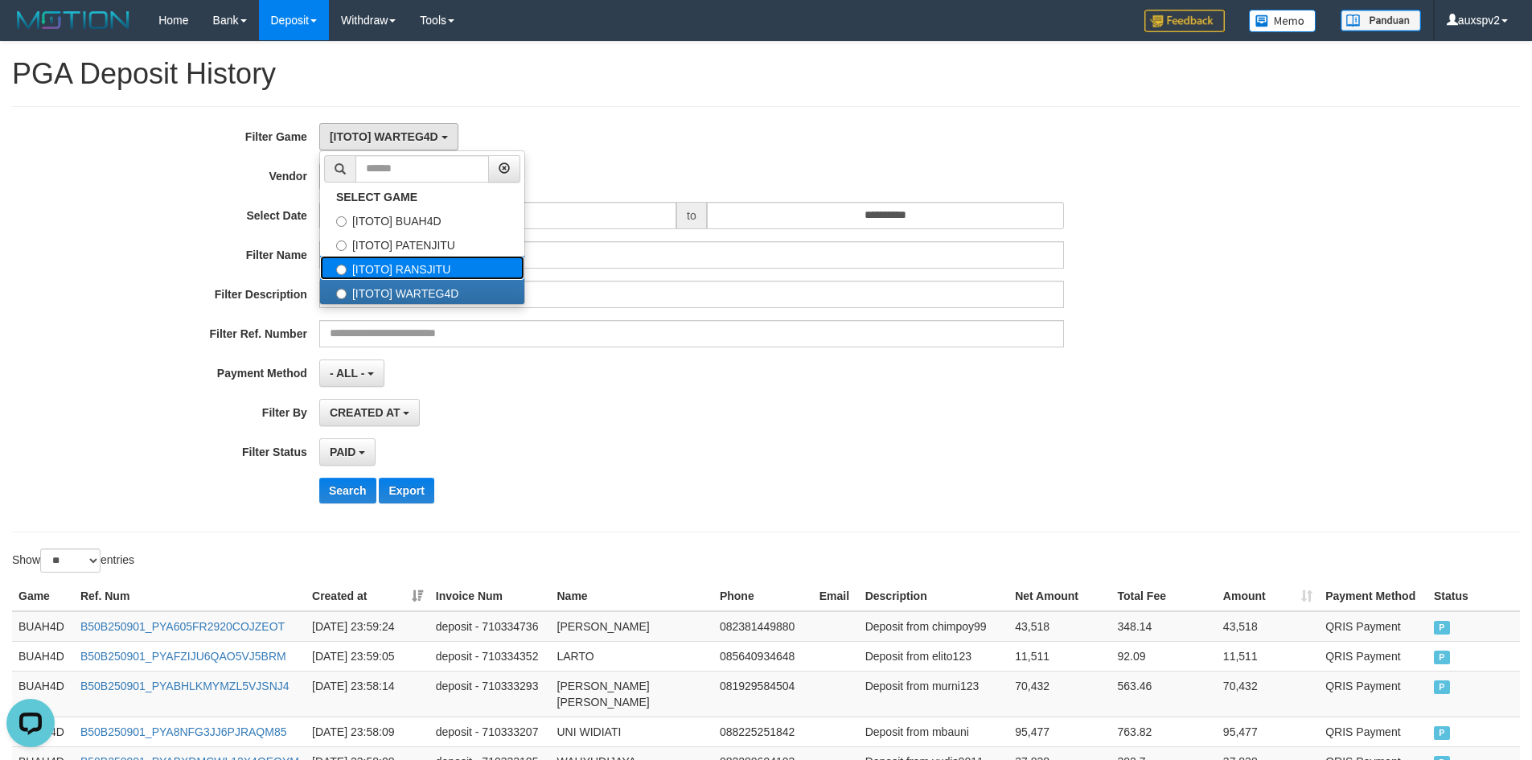
click at [421, 273] on label "[ITOTO] RANSJITU" at bounding box center [422, 268] width 204 height 24
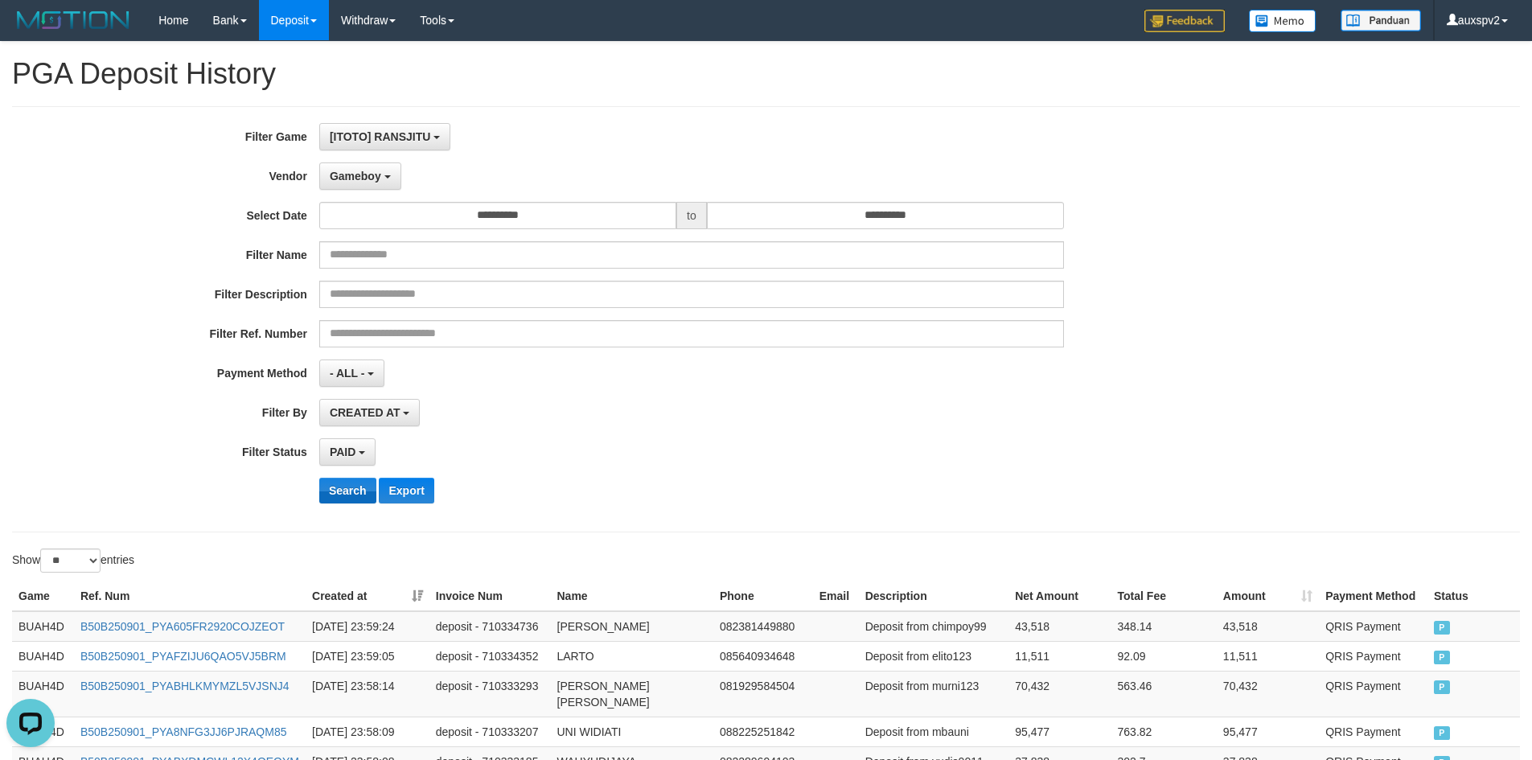
scroll to position [55, 0]
click at [340, 500] on button "Search" at bounding box center [347, 491] width 57 height 26
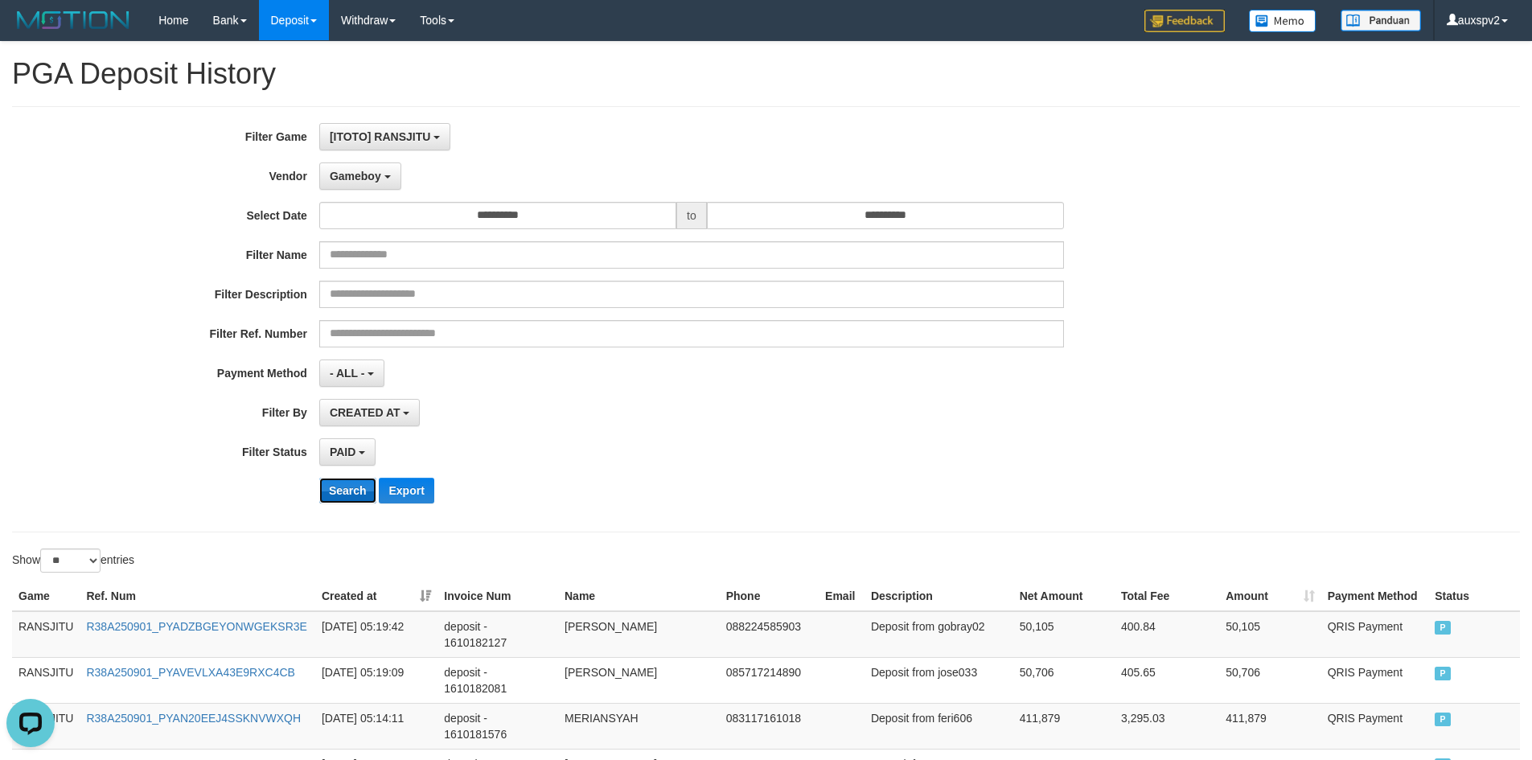
click at [336, 500] on button "Search" at bounding box center [347, 491] width 57 height 26
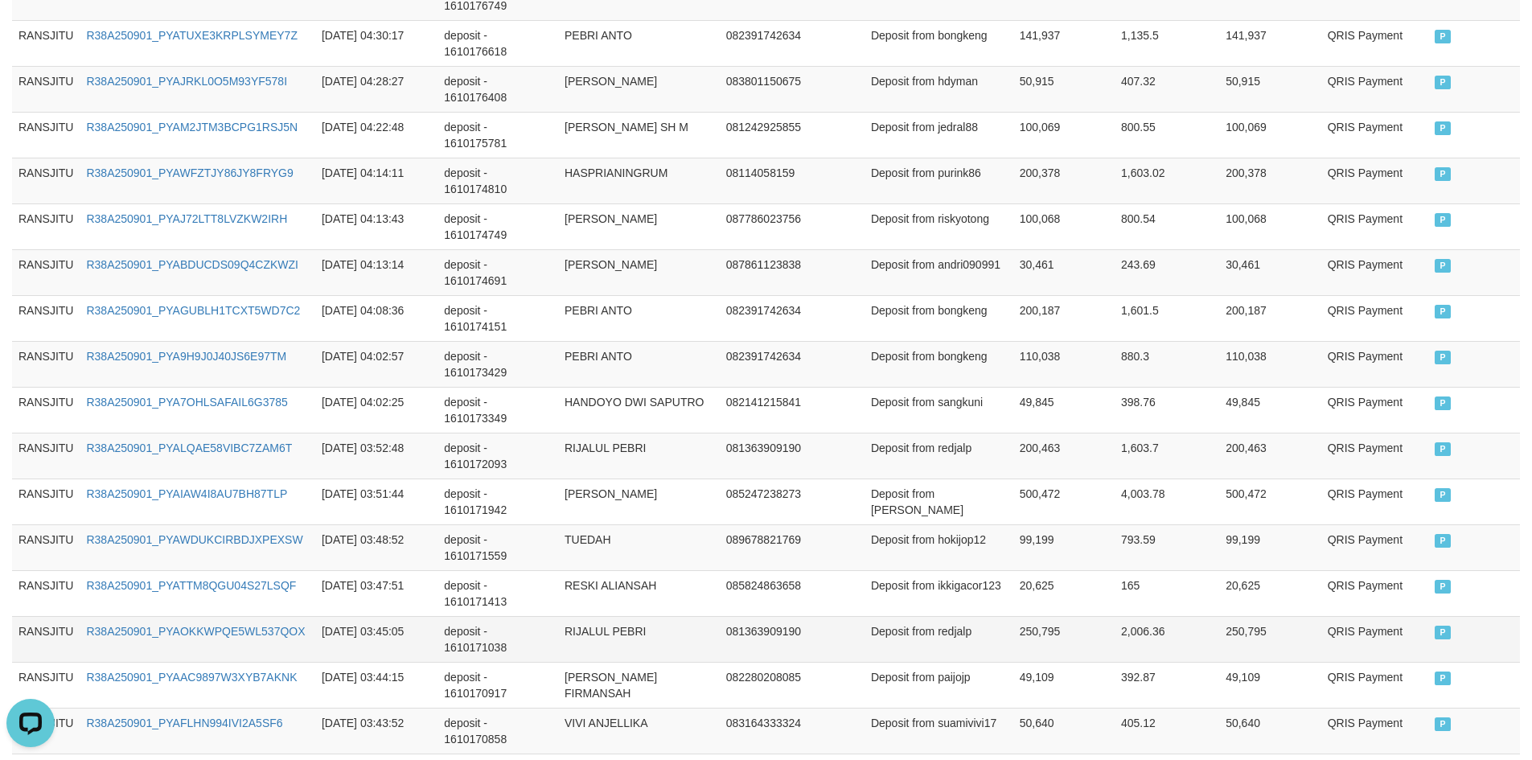
scroll to position [1156, 0]
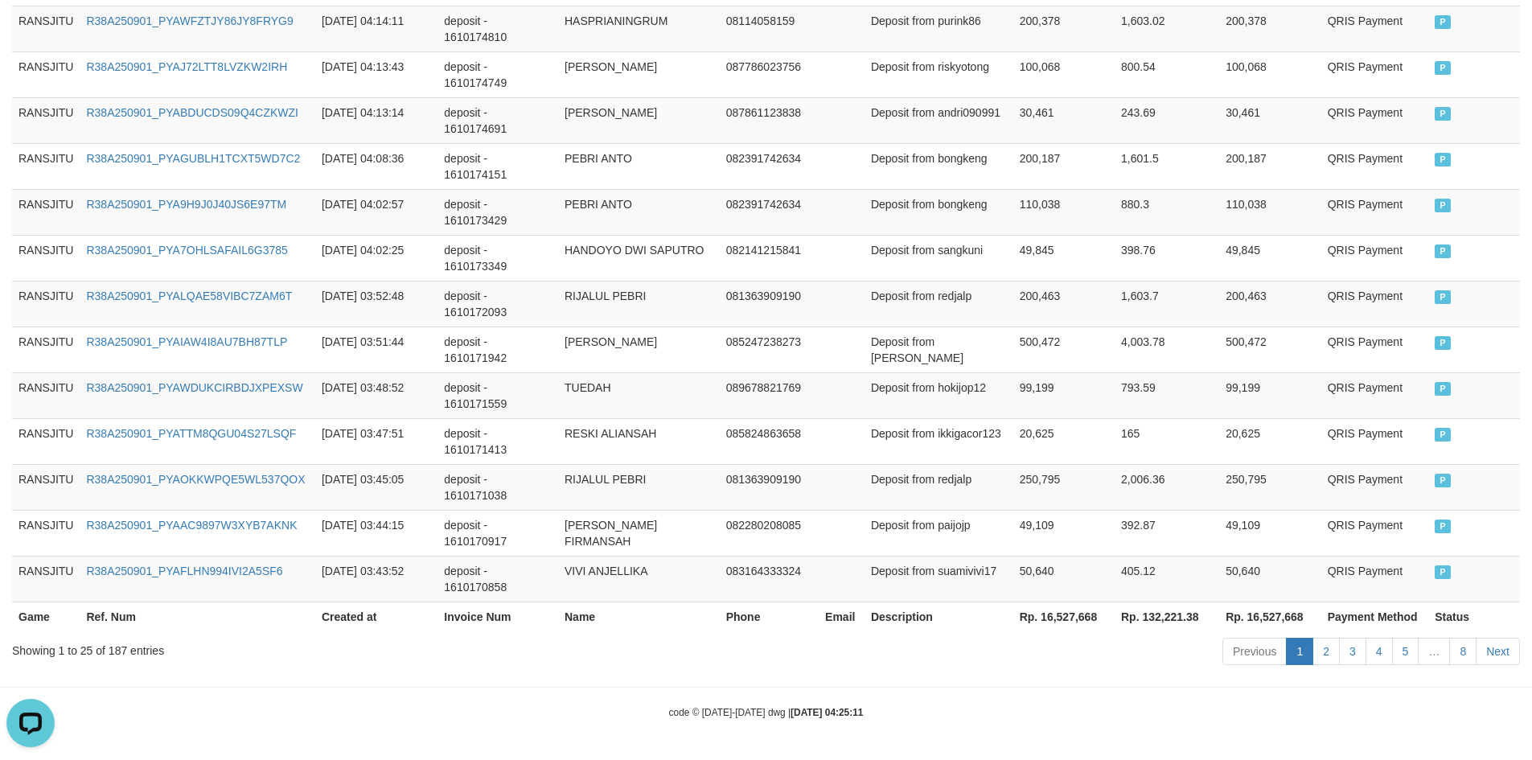
click at [1078, 615] on th "Rp. 16,527,668" at bounding box center [1064, 617] width 101 height 30
copy th "16,527,668"
click at [1158, 610] on th "Rp. 132,221.38" at bounding box center [1167, 617] width 105 height 30
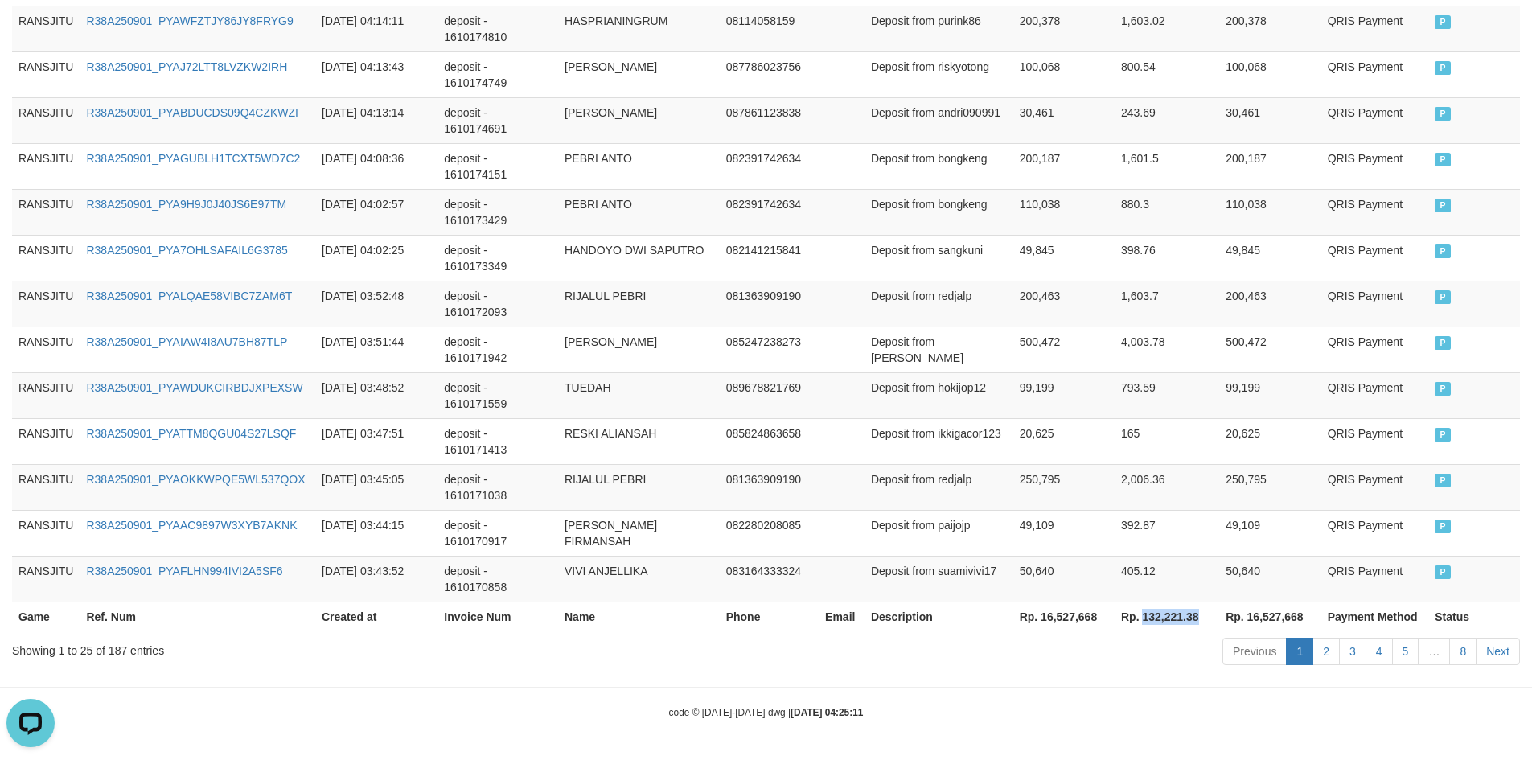
click at [1159, 615] on th "Rp. 132,221.38" at bounding box center [1167, 617] width 105 height 30
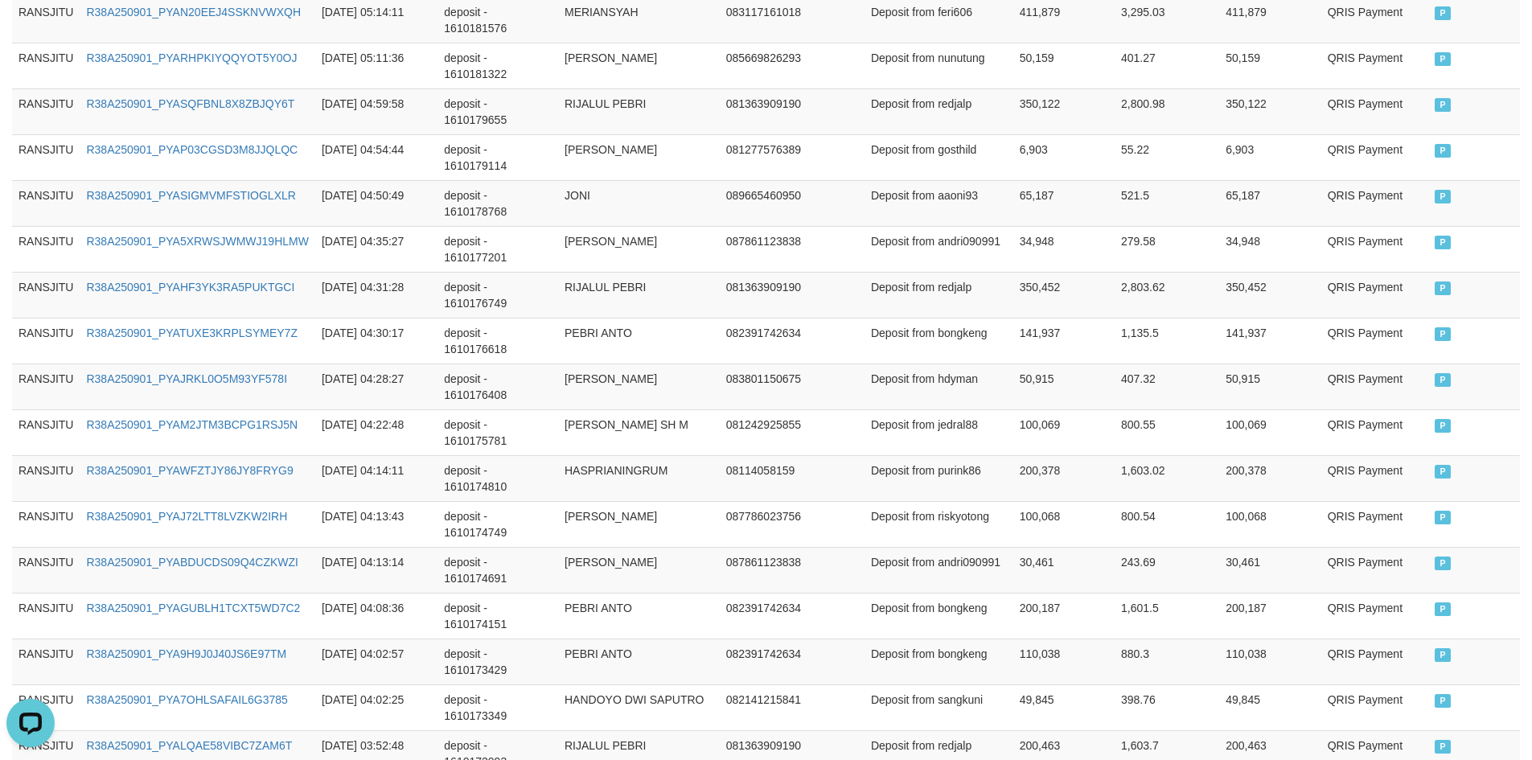
scroll to position [0, 0]
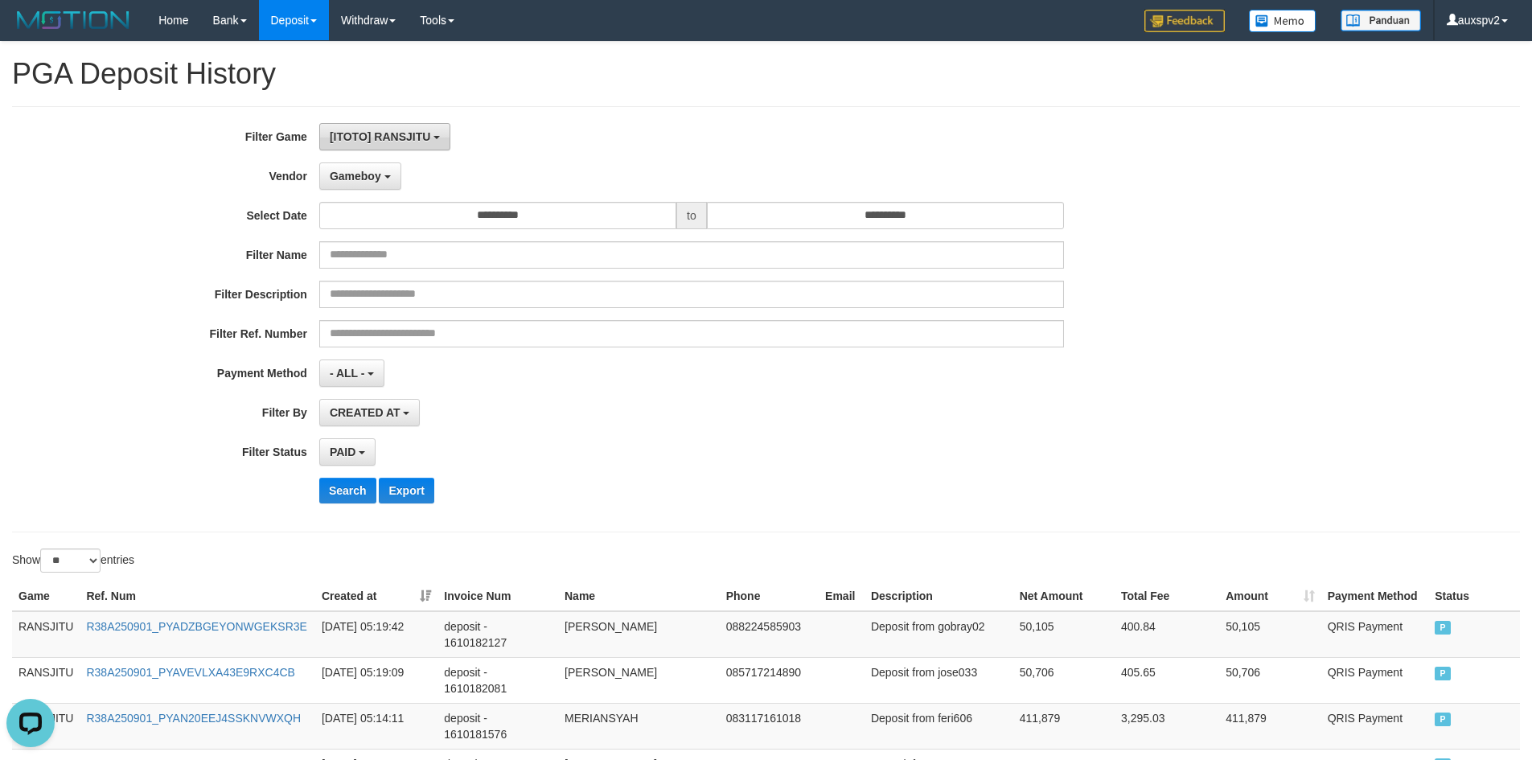
drag, startPoint x: 328, startPoint y: 130, endPoint x: 689, endPoint y: 245, distance: 379.0
click at [330, 130] on button "[ITOTO] RANSJITU" at bounding box center [384, 136] width 131 height 27
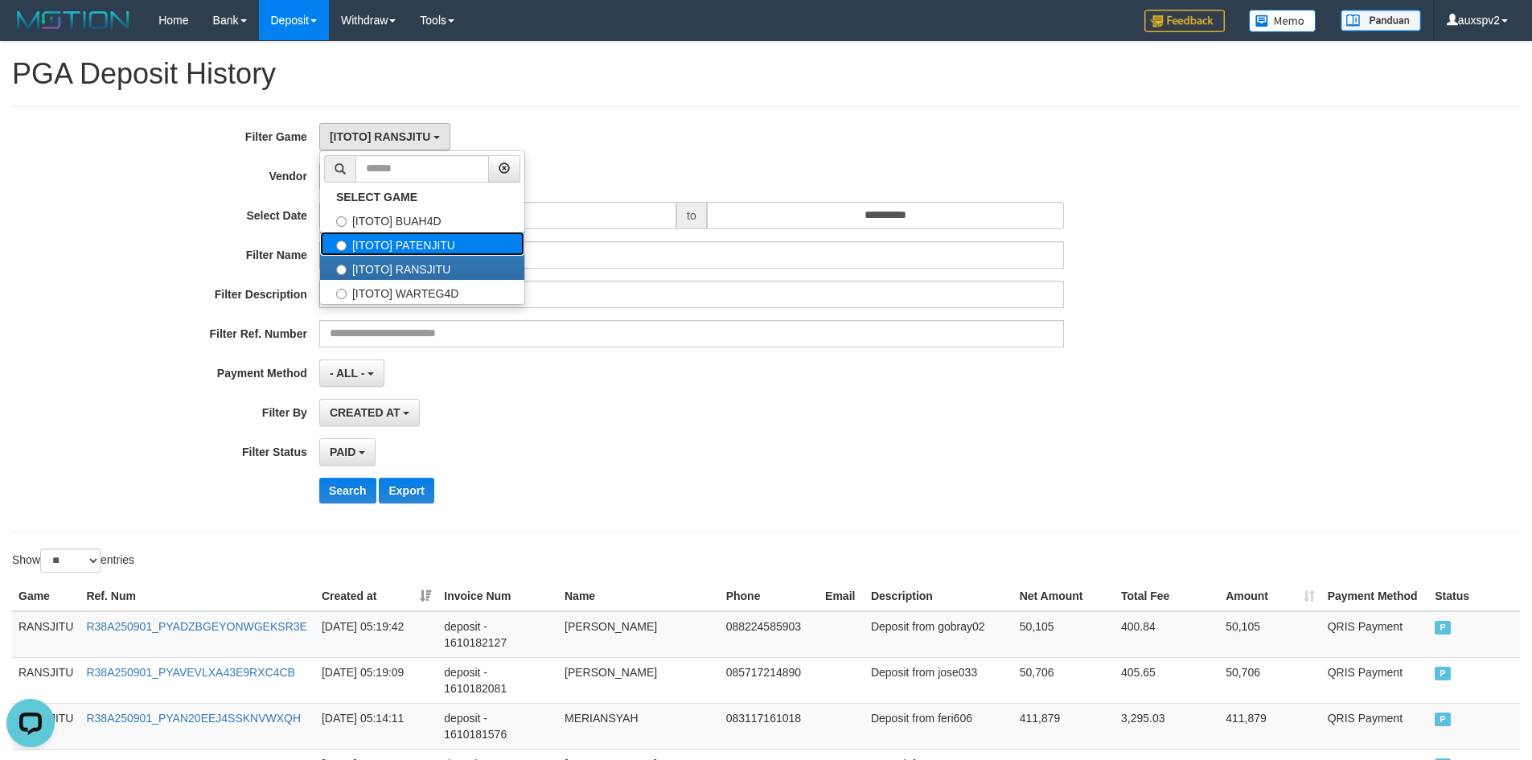
click at [487, 240] on label "[ITOTO] PATENJITU" at bounding box center [422, 244] width 204 height 24
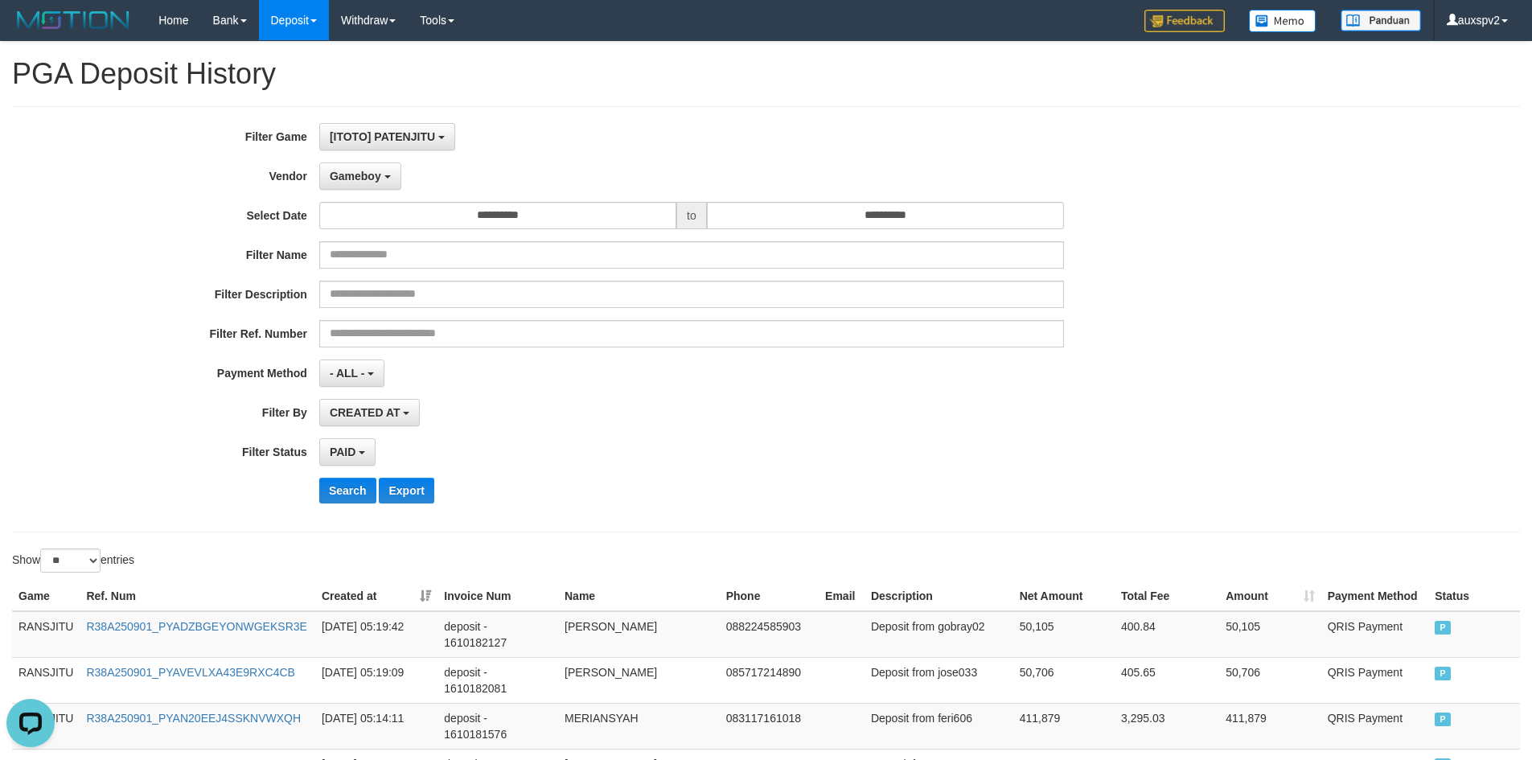
scroll to position [41, 0]
click at [342, 489] on button "Search" at bounding box center [347, 491] width 57 height 26
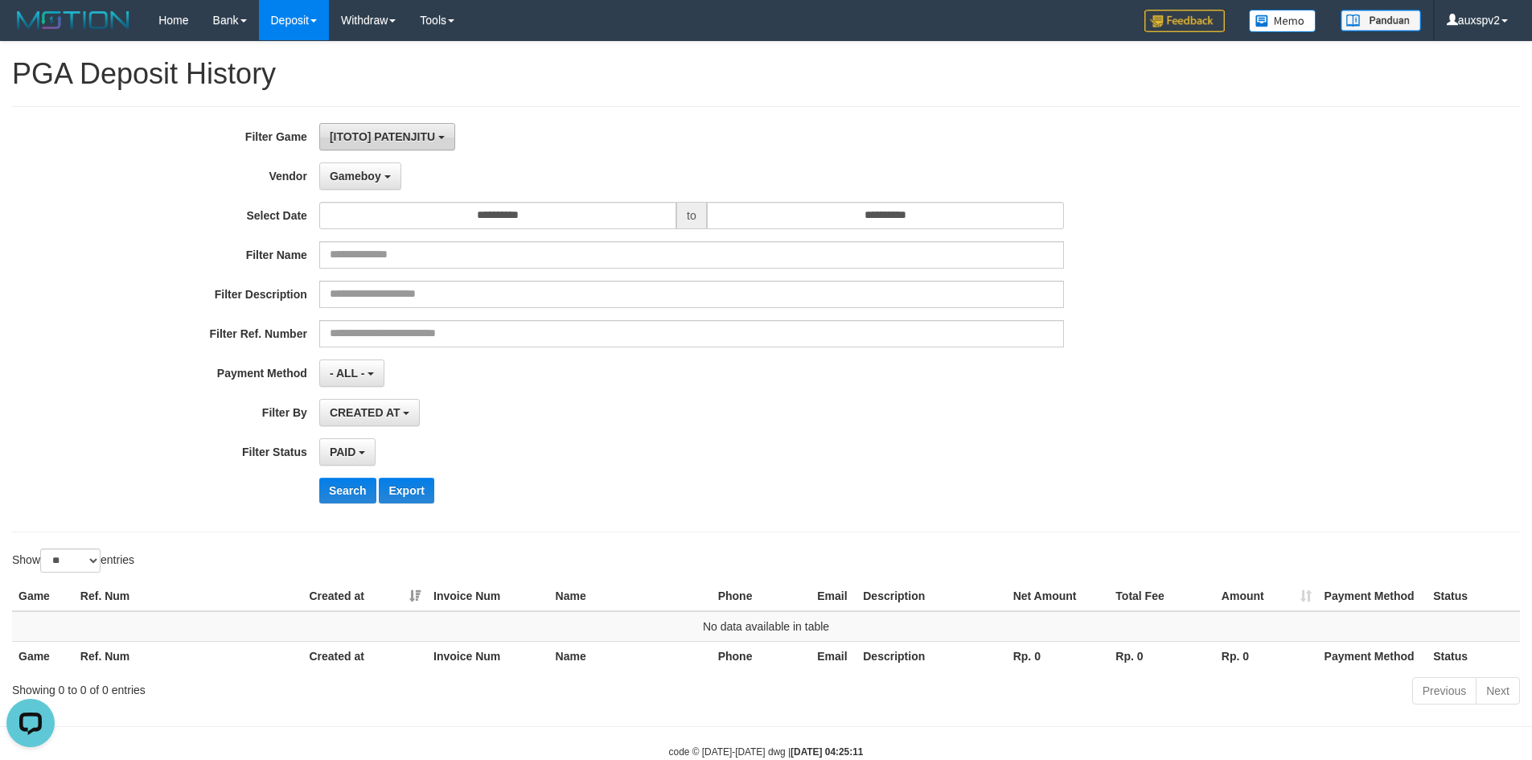
click at [412, 125] on button "[ITOTO] PATENJITU" at bounding box center [387, 136] width 136 height 27
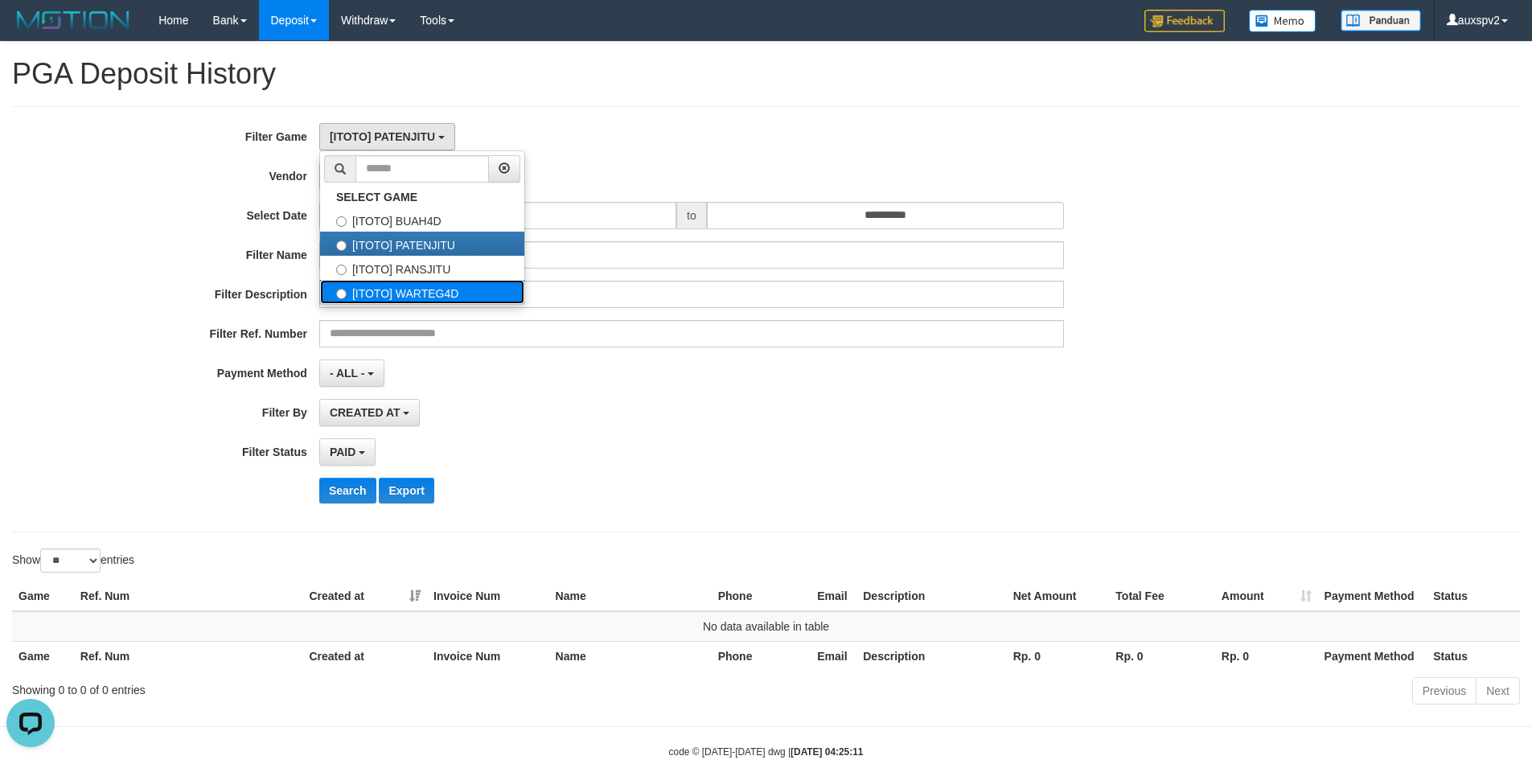
click at [412, 297] on label "[ITOTO] WARTEG4D" at bounding box center [422, 292] width 204 height 24
select select "****"
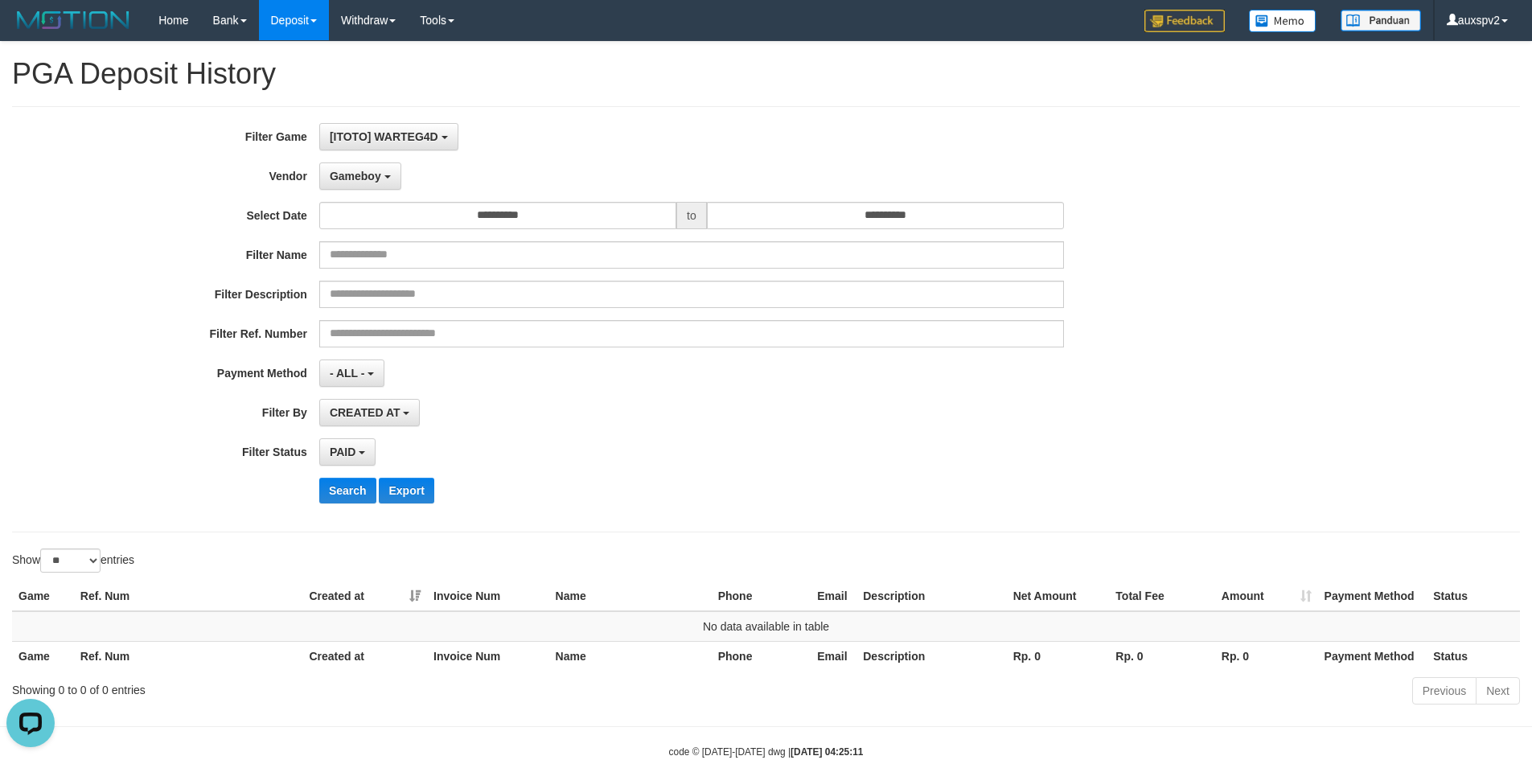
scroll to position [56, 0]
click at [344, 498] on button "Search" at bounding box center [347, 491] width 57 height 26
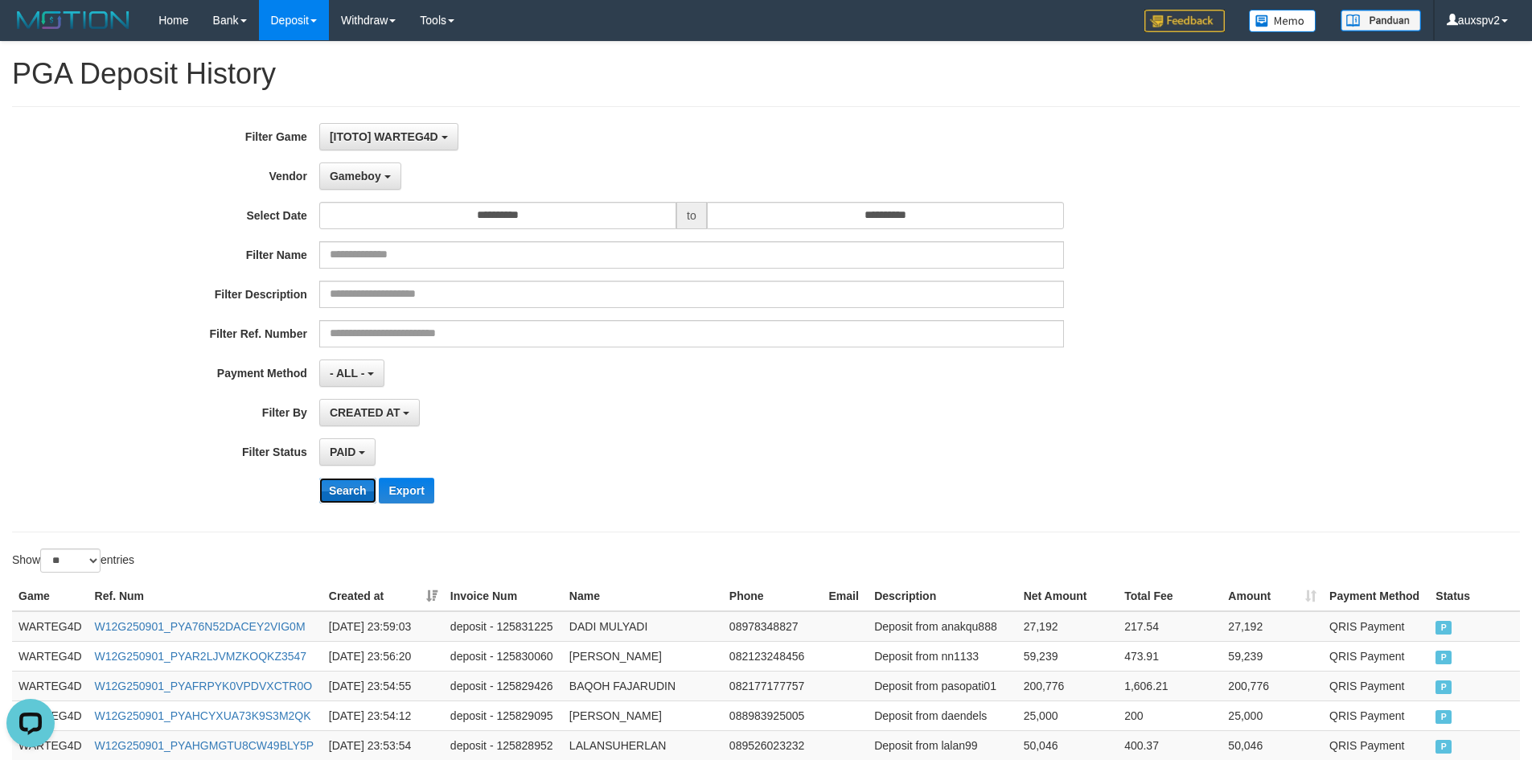
click at [350, 491] on button "Search" at bounding box center [347, 491] width 57 height 26
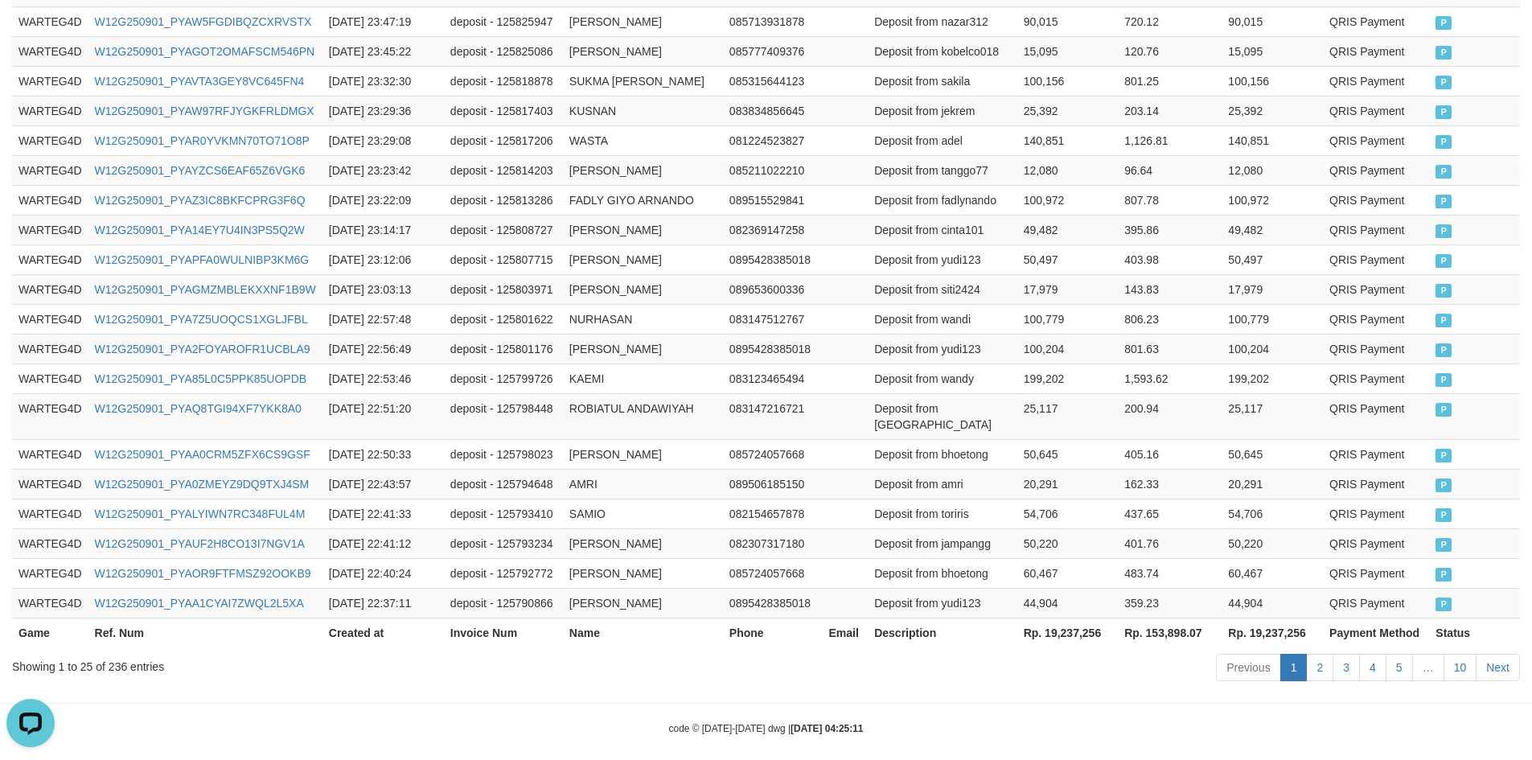
click at [1103, 618] on th "Rp. 19,237,256" at bounding box center [1068, 633] width 101 height 30
click at [1083, 618] on th "Rp. 19,237,256" at bounding box center [1068, 633] width 101 height 30
copy th "19,237,256"
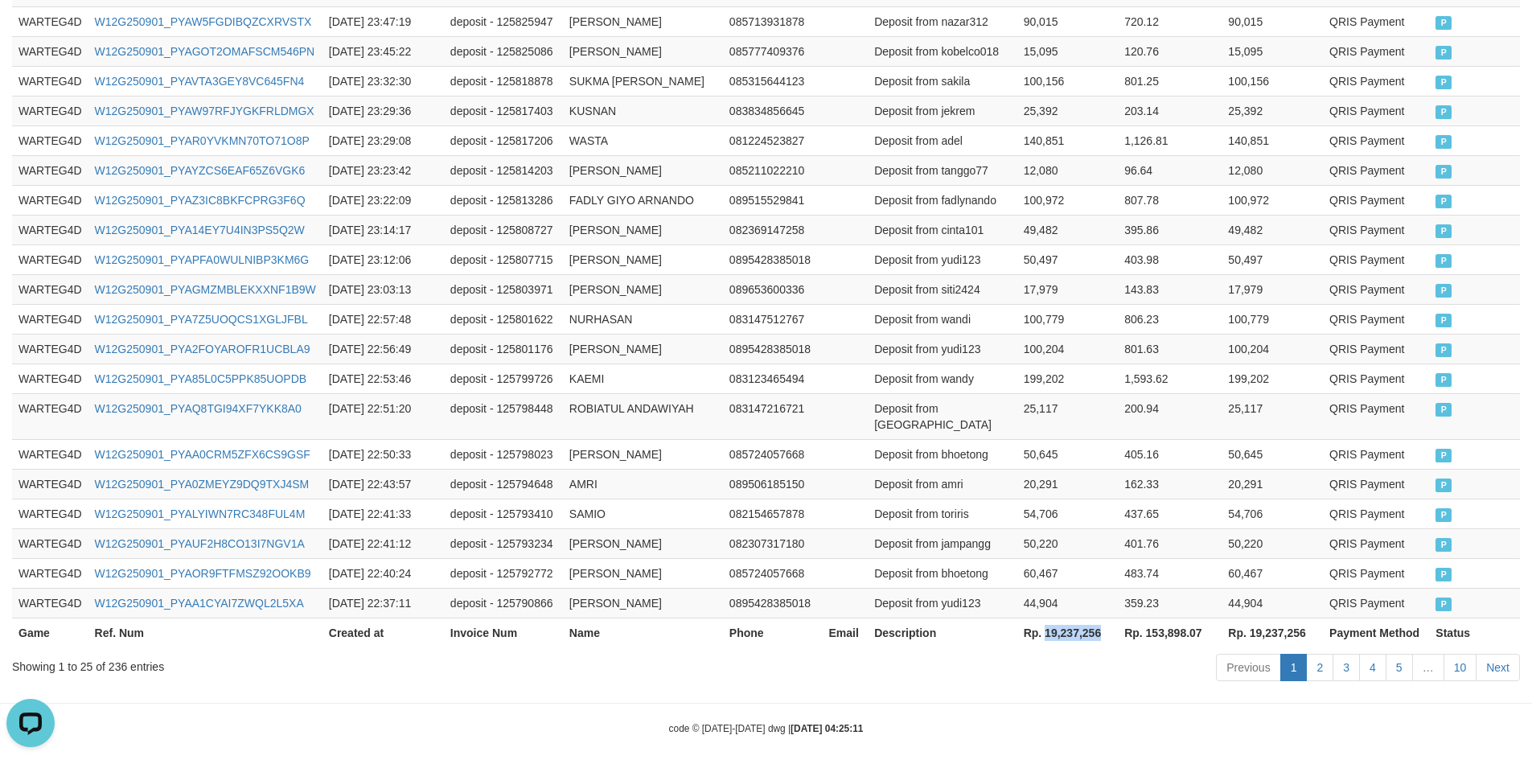
click at [1090, 624] on th "Rp. 19,237,256" at bounding box center [1068, 633] width 101 height 30
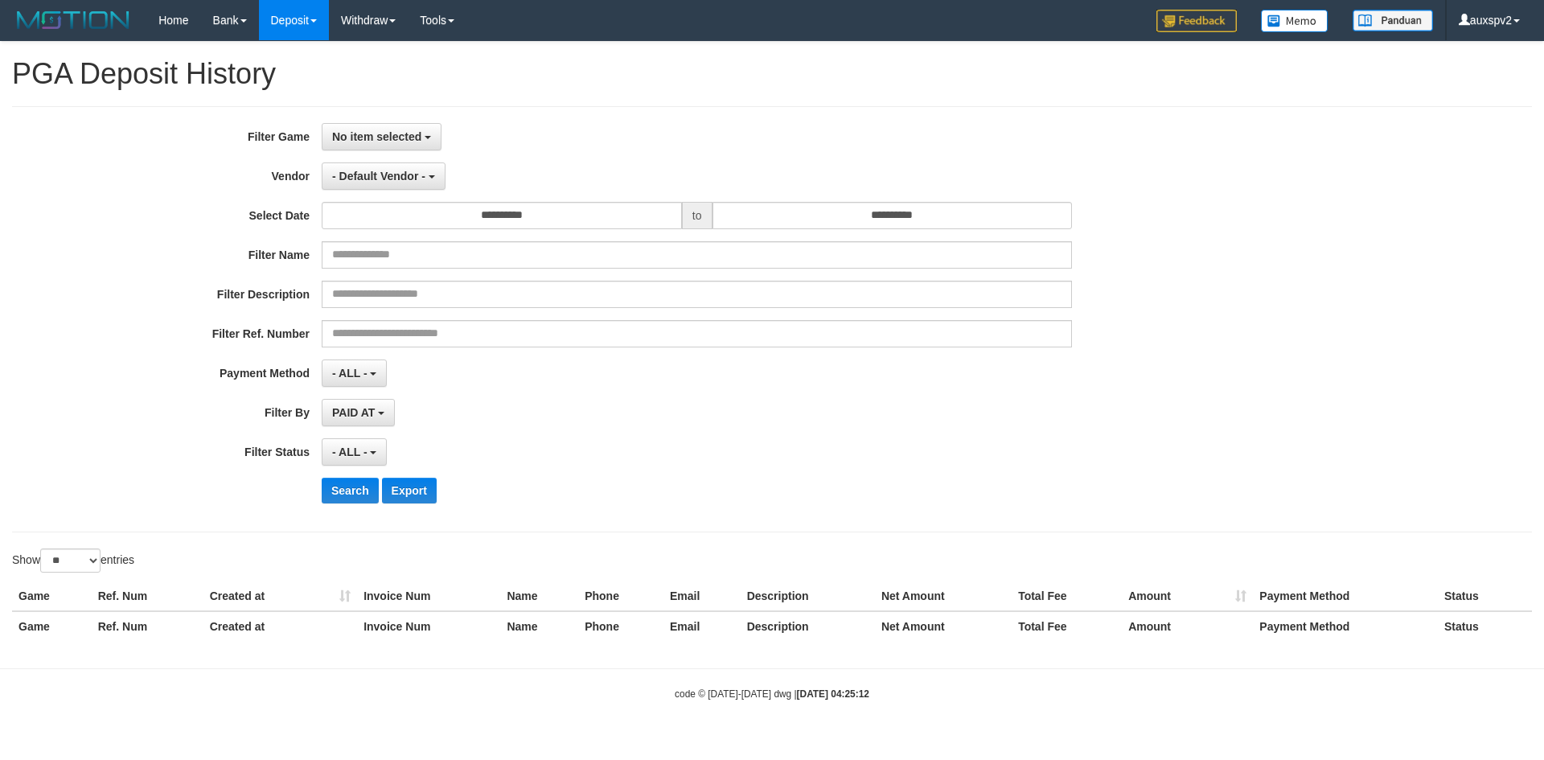
select select
select select "**"
click at [374, 130] on span "No item selected" at bounding box center [376, 136] width 89 height 13
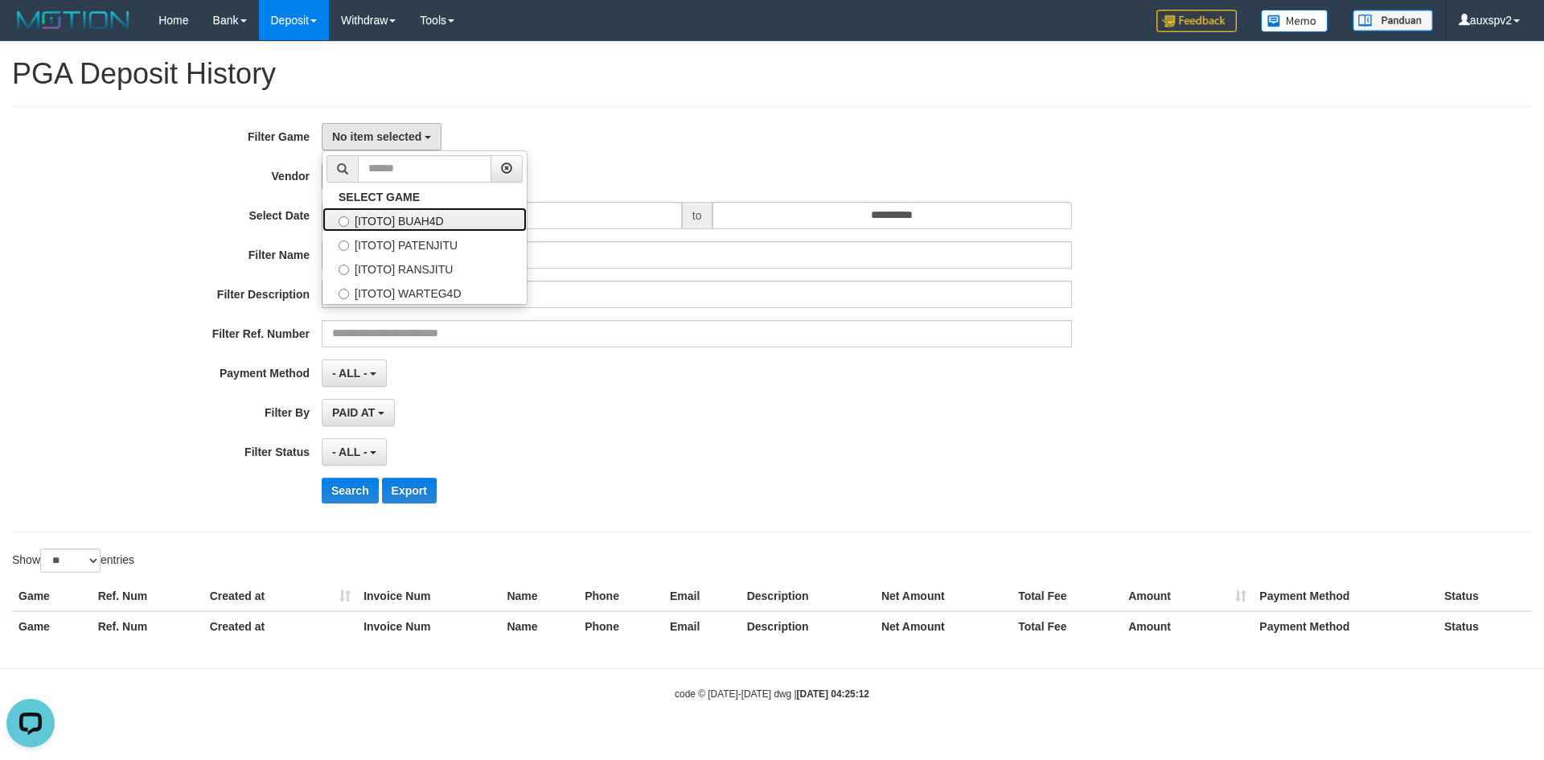
drag, startPoint x: 378, startPoint y: 222, endPoint x: 389, endPoint y: 185, distance: 38.7
click at [378, 222] on label "[ITOTO] BUAH4D" at bounding box center [425, 220] width 204 height 24
select select "***"
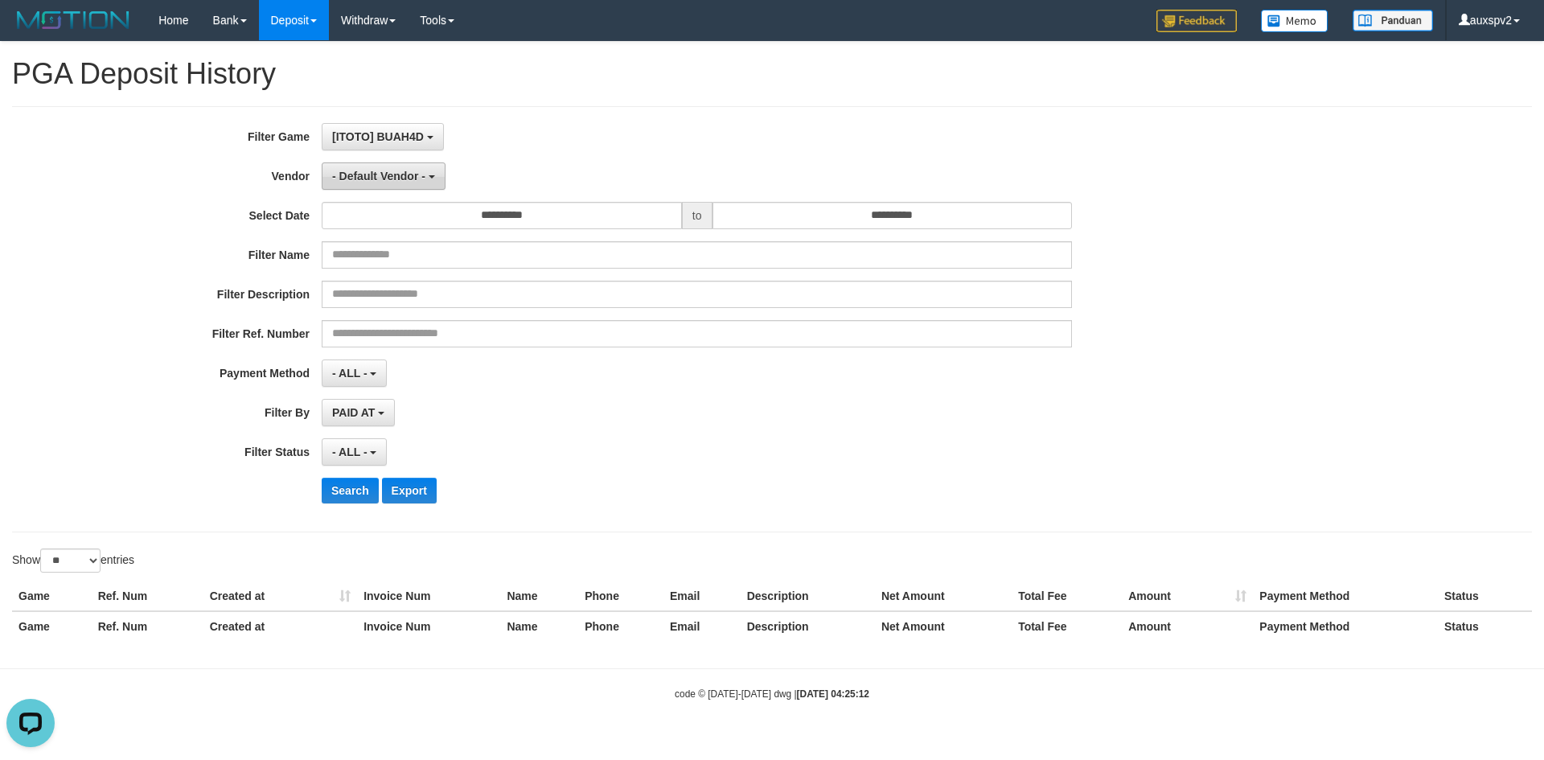
click at [392, 167] on button "- Default Vendor -" at bounding box center [384, 175] width 124 height 27
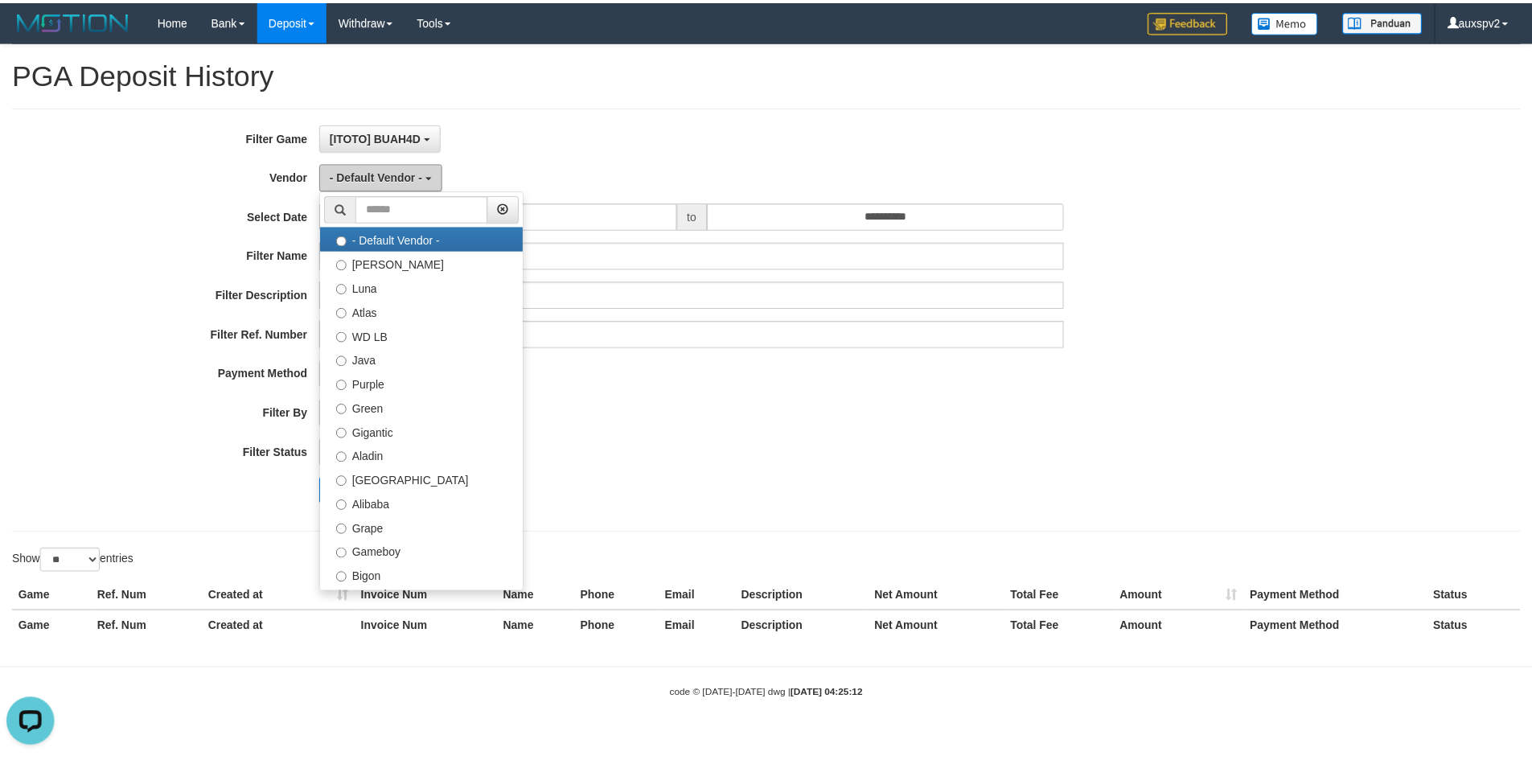
scroll to position [528, 0]
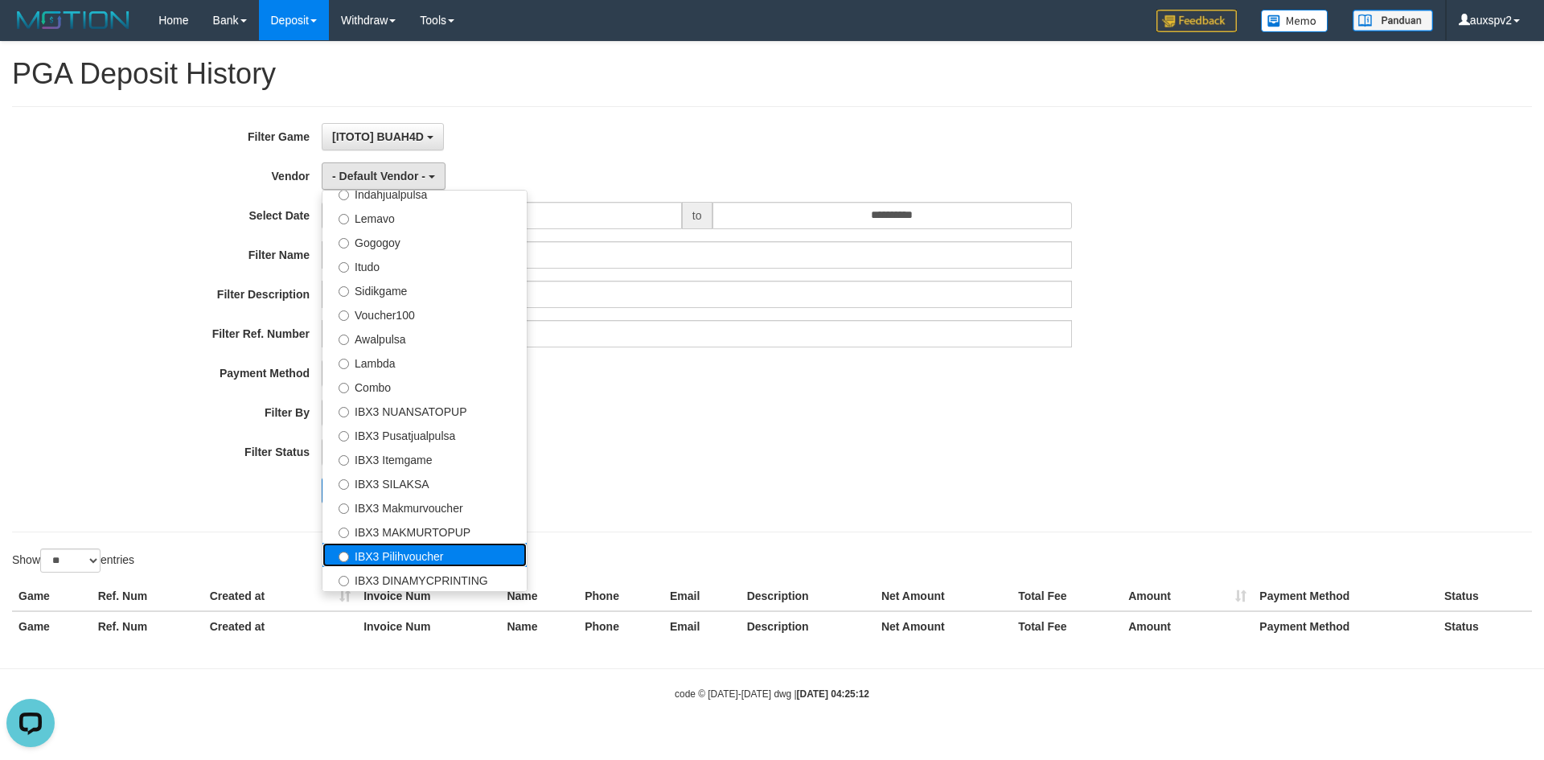
click at [430, 548] on label "IBX3 Pilihvoucher" at bounding box center [425, 555] width 204 height 24
select select "**********"
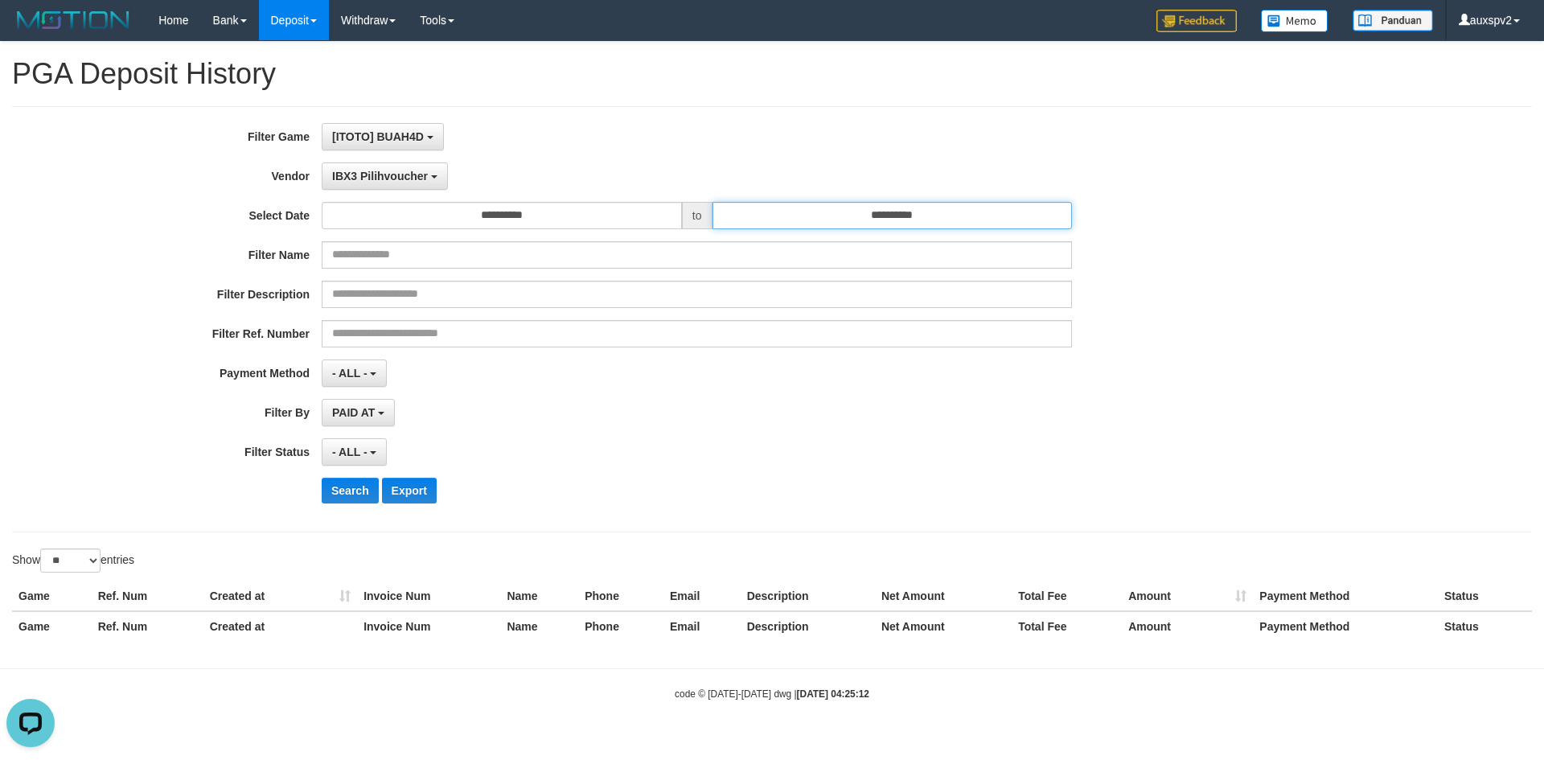
click at [873, 220] on input "**********" at bounding box center [893, 215] width 360 height 27
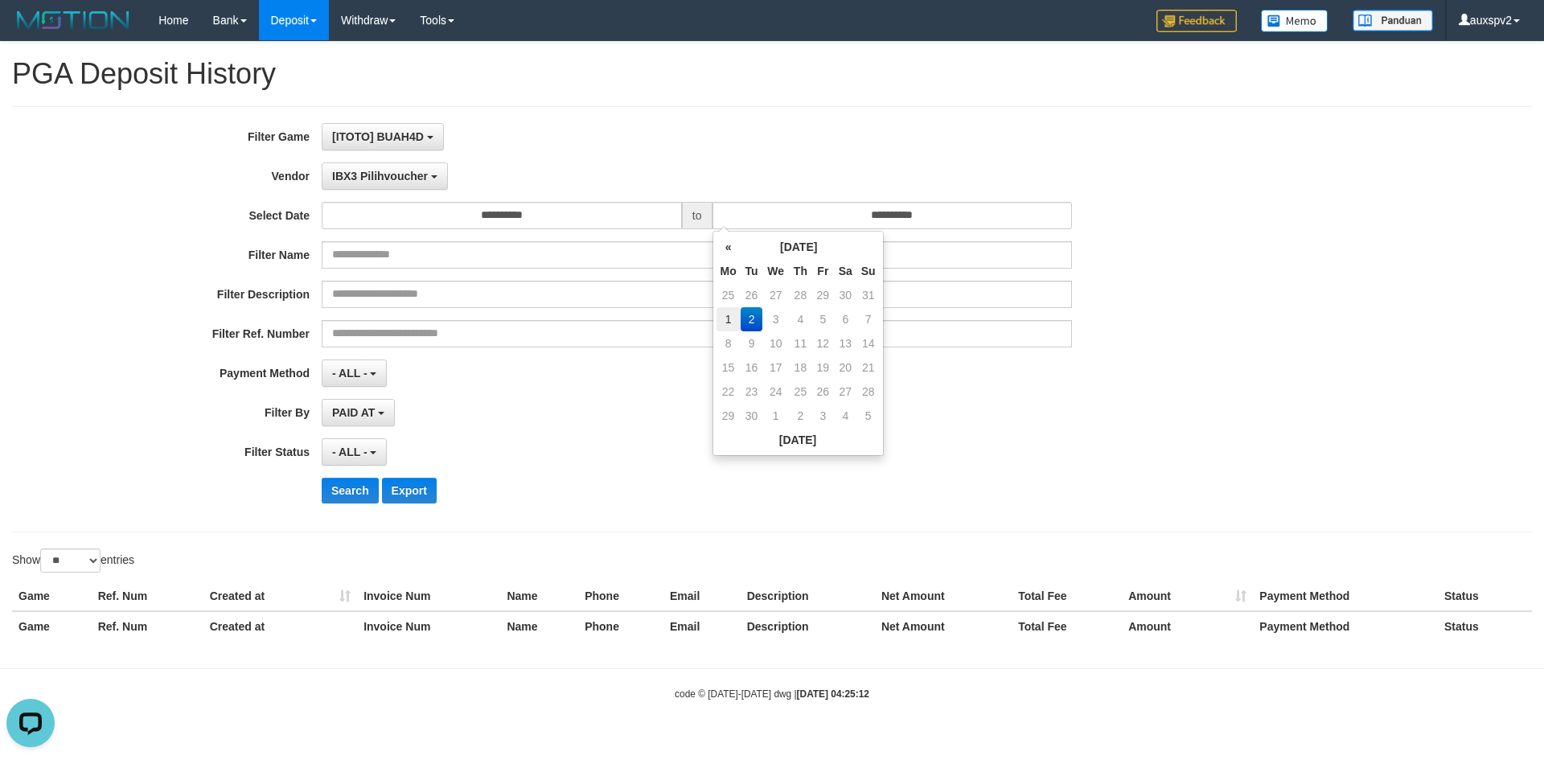
click at [724, 319] on td "1" at bounding box center [729, 319] width 24 height 24
type input "**********"
click at [633, 436] on div "**********" at bounding box center [643, 319] width 1287 height 393
click at [372, 419] on button "PAID AT" at bounding box center [358, 412] width 73 height 27
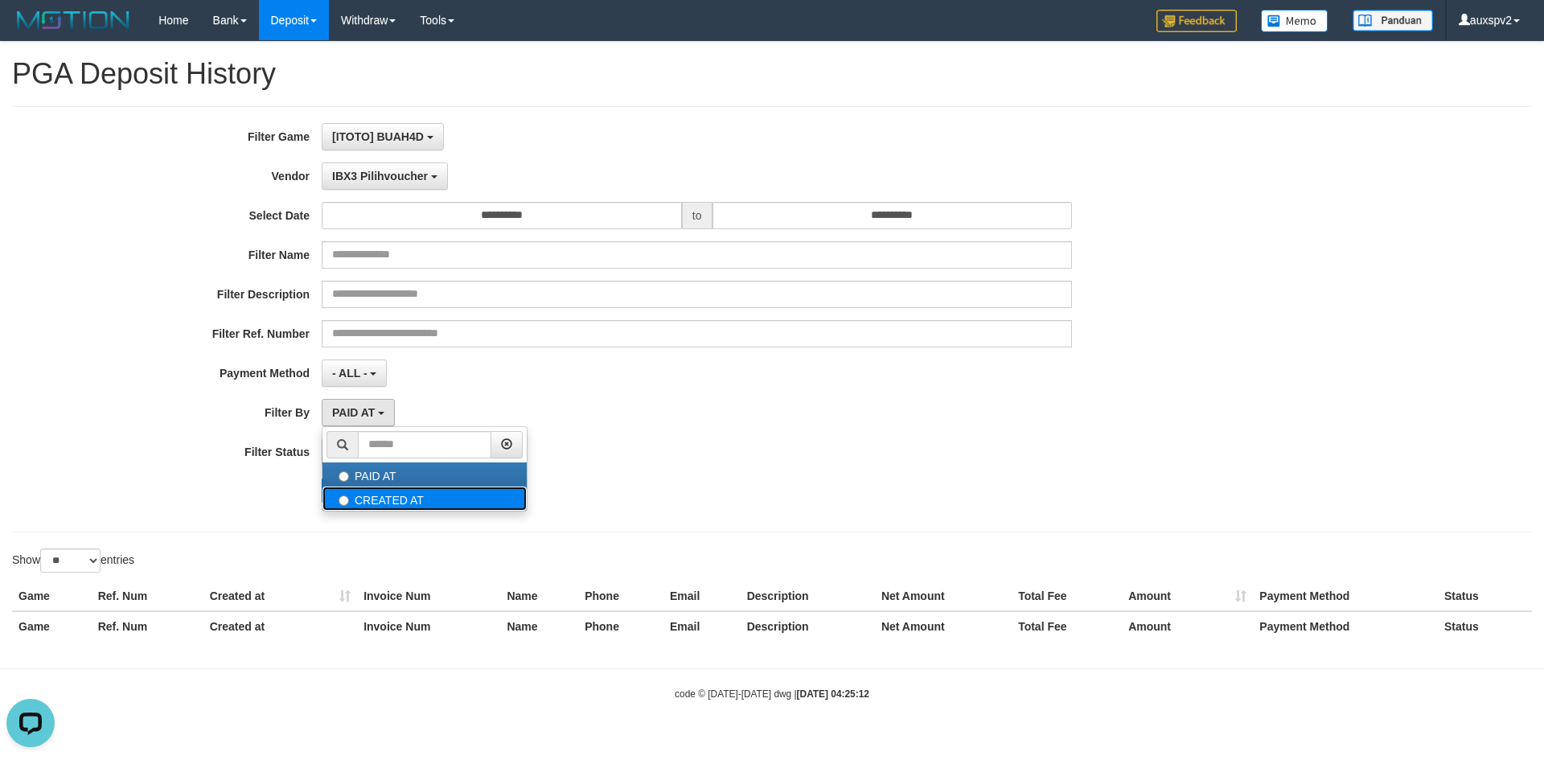
click at [374, 503] on label "CREATED AT" at bounding box center [425, 499] width 204 height 24
select select "*"
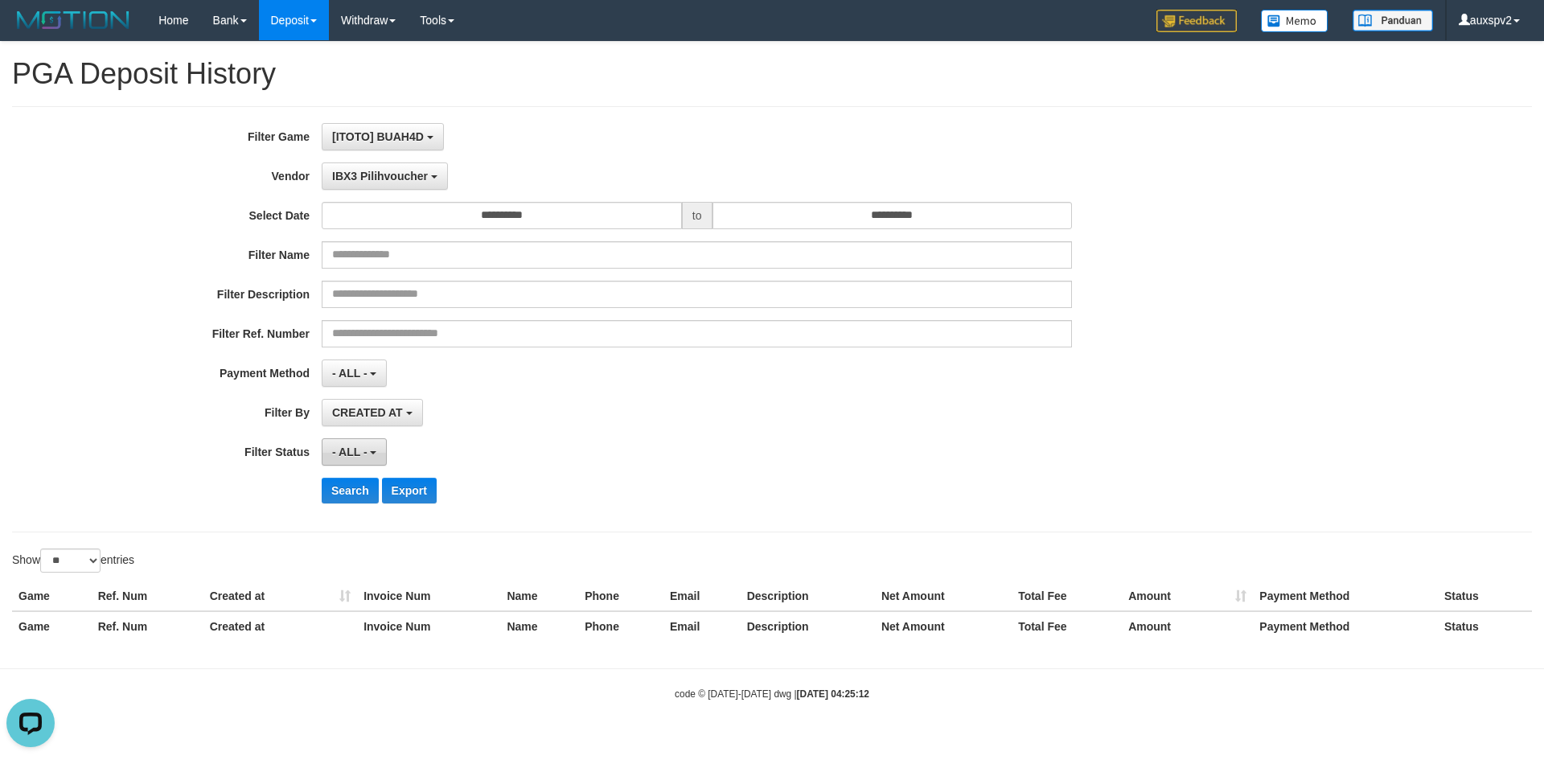
click at [331, 452] on button "- ALL -" at bounding box center [354, 451] width 65 height 27
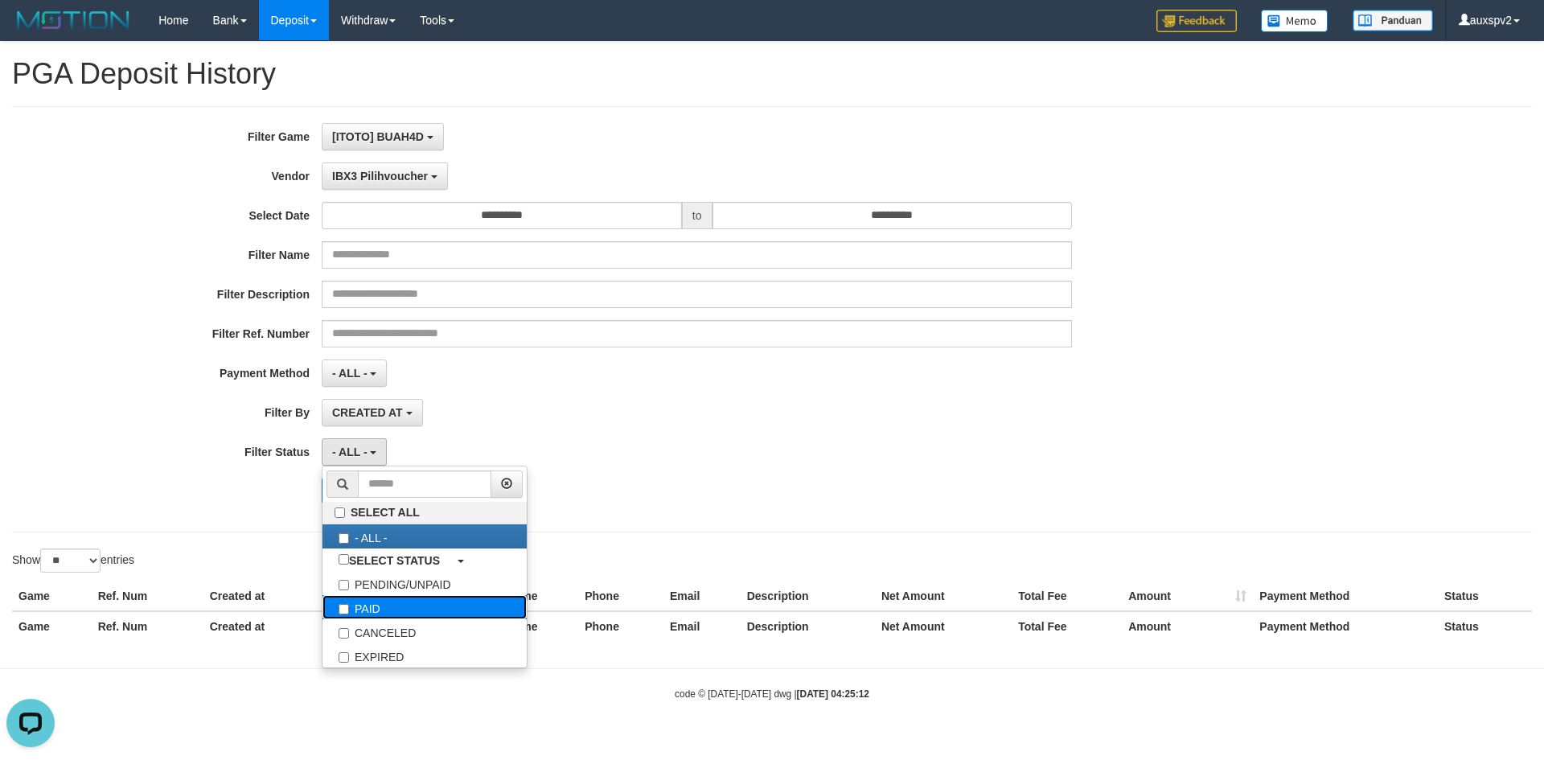
click at [369, 610] on label "PAID" at bounding box center [425, 607] width 204 height 24
select select "*"
click at [791, 491] on div "Search Export" at bounding box center [804, 491] width 965 height 26
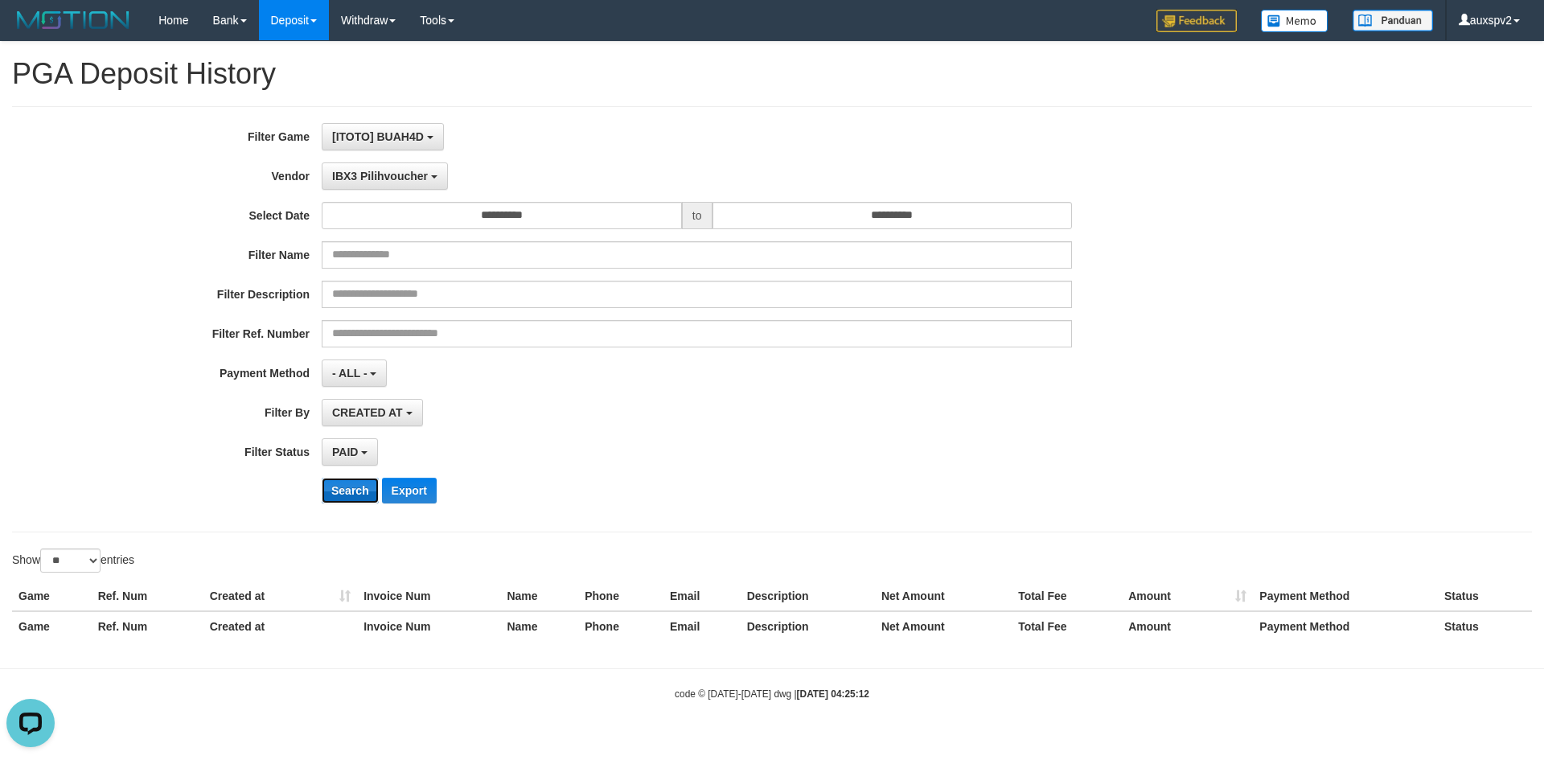
click at [336, 499] on button "Search" at bounding box center [350, 491] width 57 height 26
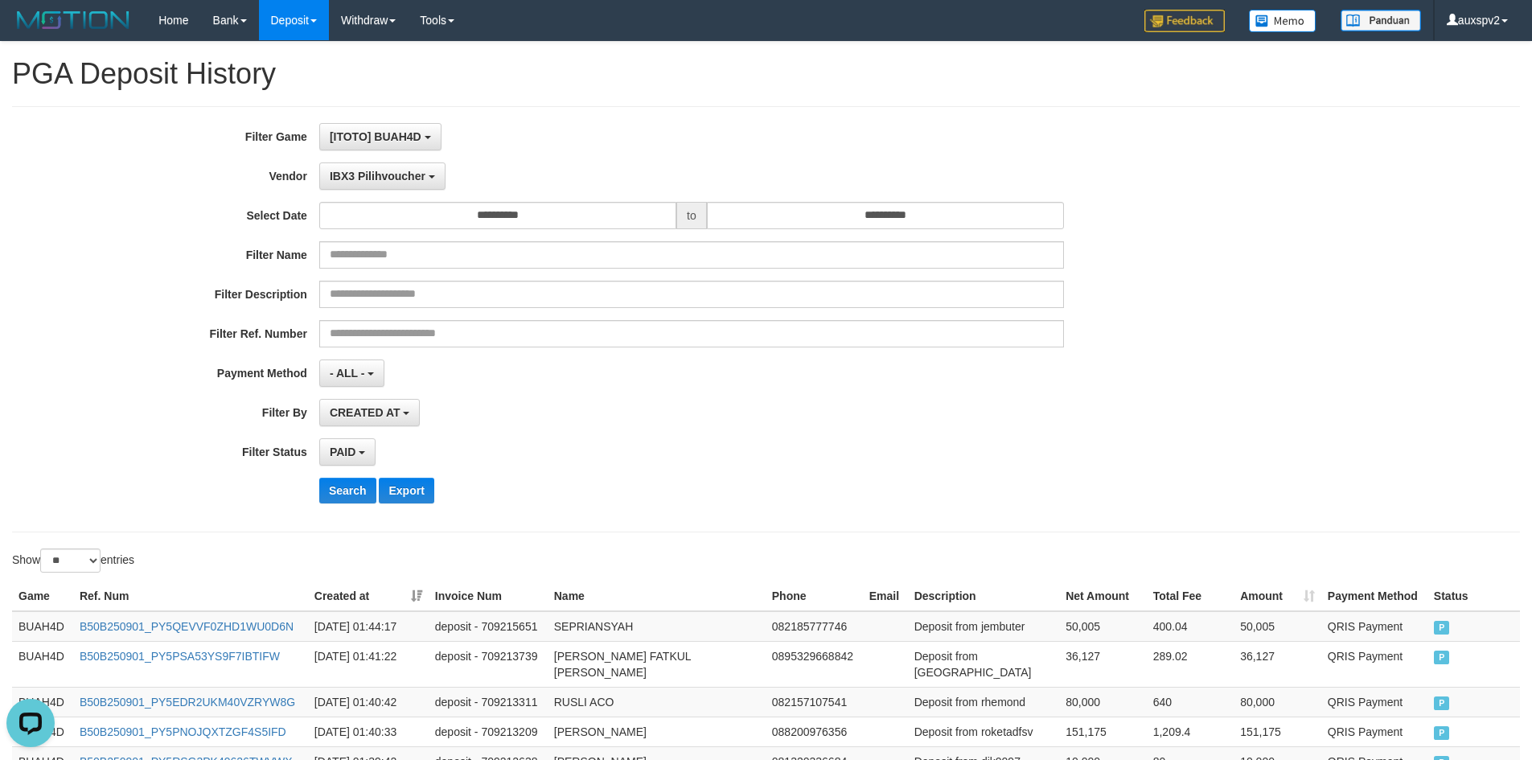
click at [799, 463] on div "PAID SELECT ALL - ALL - SELECT STATUS PENDING/UNPAID PAID CANCELED EXPIRED" at bounding box center [691, 451] width 745 height 27
click at [857, 469] on div "**********" at bounding box center [638, 319] width 1277 height 393
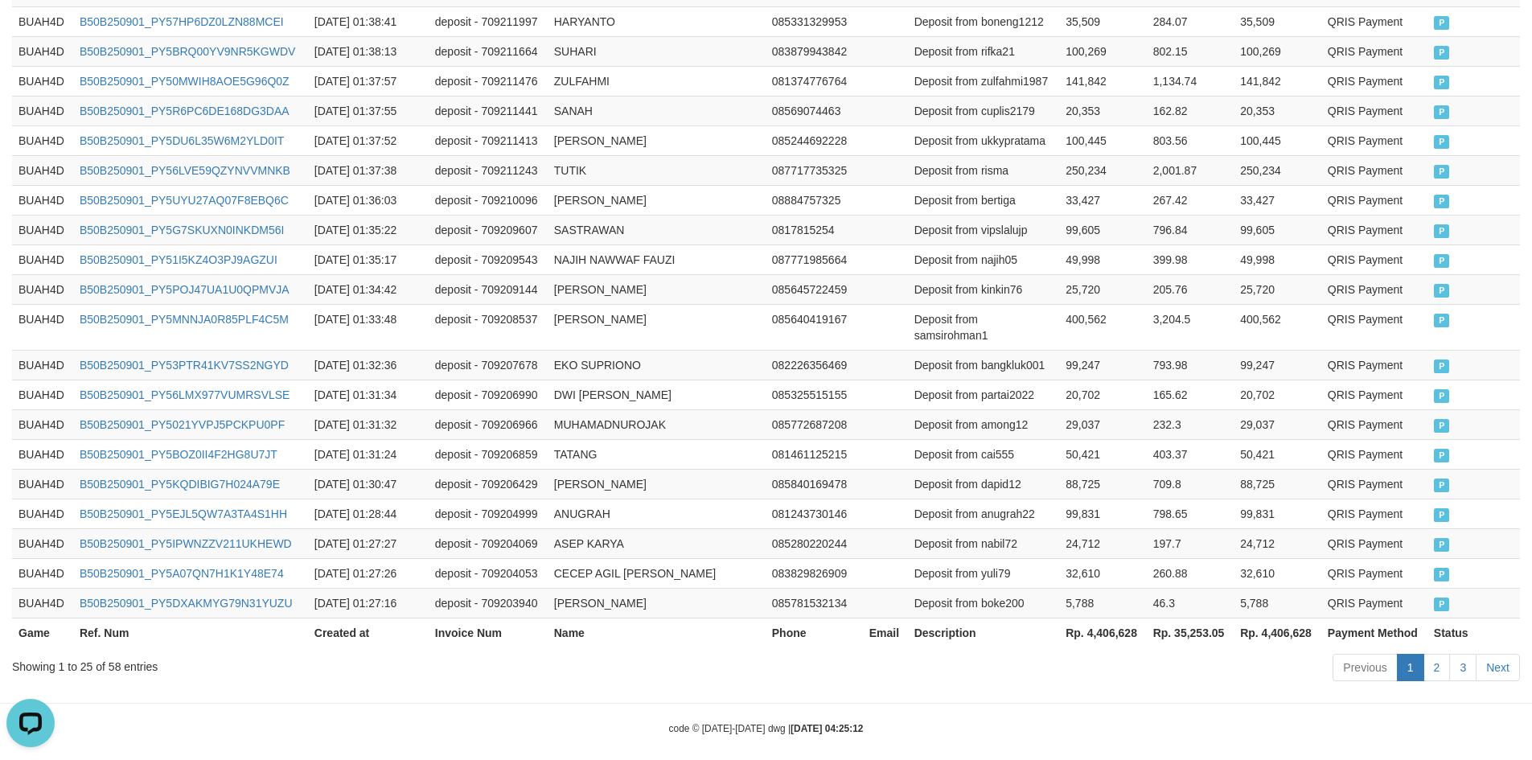
click at [1124, 630] on th "Rp. 4,406,628" at bounding box center [1102, 633] width 87 height 30
copy th "4,406,628"
click at [1212, 622] on th "Rp. 35,253.05" at bounding box center [1190, 633] width 87 height 30
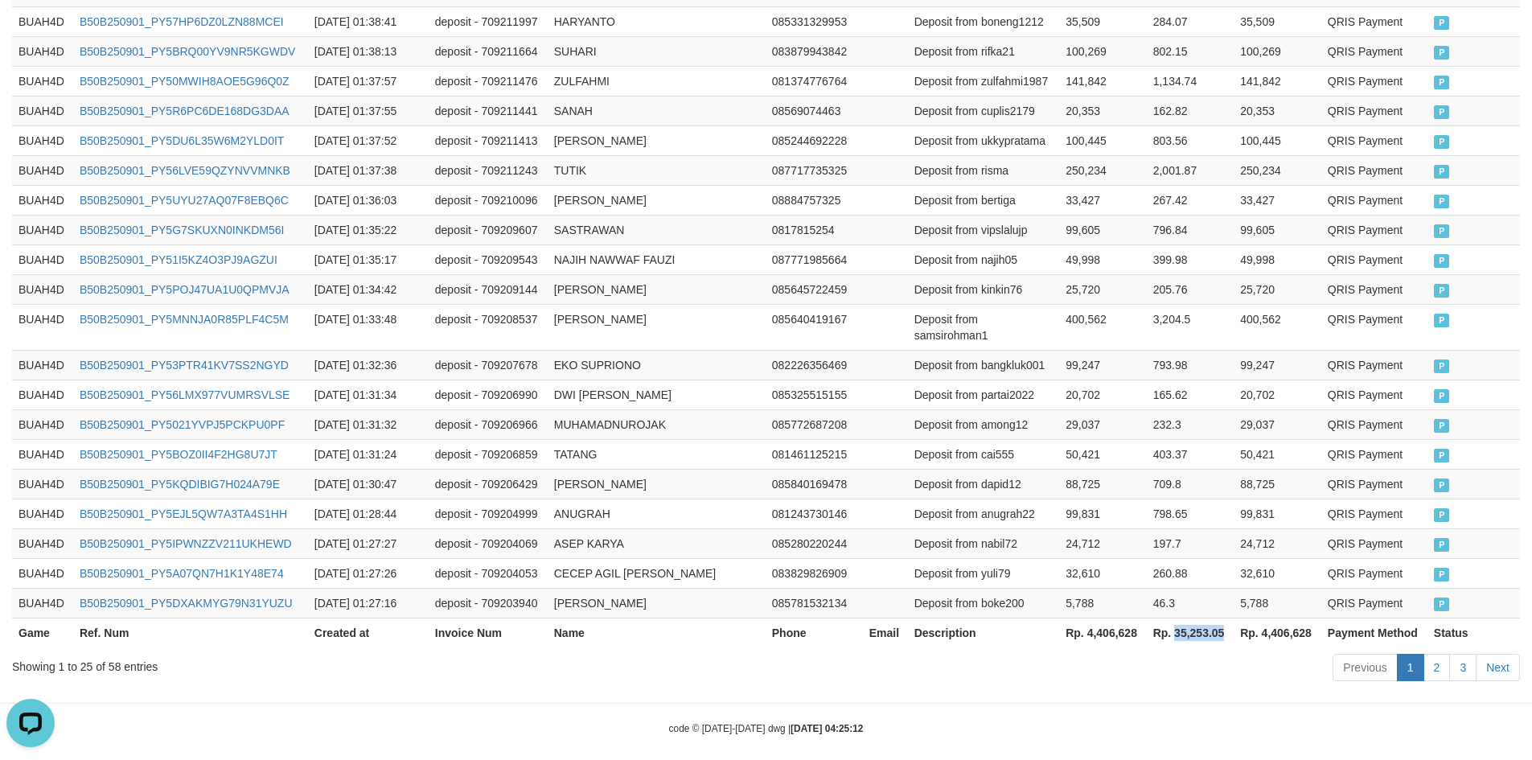
copy th "35,253.05"
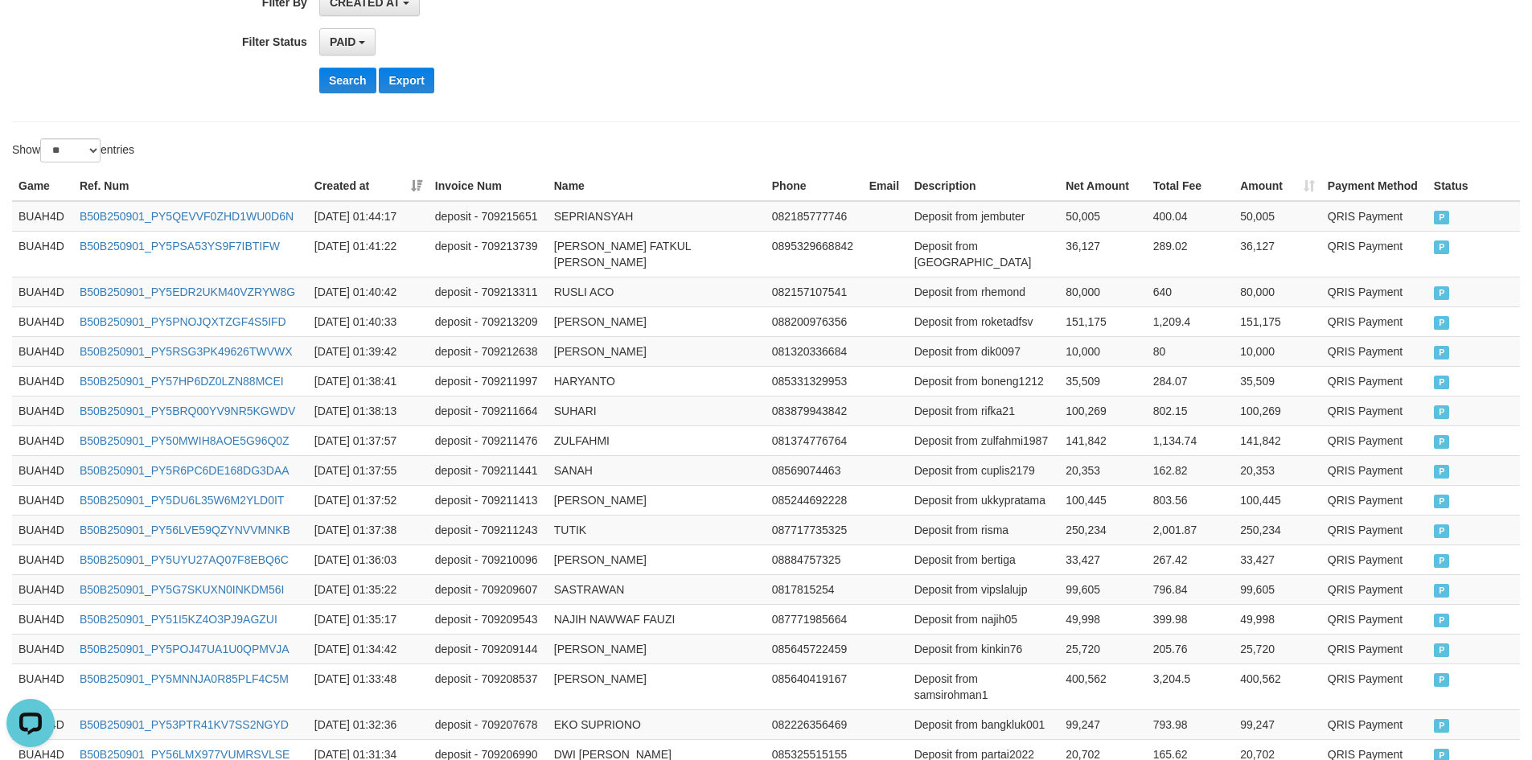
scroll to position [0, 0]
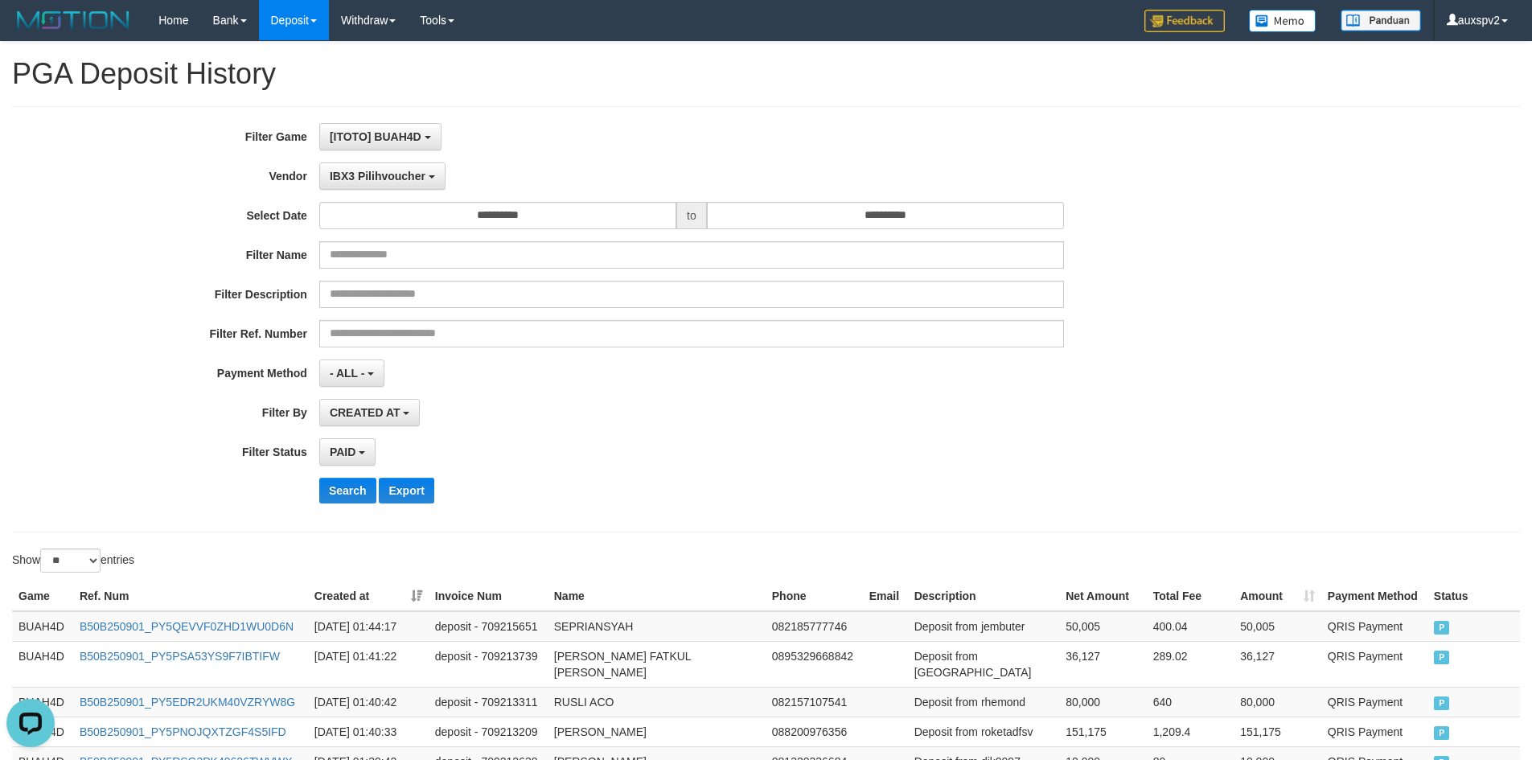
click at [385, 117] on div "**********" at bounding box center [766, 319] width 1508 height 426
drag, startPoint x: 390, startPoint y: 124, endPoint x: 396, endPoint y: 130, distance: 8.6
click at [390, 125] on button "[ITOTO] BUAH4D" at bounding box center [380, 136] width 122 height 27
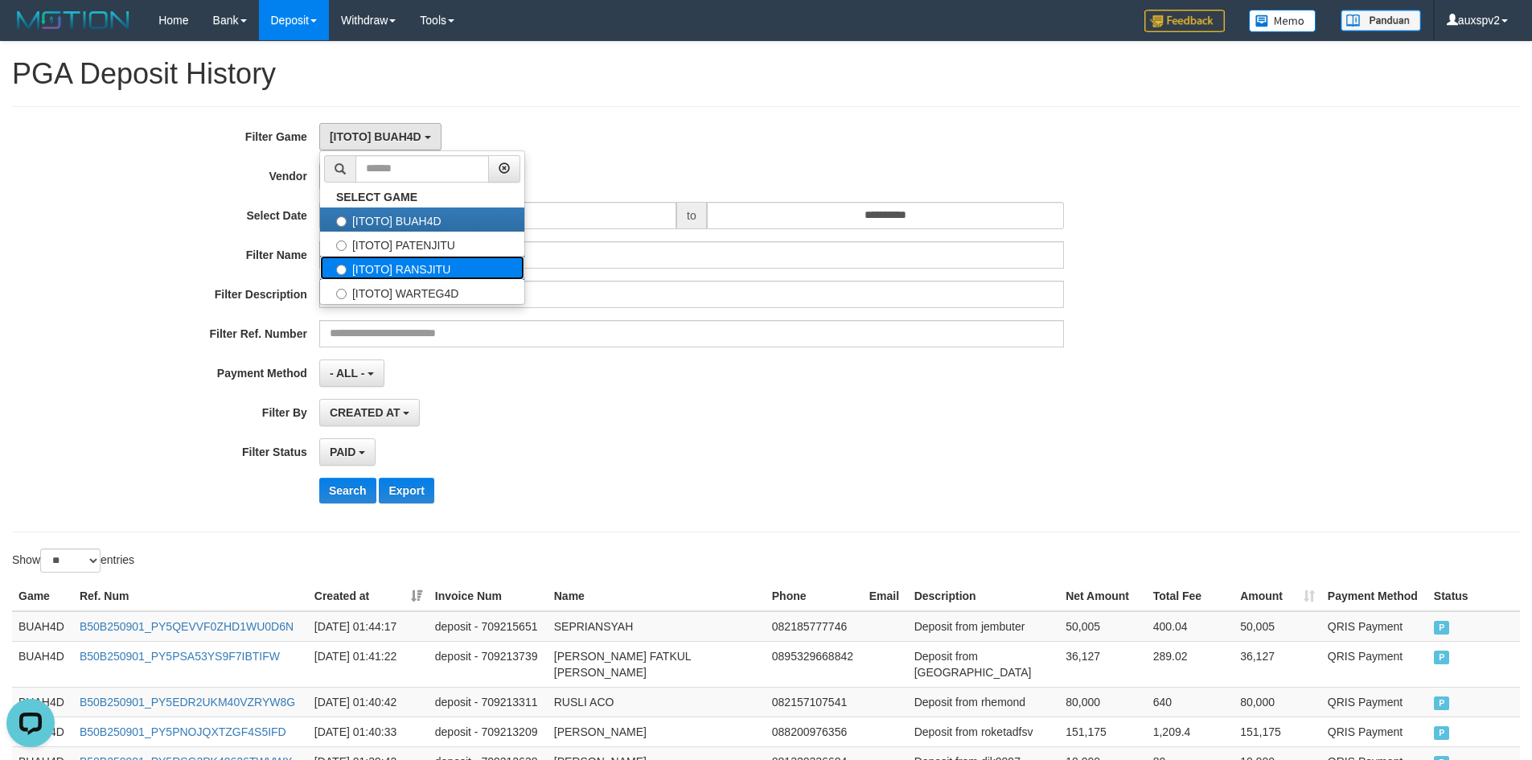
click at [410, 273] on label "[ITOTO] RANSJITU" at bounding box center [422, 268] width 204 height 24
select select "****"
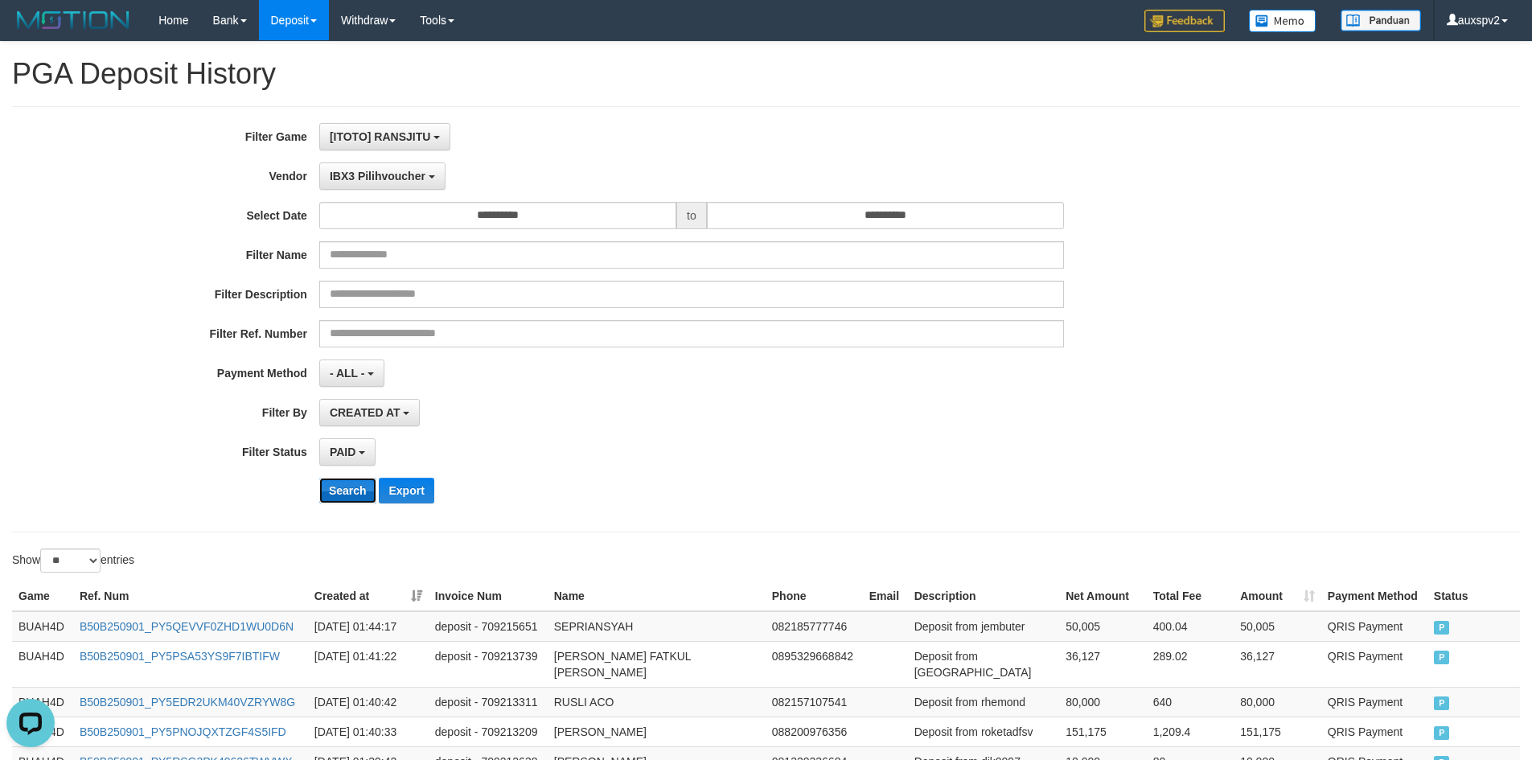
click at [360, 483] on button "Search" at bounding box center [347, 491] width 57 height 26
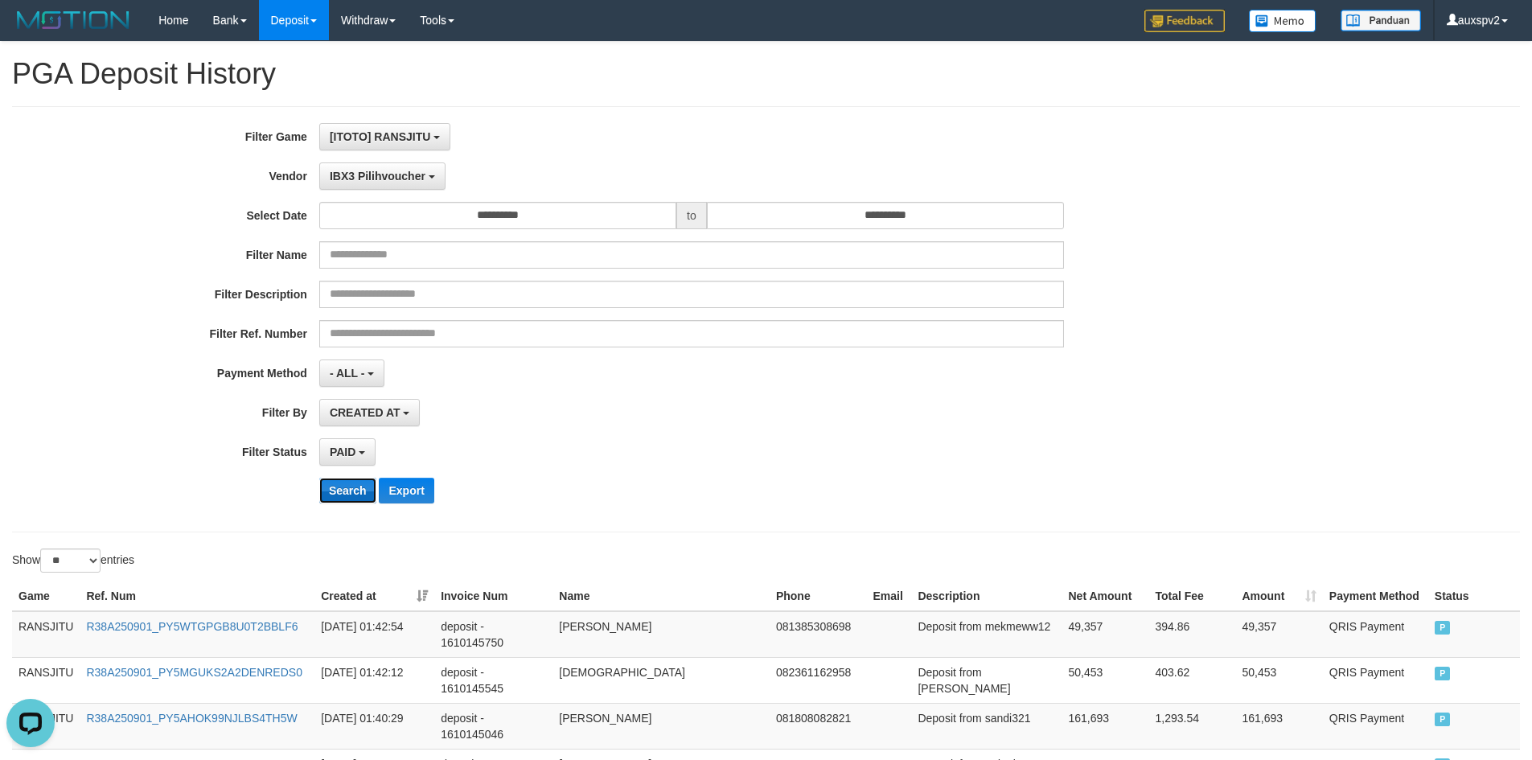
click at [335, 500] on button "Search" at bounding box center [347, 491] width 57 height 26
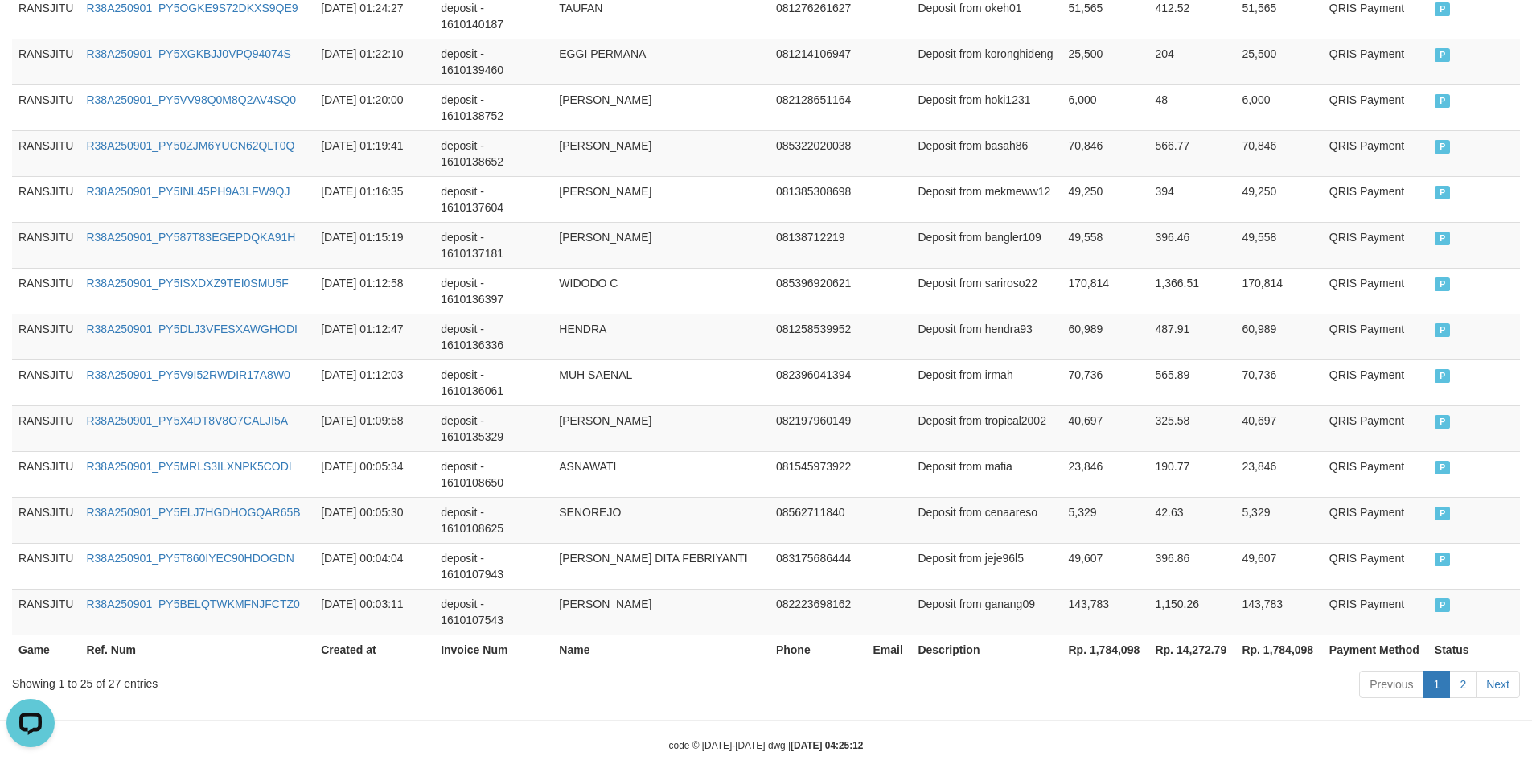
scroll to position [1156, 0]
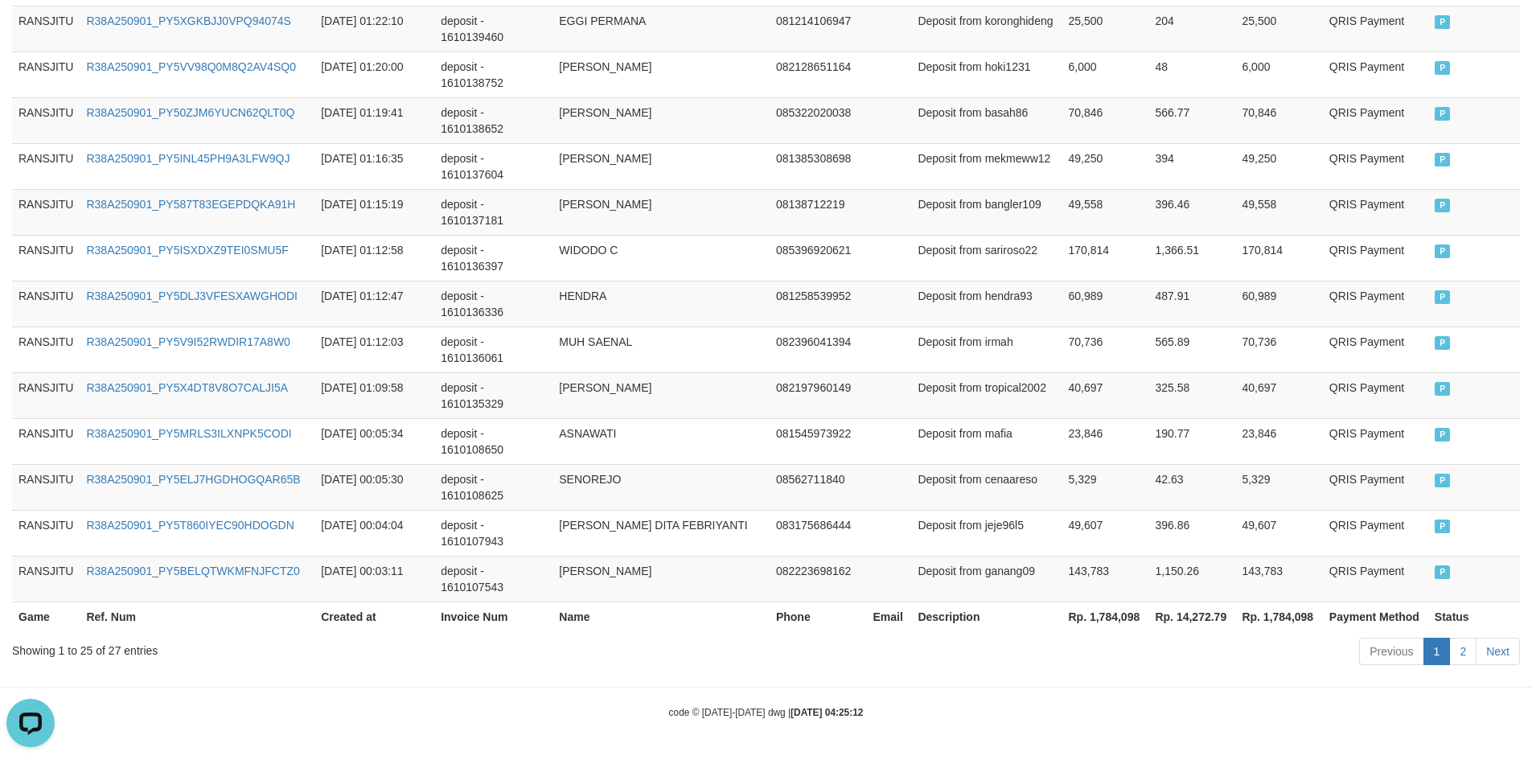
click at [1075, 607] on th "Rp. 1,784,098" at bounding box center [1105, 617] width 87 height 30
click at [1114, 610] on th "Rp. 1,784,098" at bounding box center [1105, 617] width 87 height 30
copy th "1,784,098"
click at [1201, 615] on th "Rp. 14,272.79" at bounding box center [1192, 617] width 87 height 30
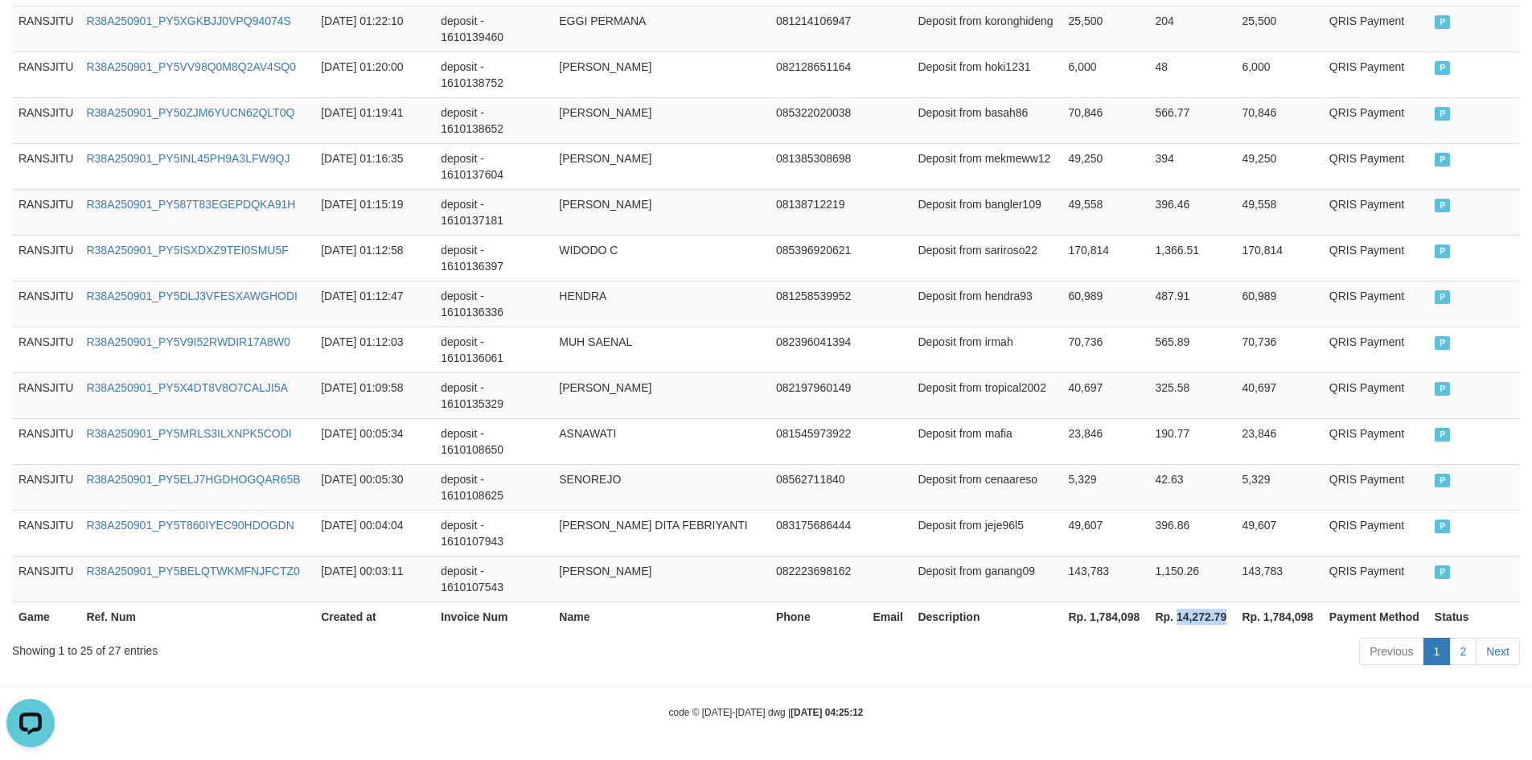
click at [1201, 615] on th "Rp. 14,272.79" at bounding box center [1192, 617] width 87 height 30
copy th "14,272.79"
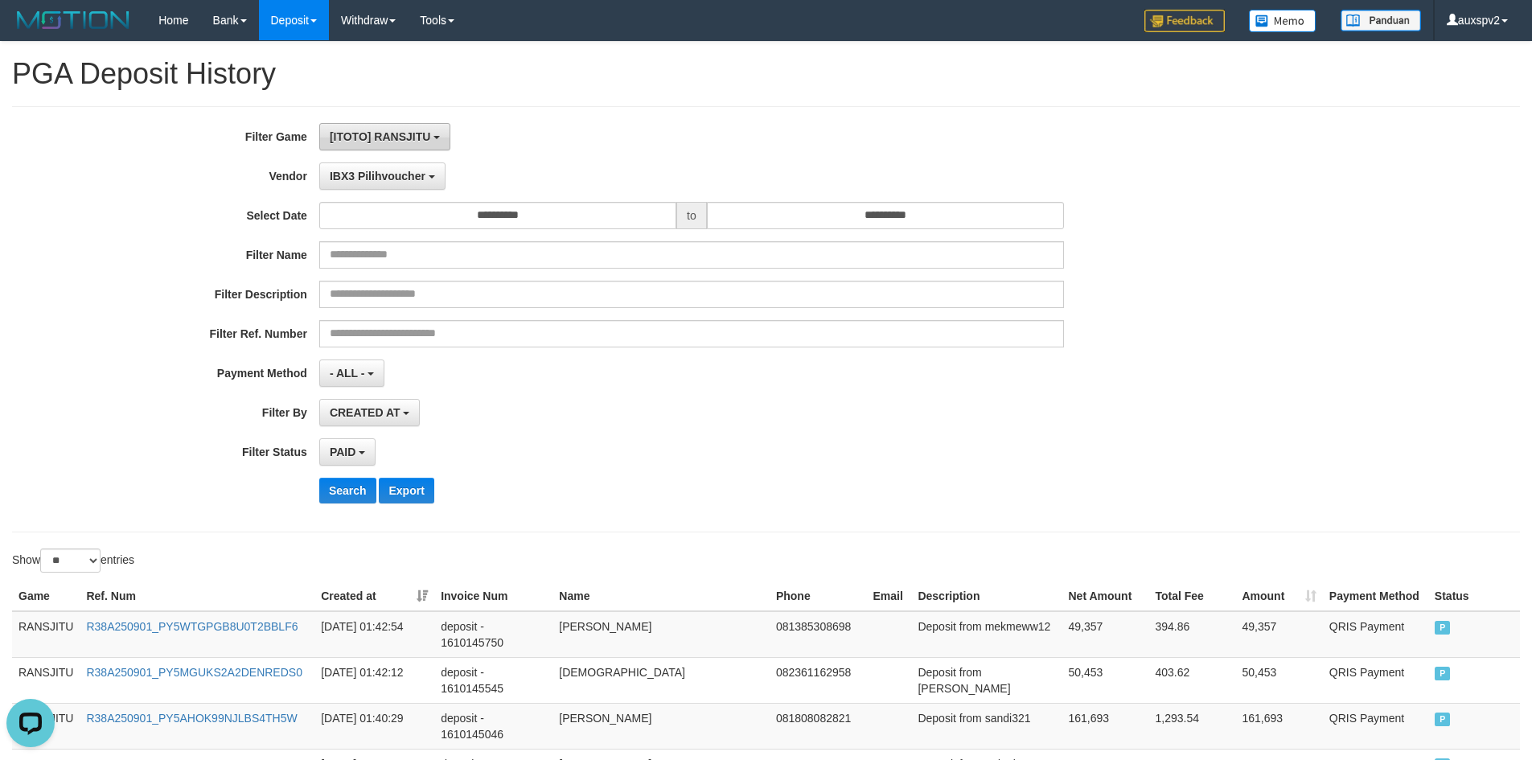
click at [402, 134] on span "[ITOTO] RANSJITU" at bounding box center [380, 136] width 101 height 13
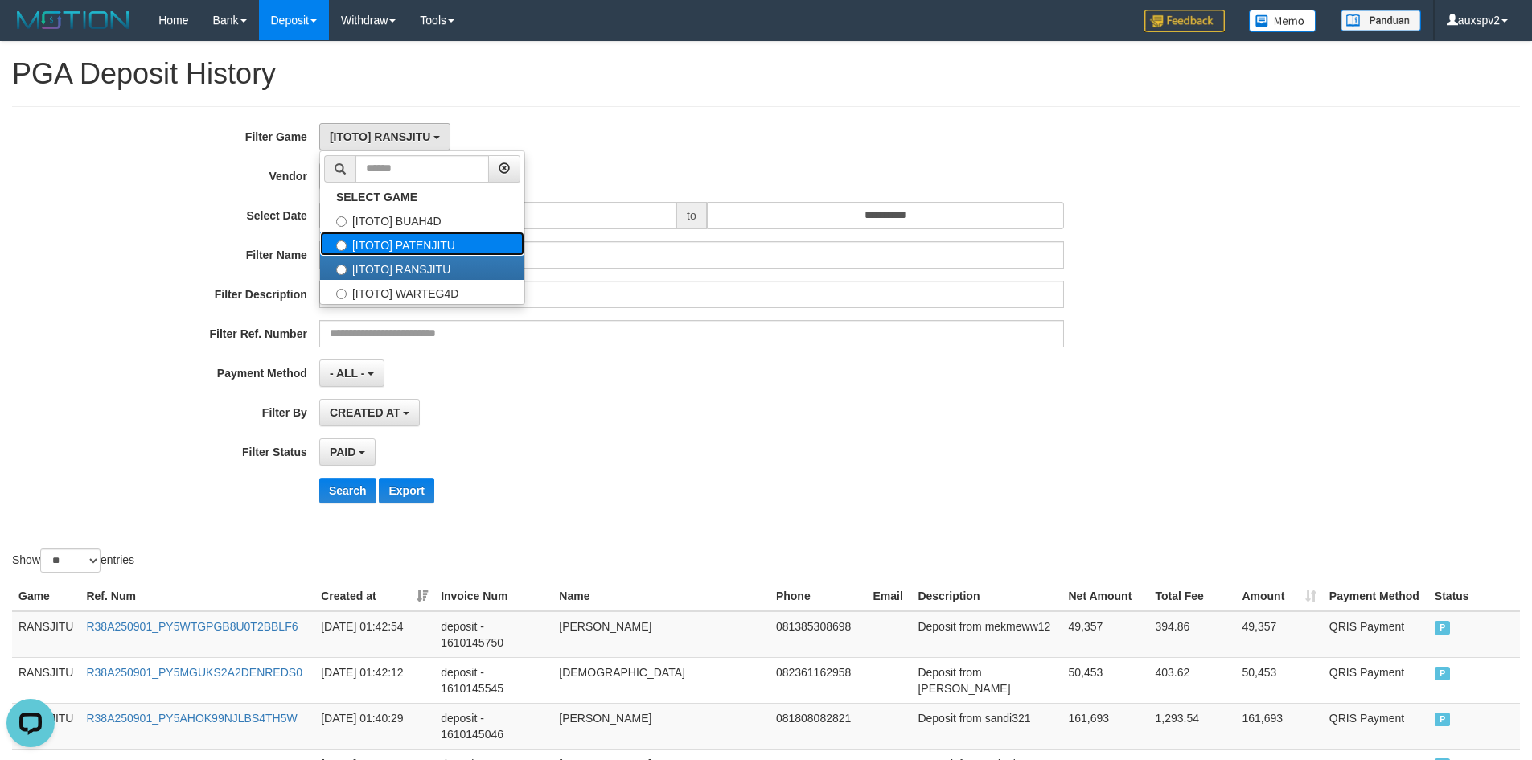
click at [459, 243] on label "[ITOTO] PATENJITU" at bounding box center [422, 244] width 204 height 24
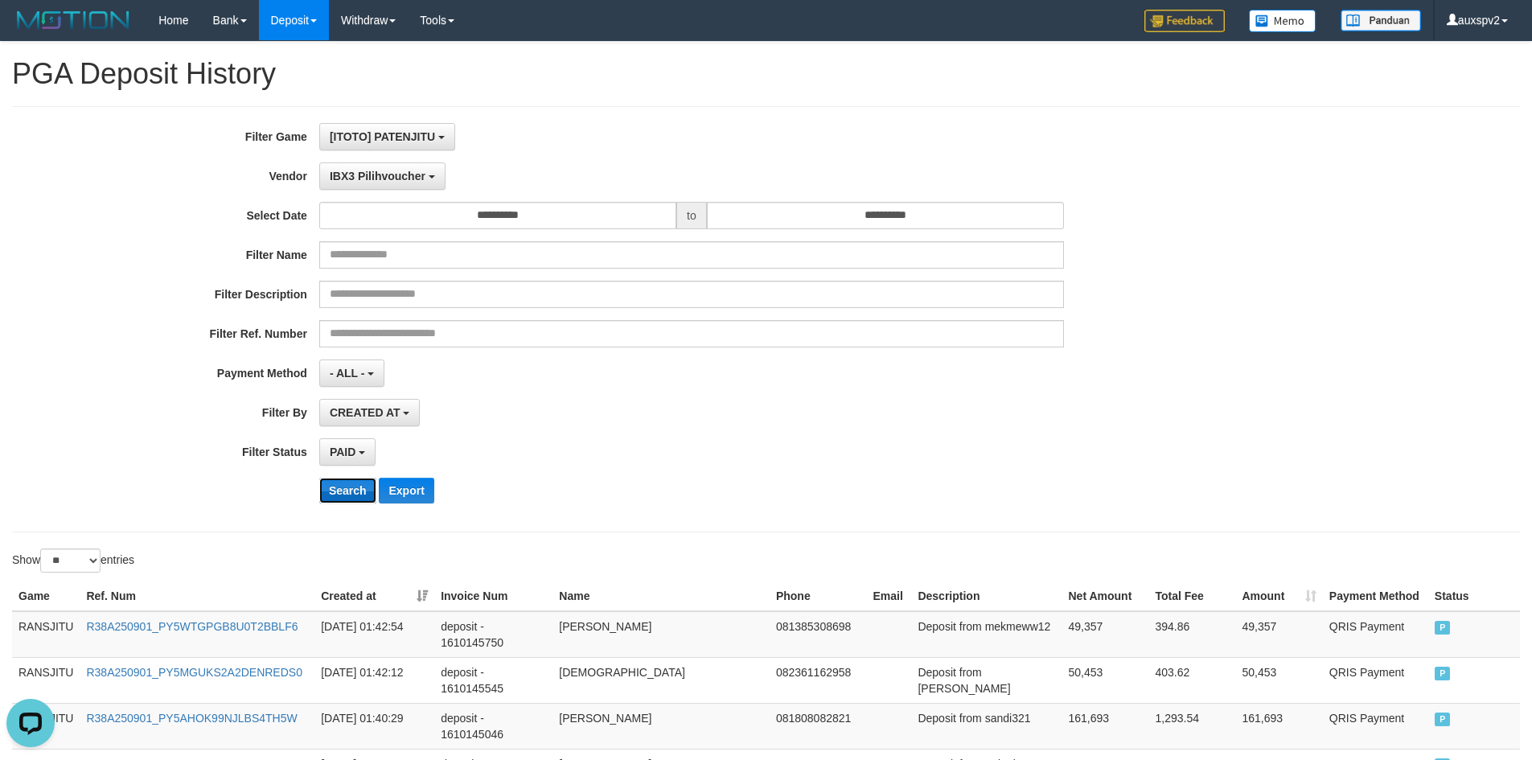
click at [342, 498] on button "Search" at bounding box center [347, 491] width 57 height 26
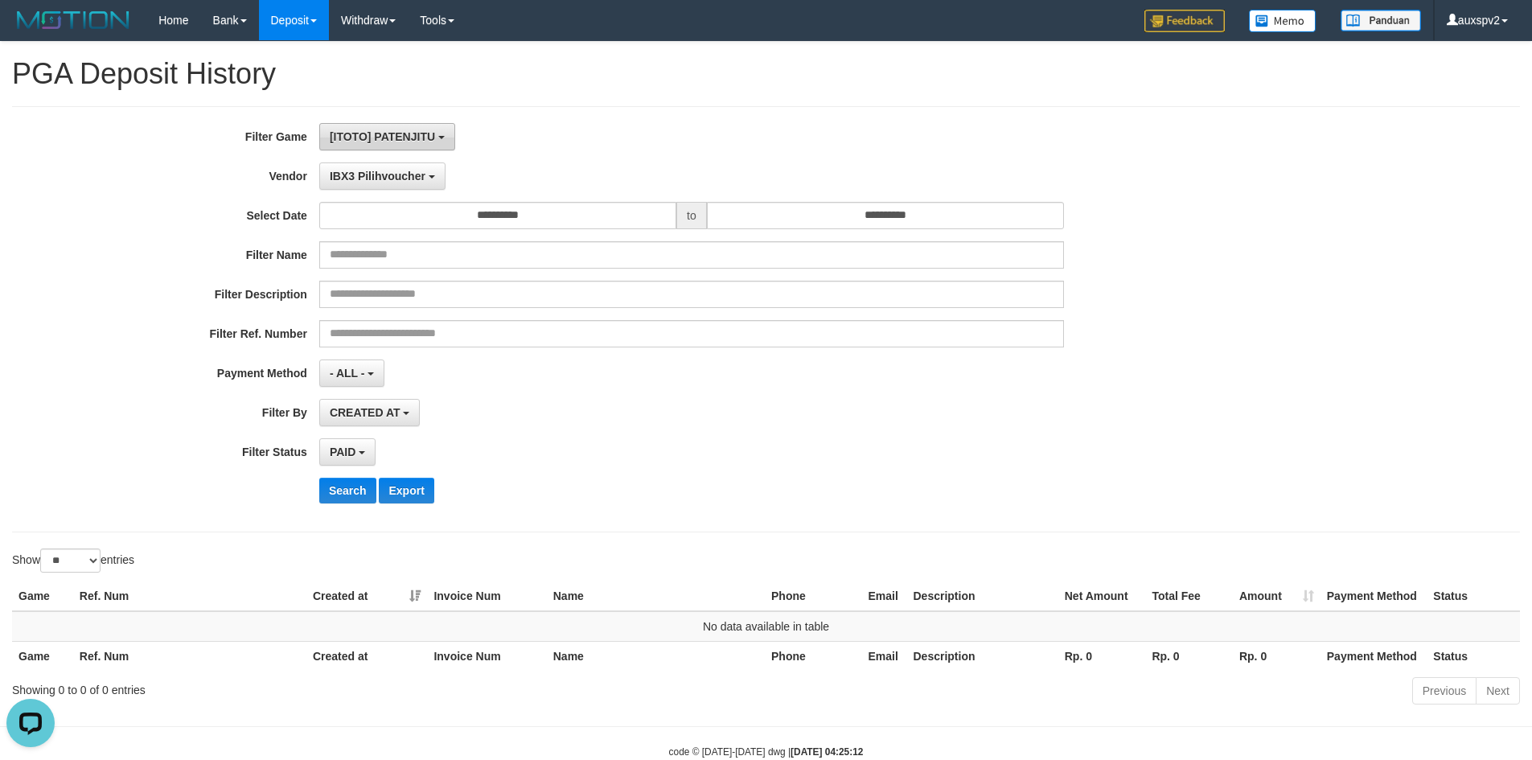
click at [427, 123] on button "[ITOTO] PATENJITU" at bounding box center [387, 136] width 136 height 27
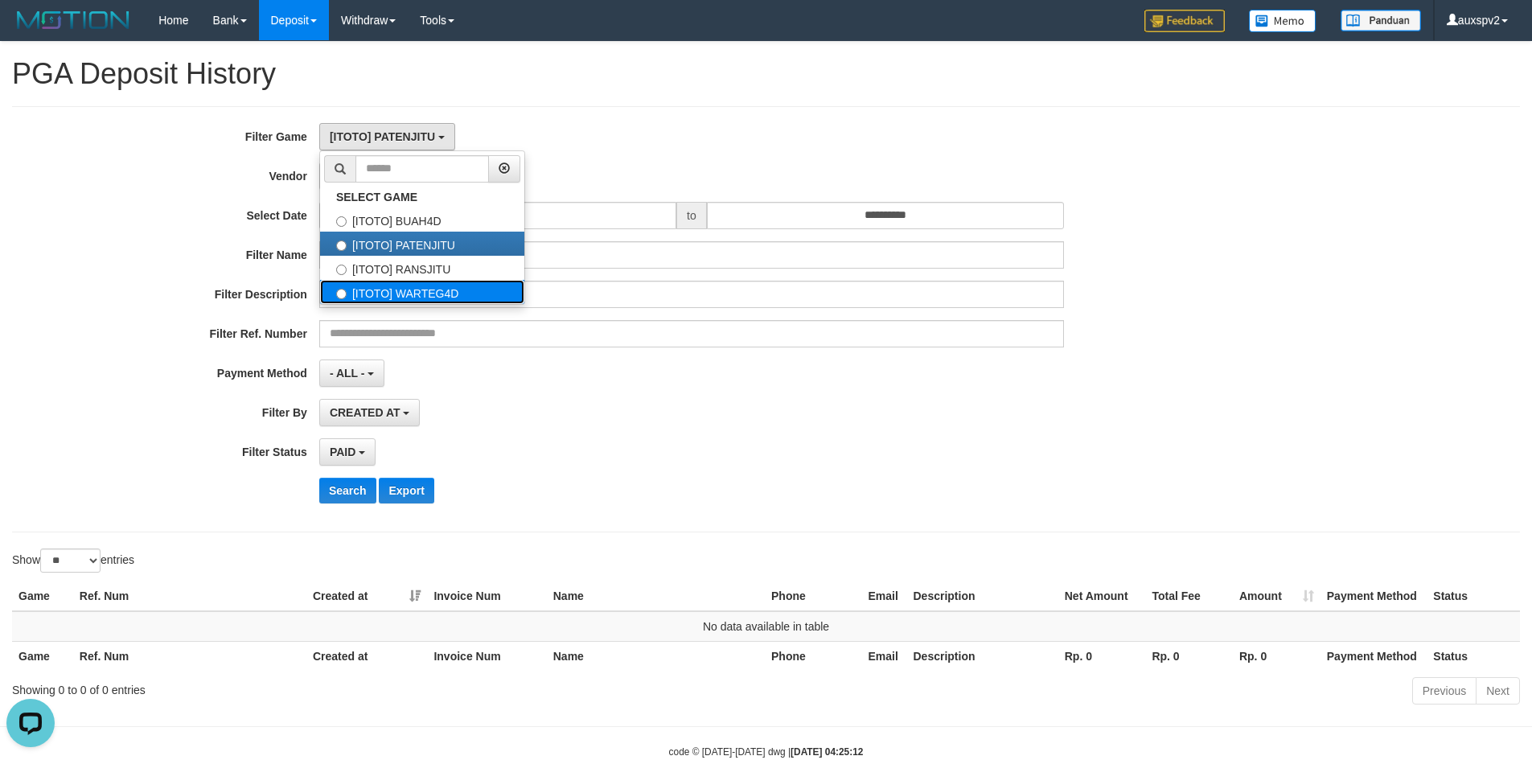
click at [451, 299] on label "[ITOTO] WARTEG4D" at bounding box center [422, 292] width 204 height 24
select select "****"
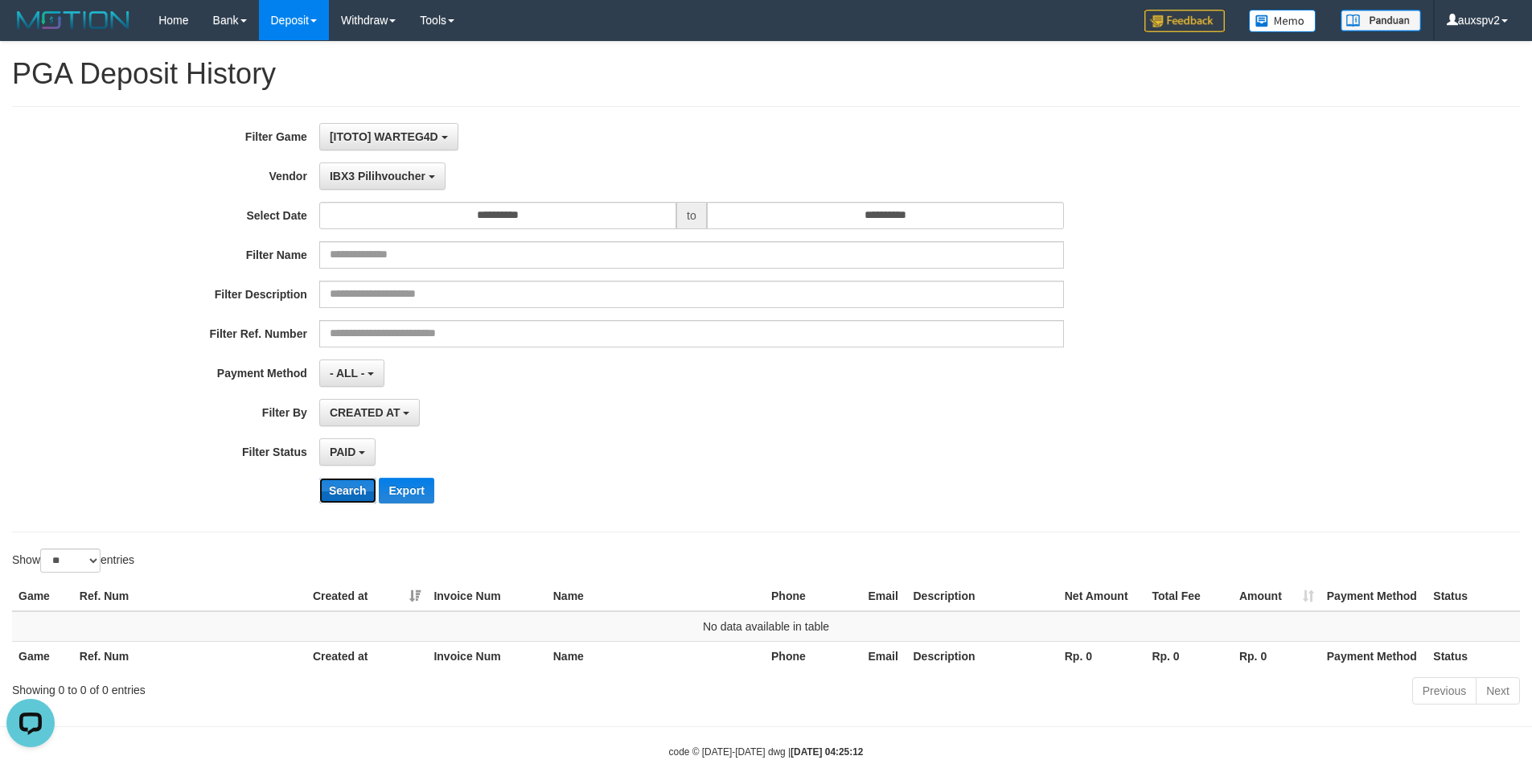
click at [354, 484] on button "Search" at bounding box center [347, 491] width 57 height 26
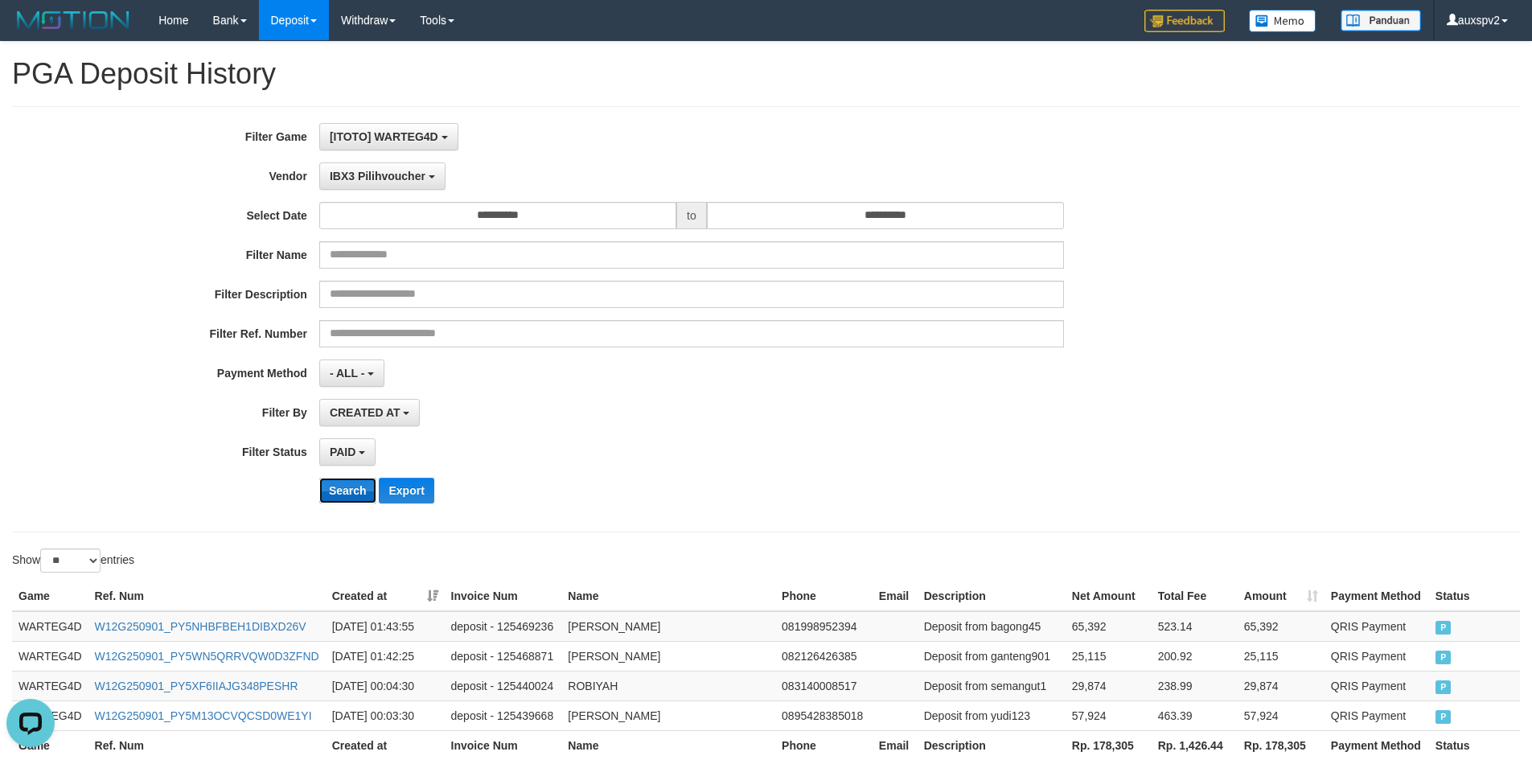
click at [354, 490] on button "Search" at bounding box center [347, 491] width 57 height 26
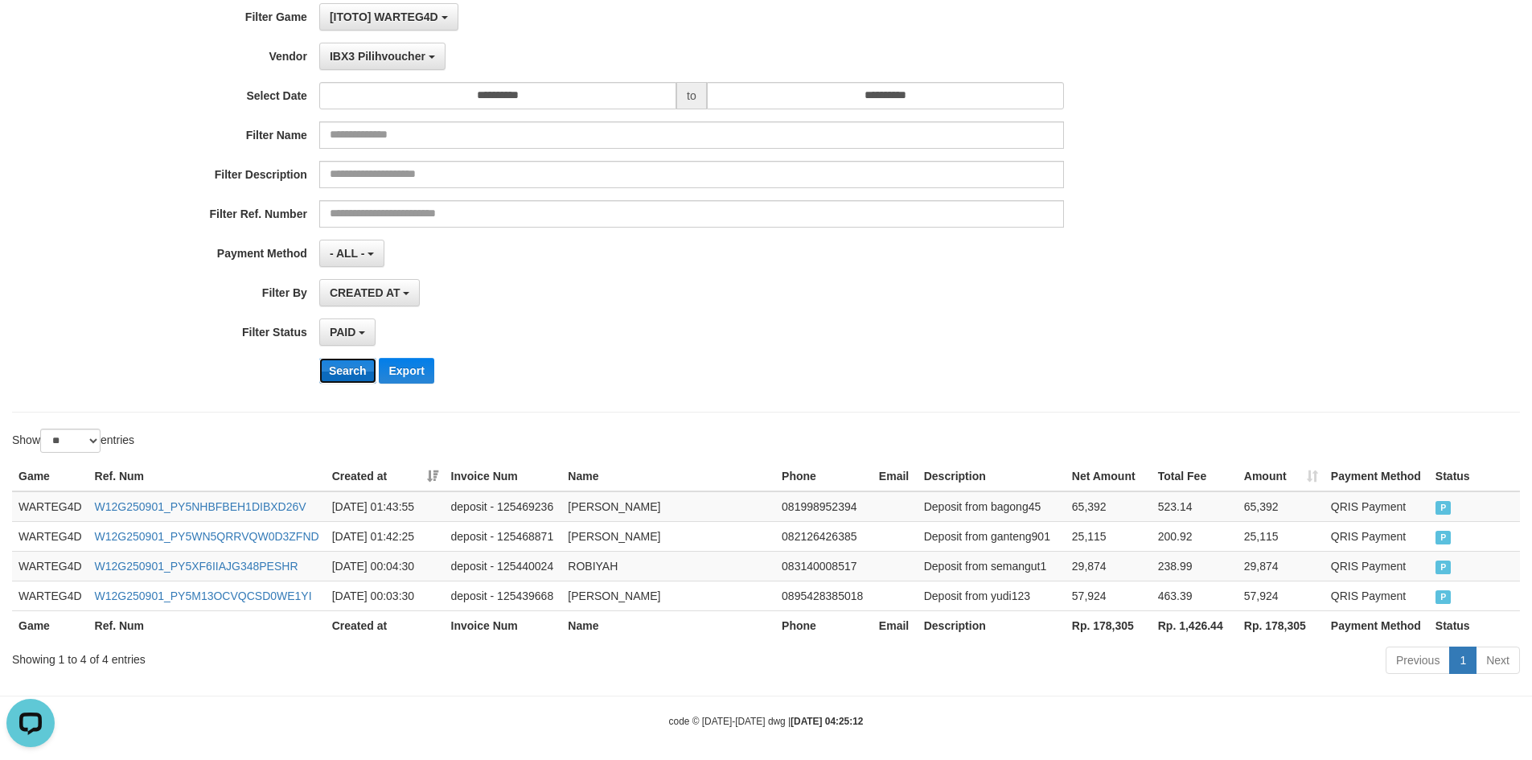
scroll to position [129, 0]
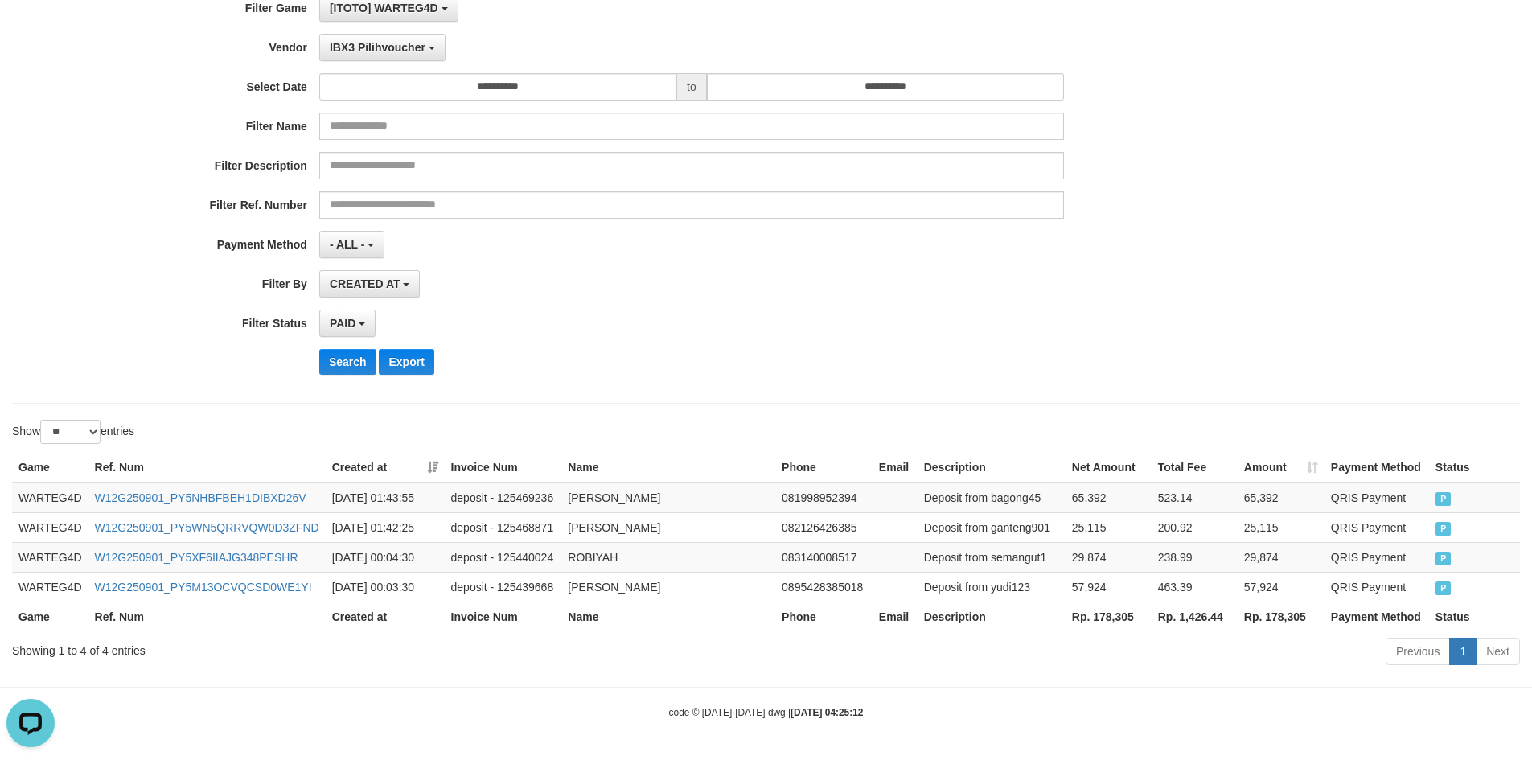
click at [1108, 619] on th "Rp. 178,305" at bounding box center [1109, 617] width 86 height 30
copy th "178,305"
click at [1214, 617] on th "Rp. 1,426.44" at bounding box center [1195, 617] width 86 height 30
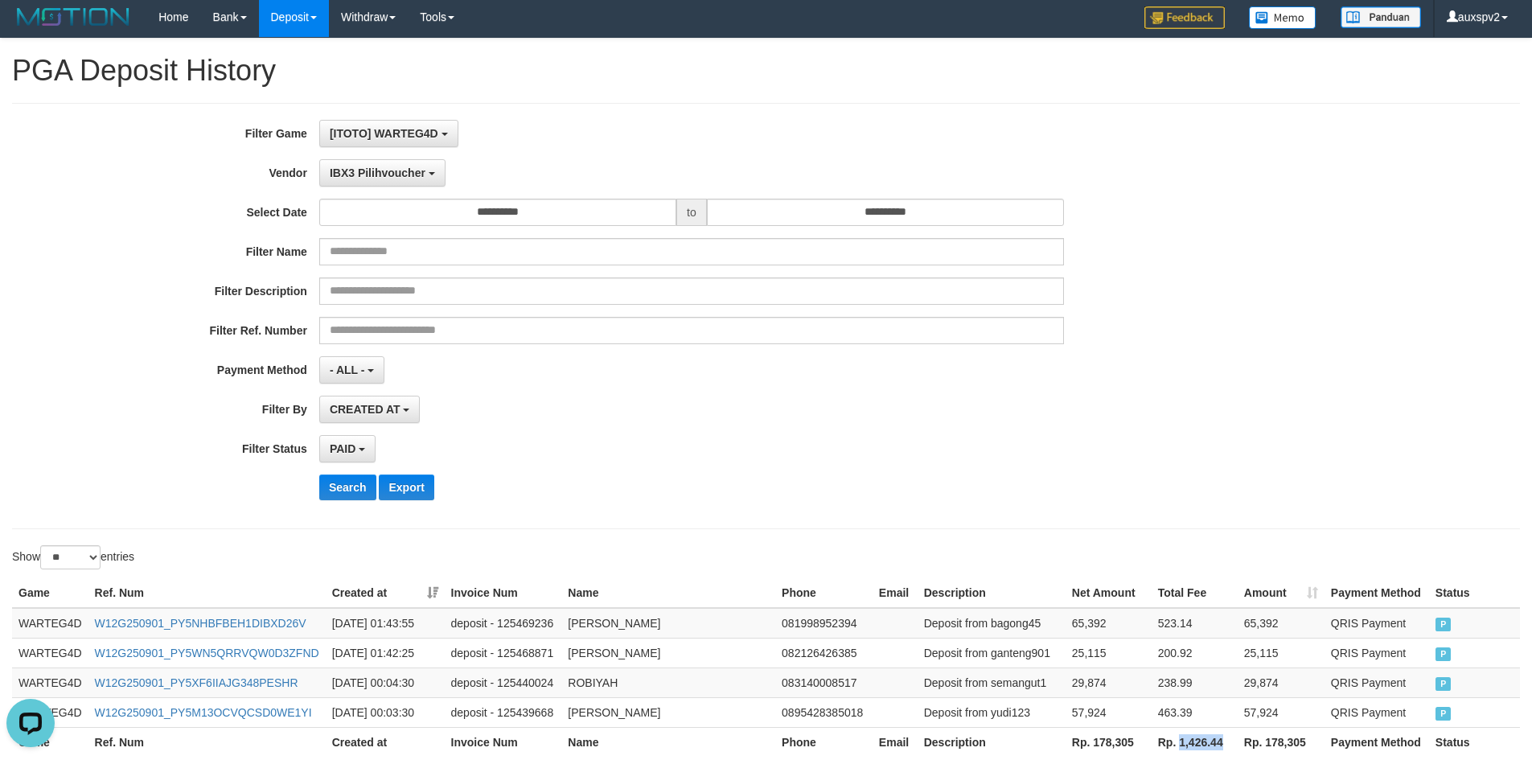
scroll to position [0, 0]
